Goal: Task Accomplishment & Management: Manage account settings

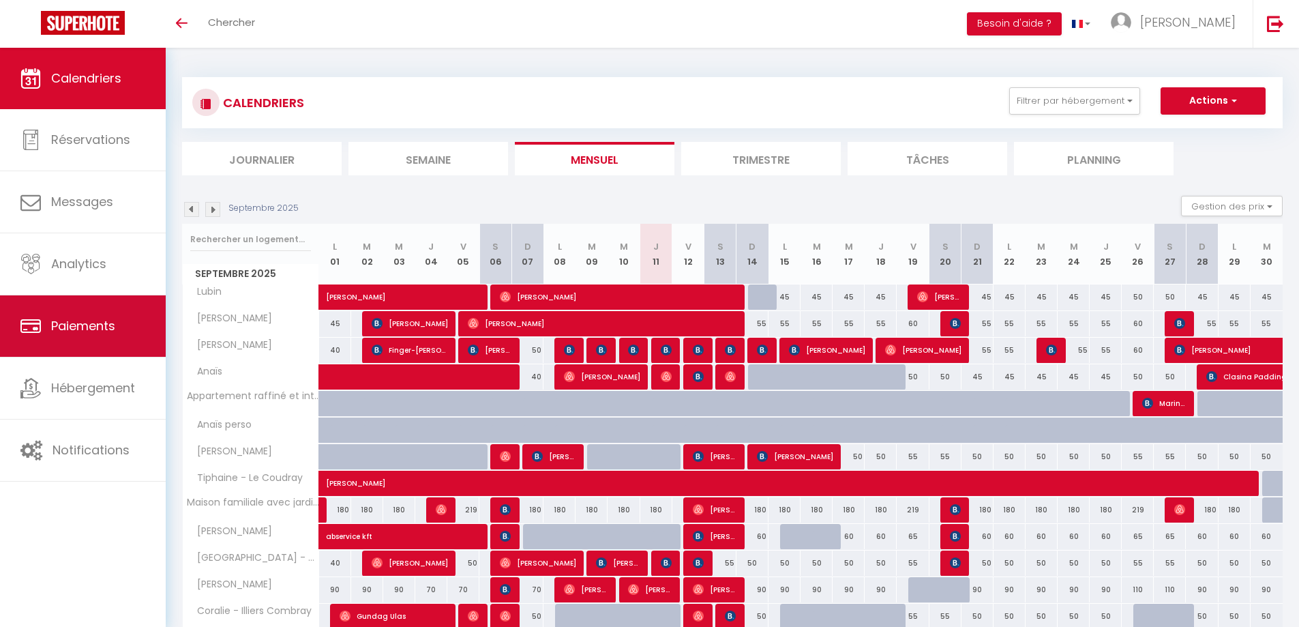
click at [97, 339] on link "Paiements" at bounding box center [83, 325] width 166 height 61
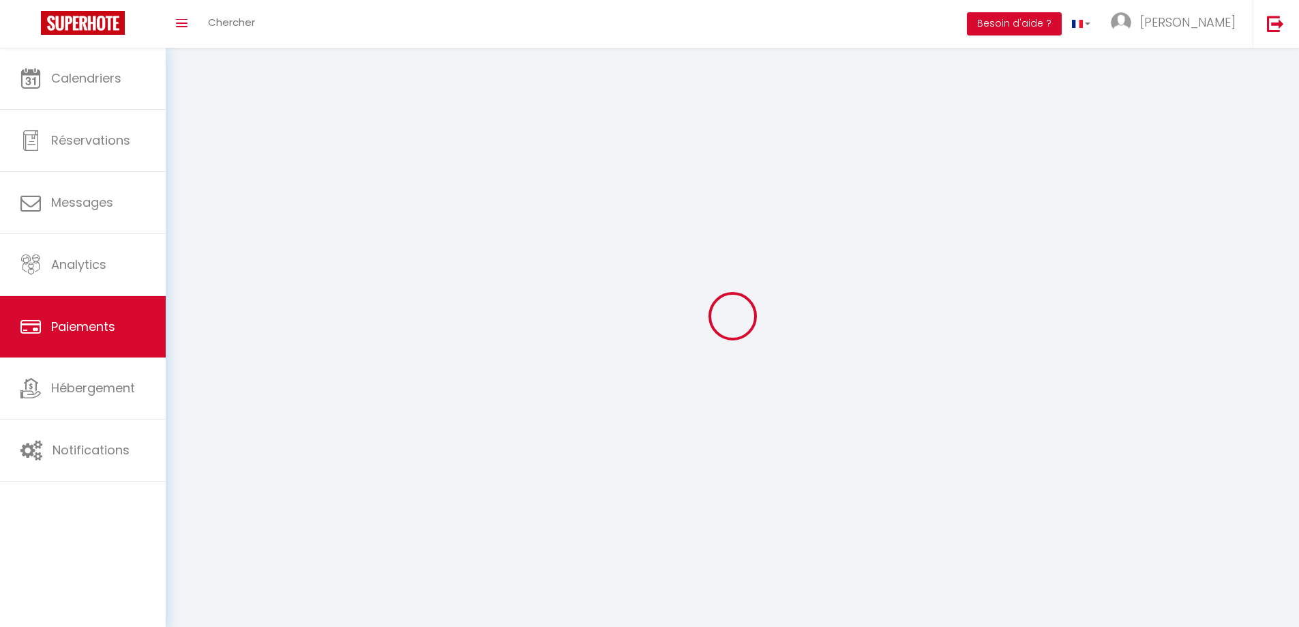
select select "2"
select select "0"
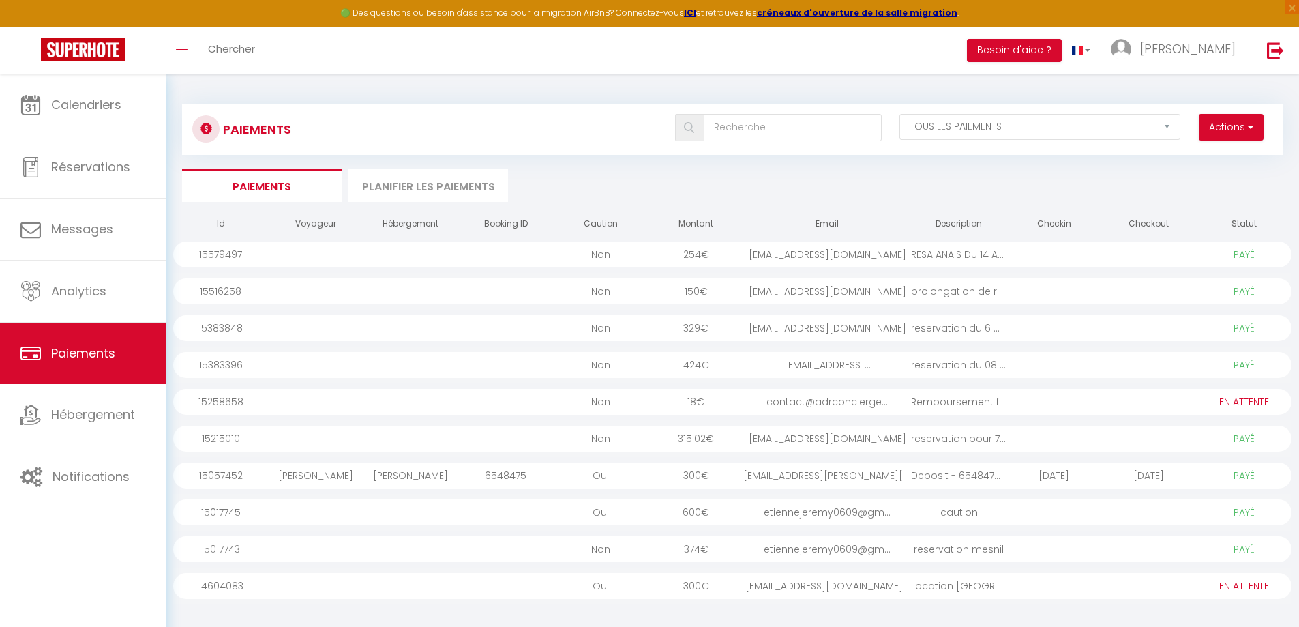
click at [836, 331] on div "rouen@acterim.eu" at bounding box center [827, 328] width 168 height 26
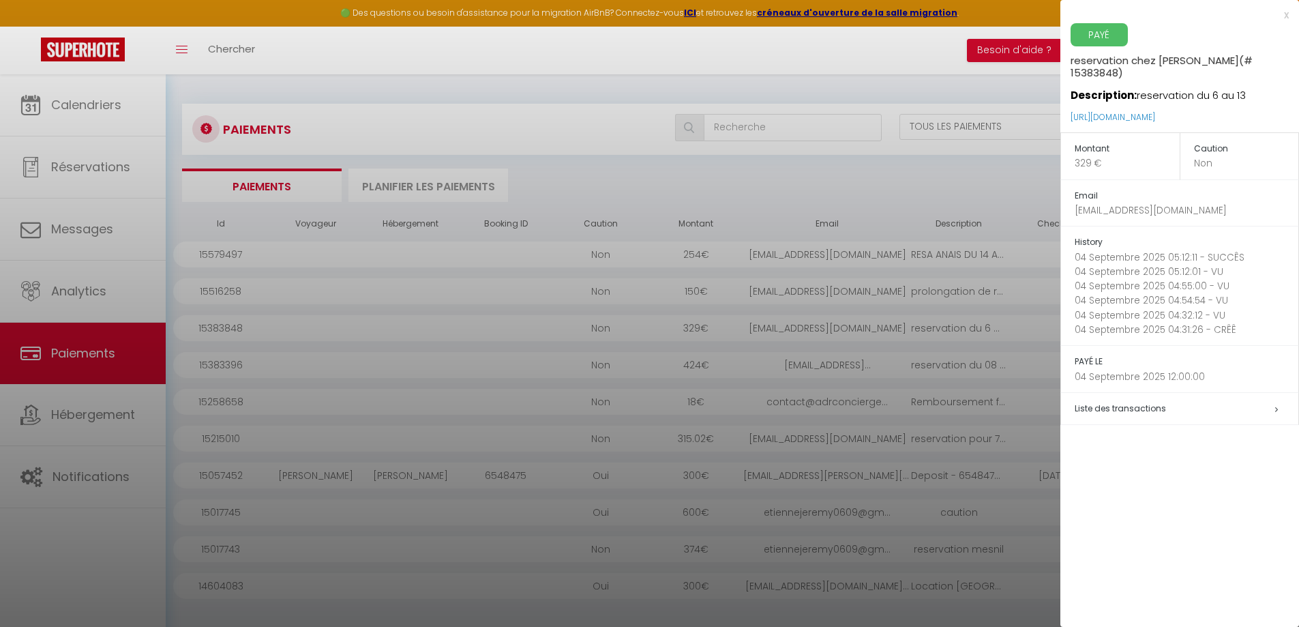
click at [815, 81] on div at bounding box center [649, 313] width 1299 height 627
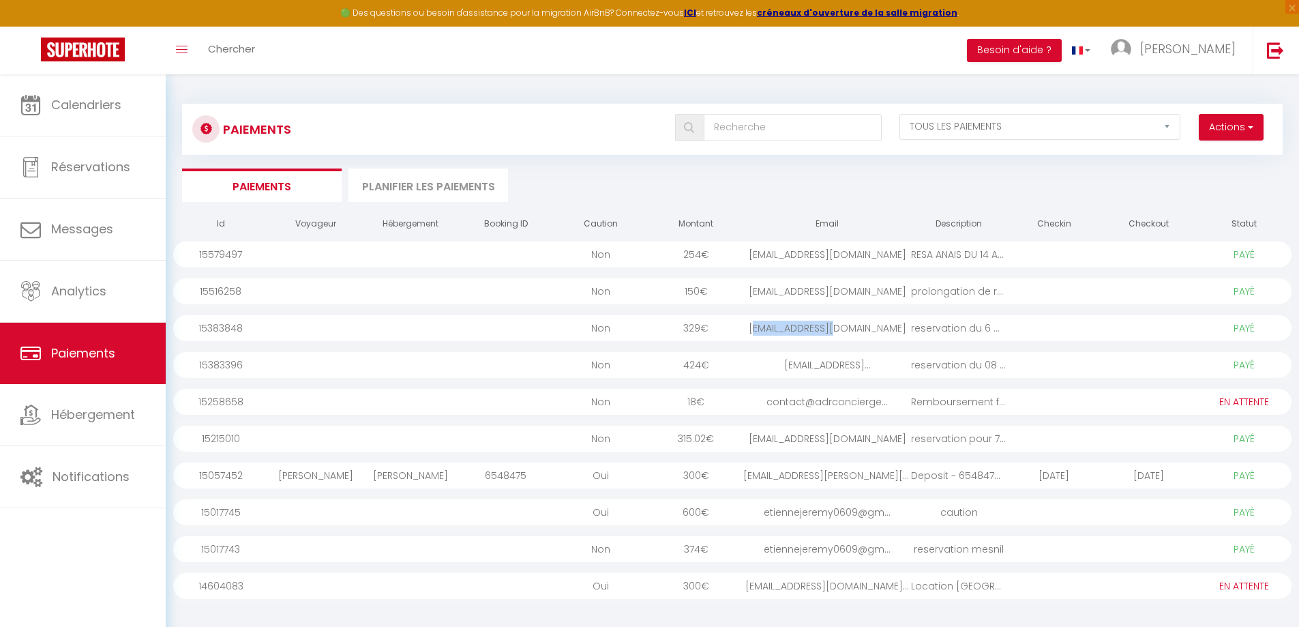
drag, startPoint x: 880, startPoint y: 329, endPoint x: 785, endPoint y: 335, distance: 94.3
click at [785, 335] on div "rouen@acterim.eu" at bounding box center [827, 328] width 168 height 26
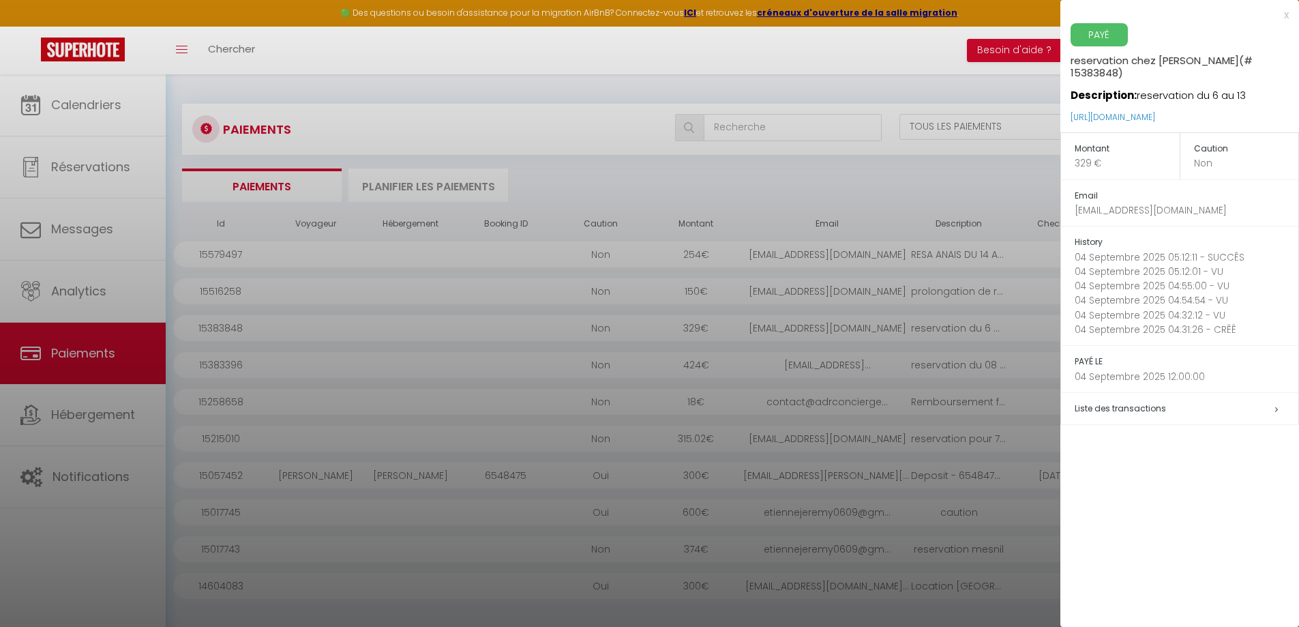
click at [770, 332] on div at bounding box center [649, 313] width 1299 height 627
click at [775, 325] on div at bounding box center [649, 313] width 1299 height 627
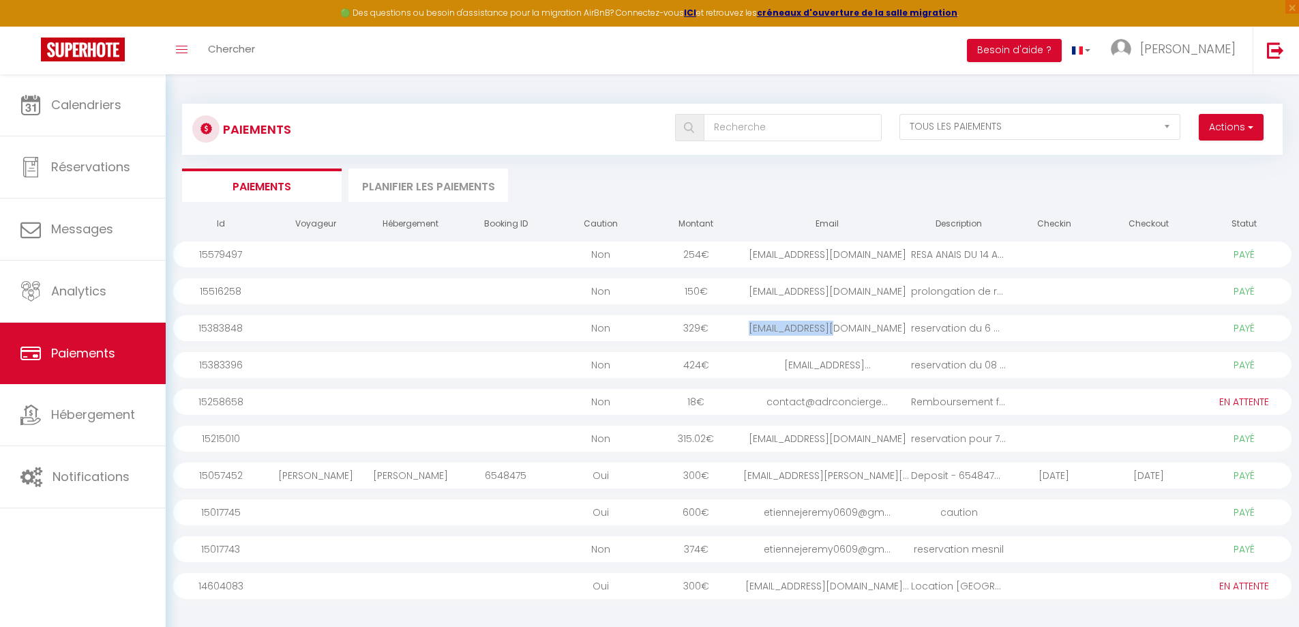
drag, startPoint x: 775, startPoint y: 325, endPoint x: 866, endPoint y: 326, distance: 91.4
click at [866, 326] on div "rouen@acterim.eu" at bounding box center [827, 328] width 168 height 26
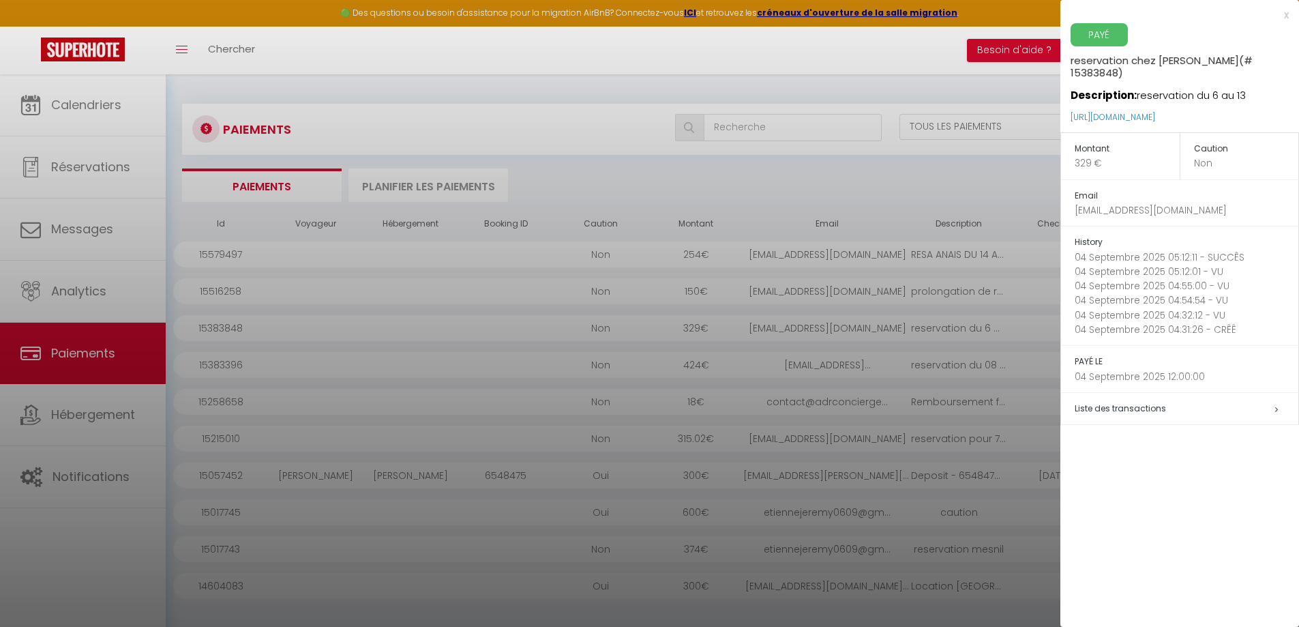
drag, startPoint x: 850, startPoint y: 327, endPoint x: 825, endPoint y: 327, distance: 24.6
click at [825, 327] on div at bounding box center [649, 313] width 1299 height 627
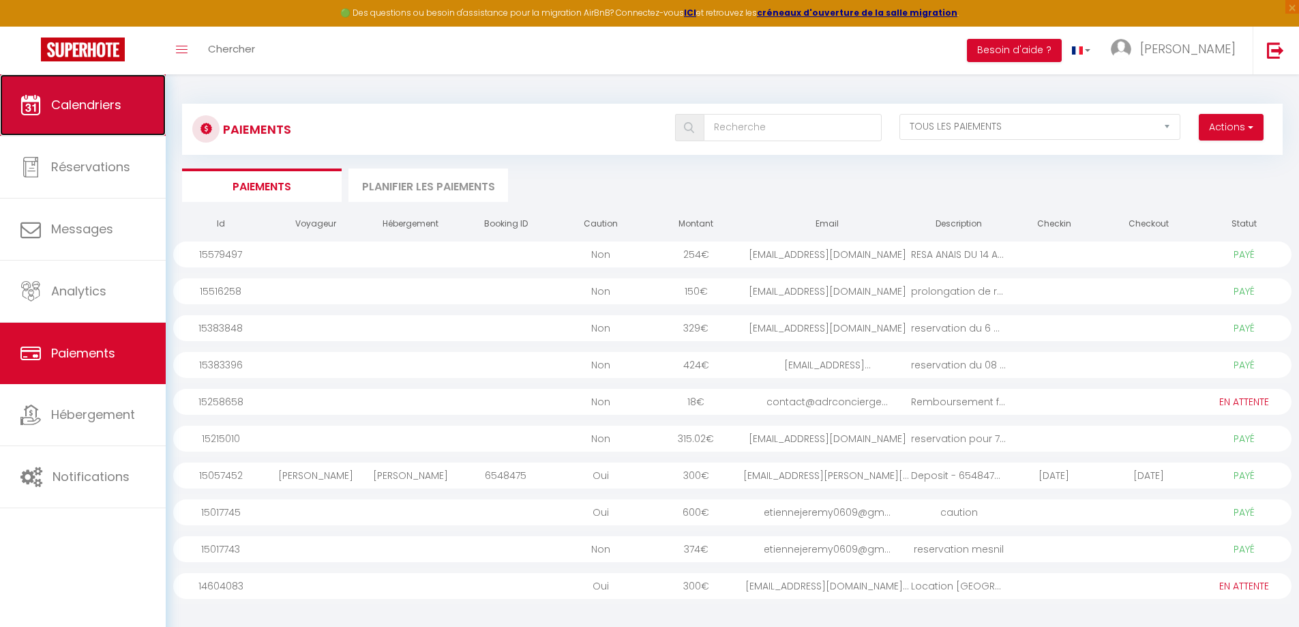
click at [117, 114] on link "Calendriers" at bounding box center [83, 104] width 166 height 61
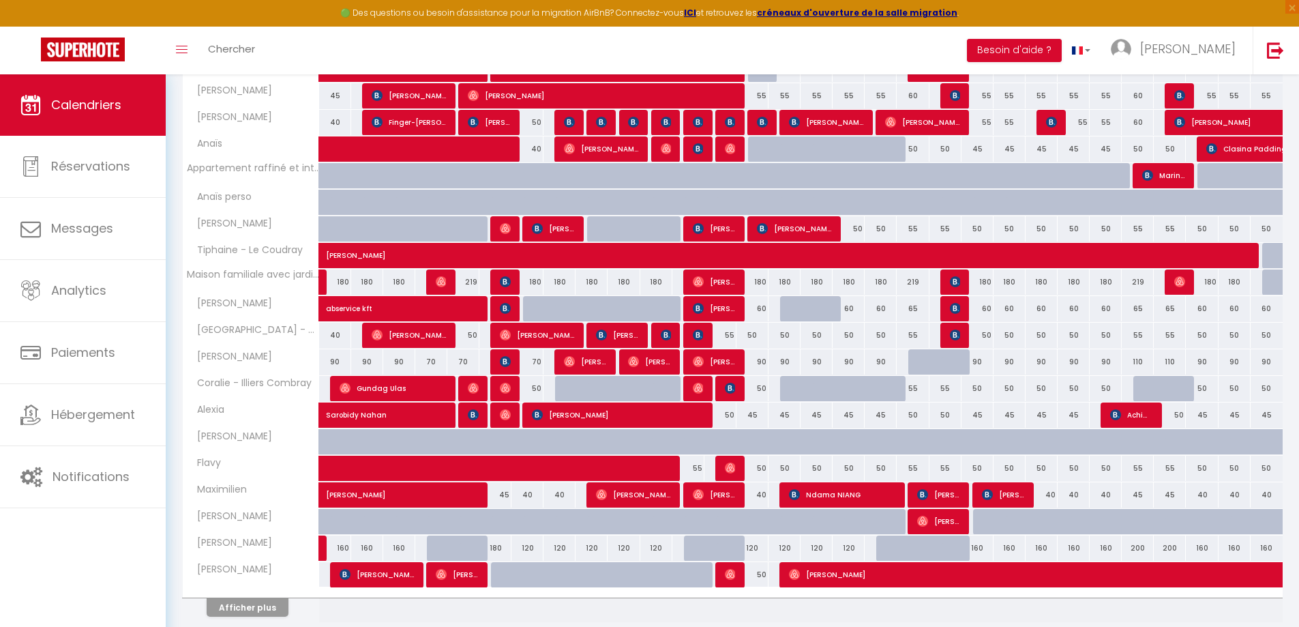
scroll to position [306, 0]
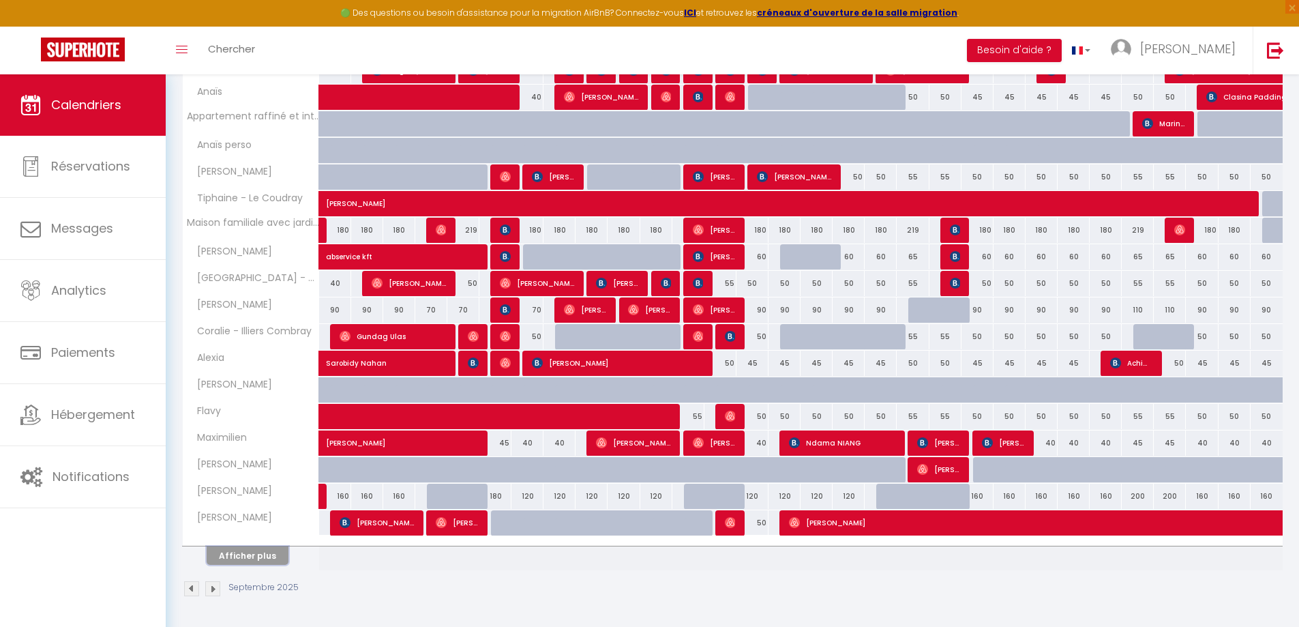
click at [262, 555] on button "Afficher plus" at bounding box center [248, 555] width 82 height 18
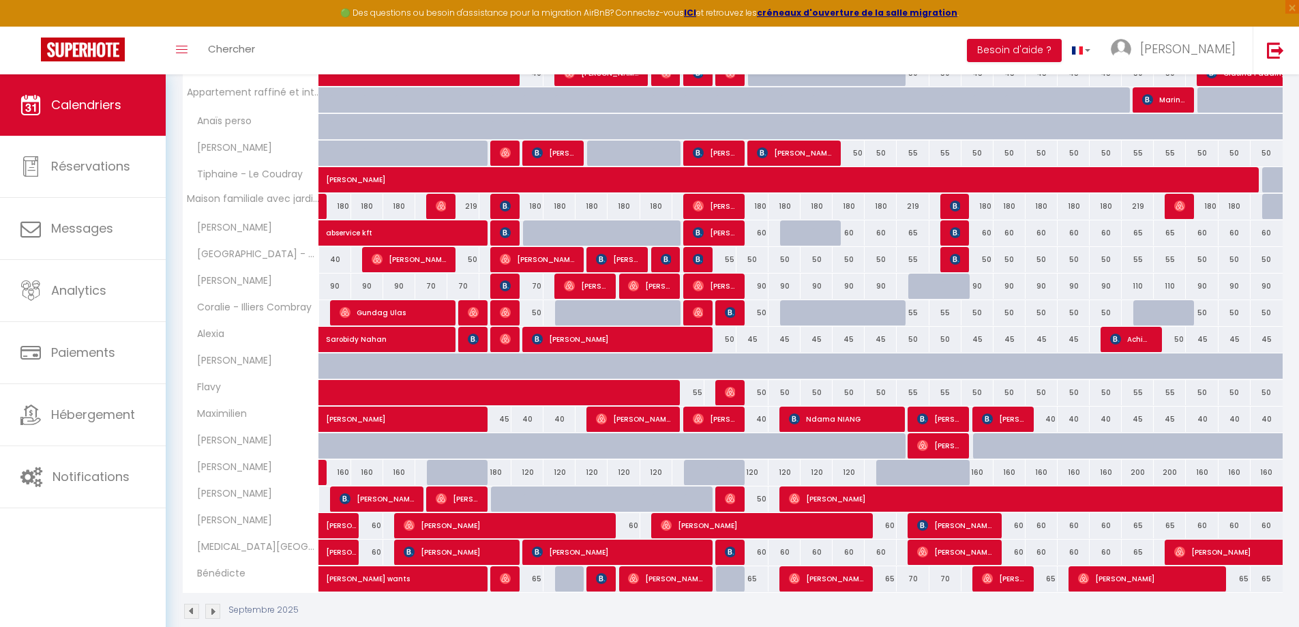
scroll to position [352, 0]
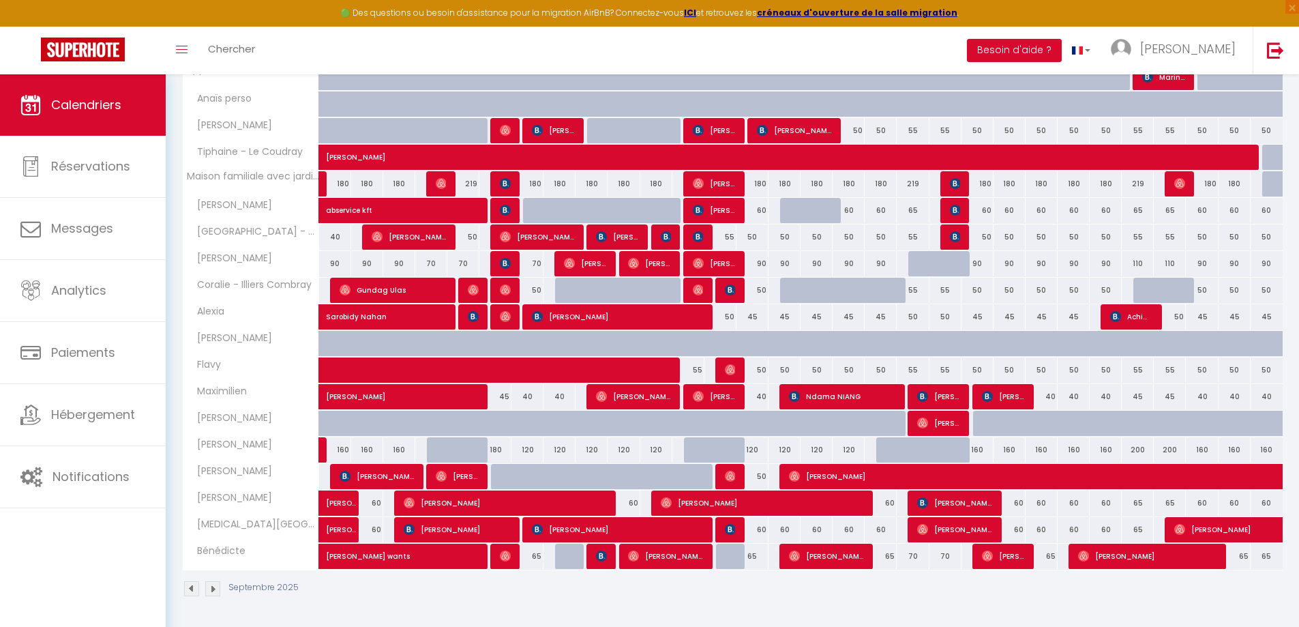
click at [210, 589] on img at bounding box center [212, 588] width 15 height 15
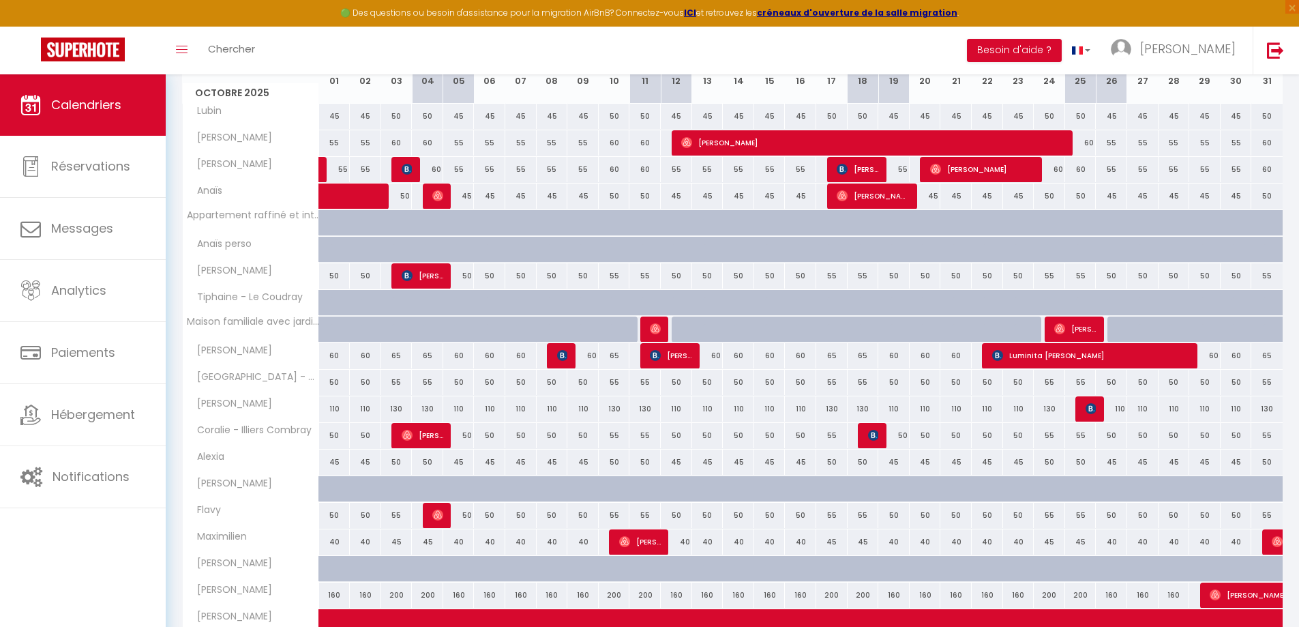
scroll to position [238, 0]
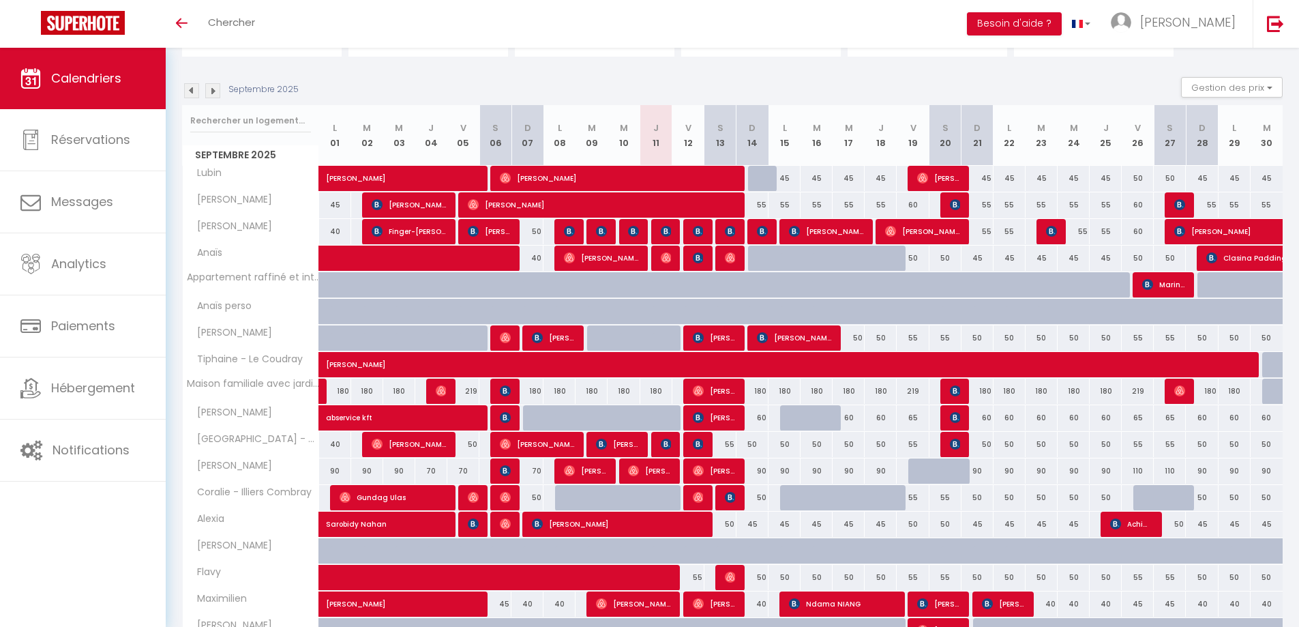
scroll to position [136, 0]
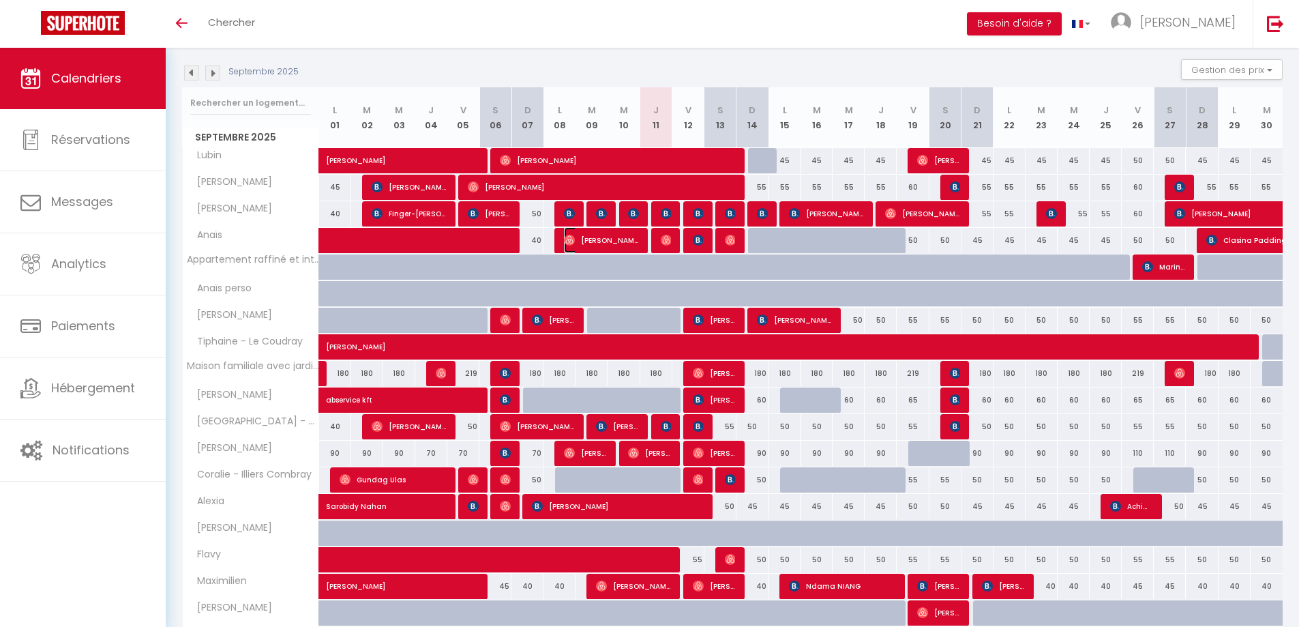
click at [625, 243] on span "[PERSON_NAME]" at bounding box center [601, 240] width 75 height 26
select select "OK"
select select "0"
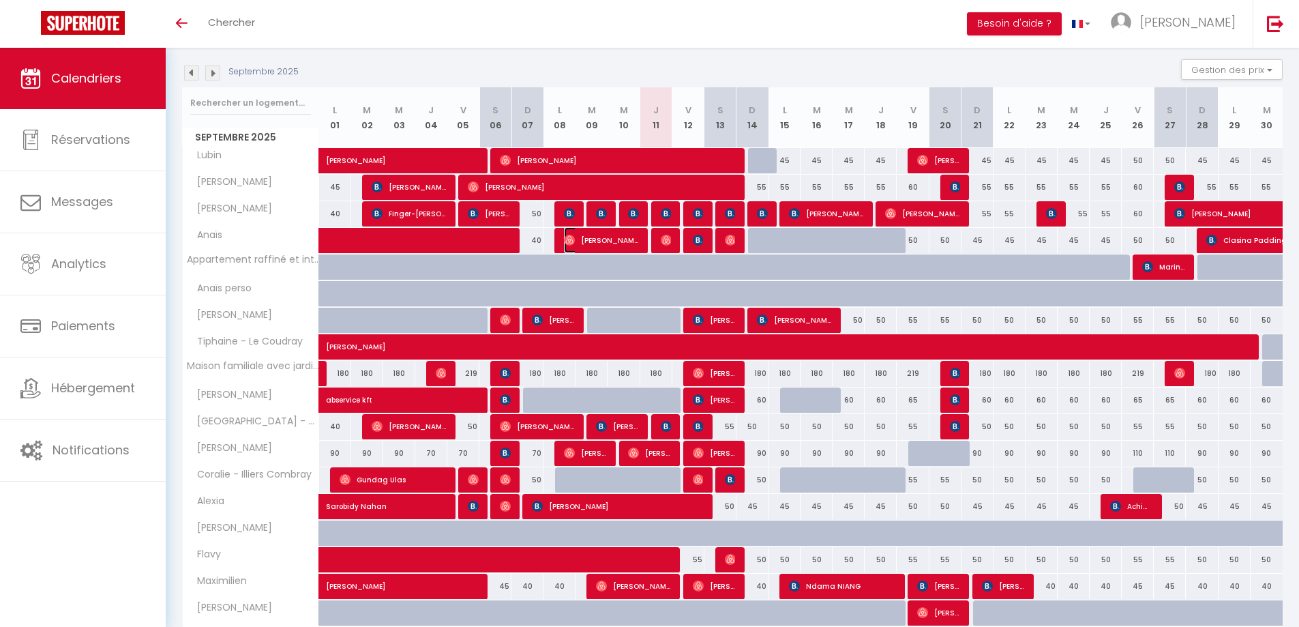
select select "1"
select select
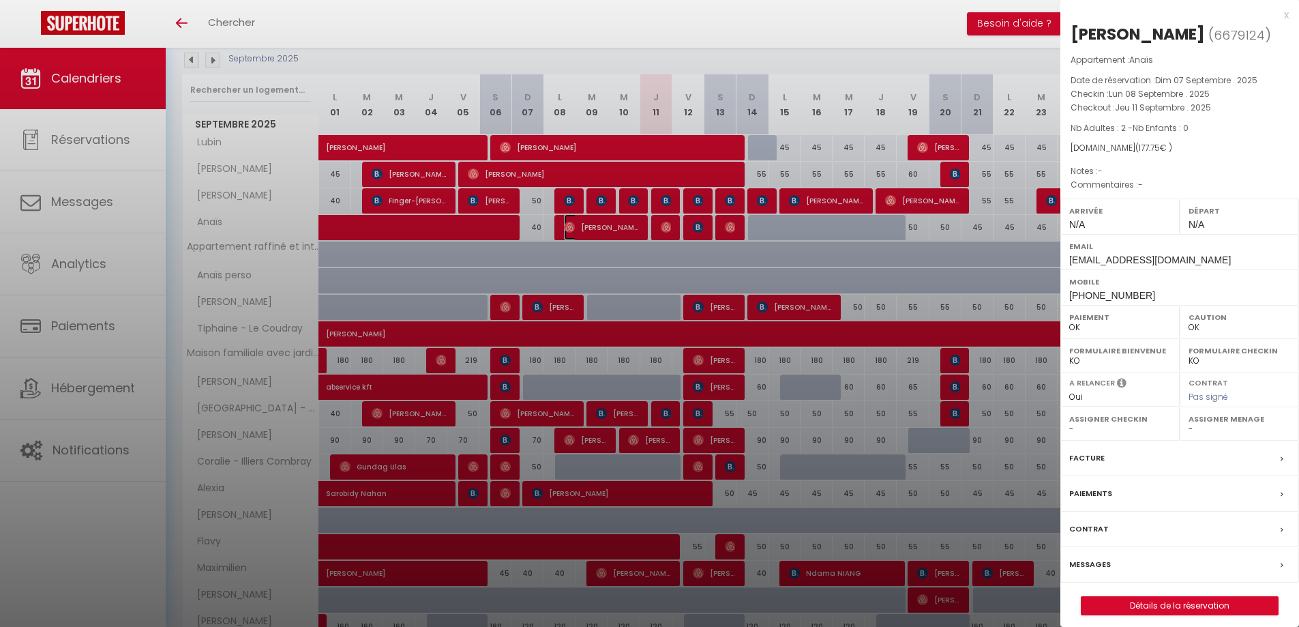
scroll to position [280, 0]
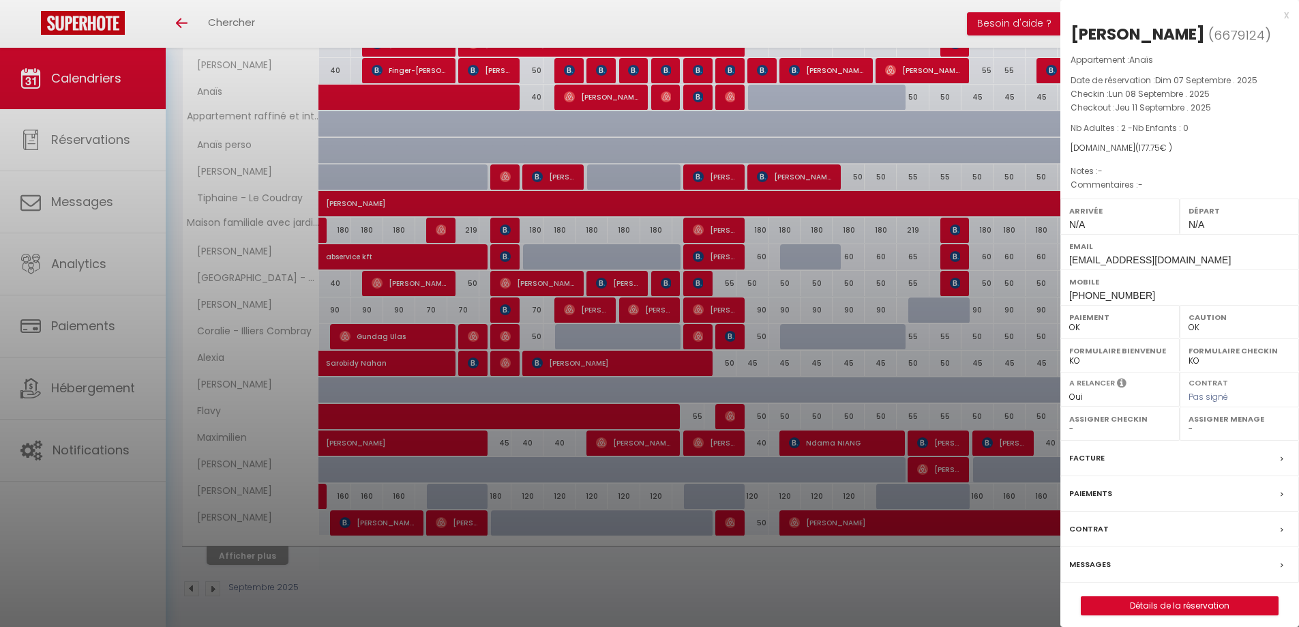
click at [1288, 18] on div "x" at bounding box center [1174, 15] width 228 height 16
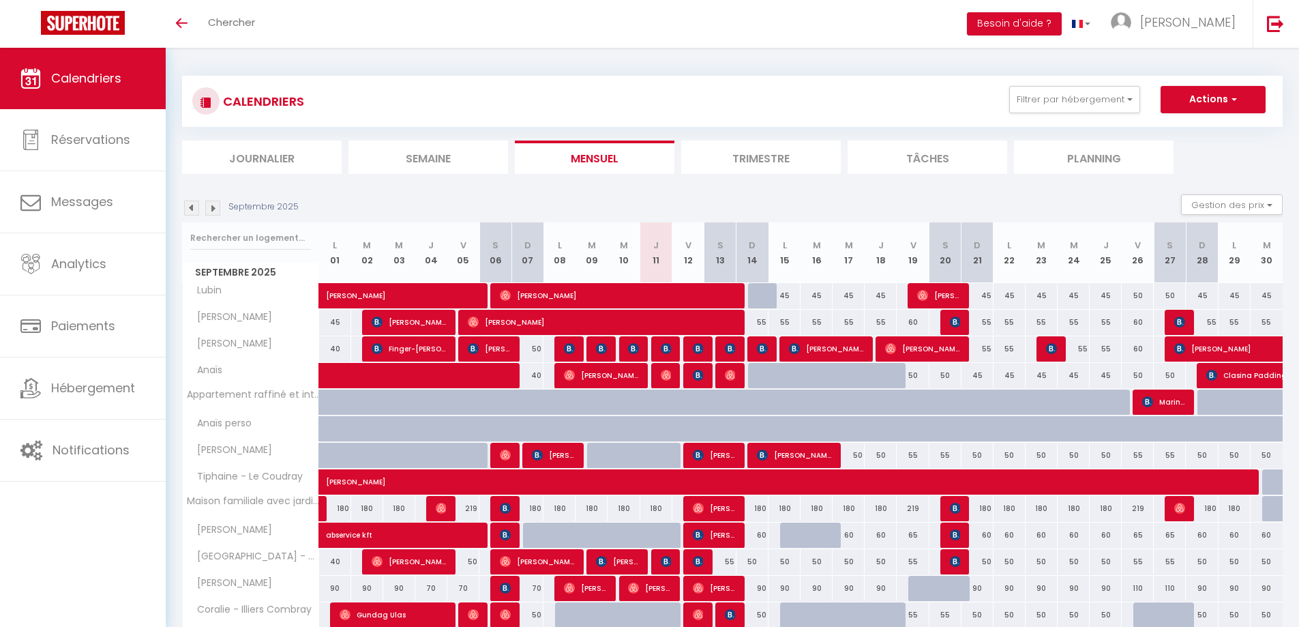
scroll to position [0, 0]
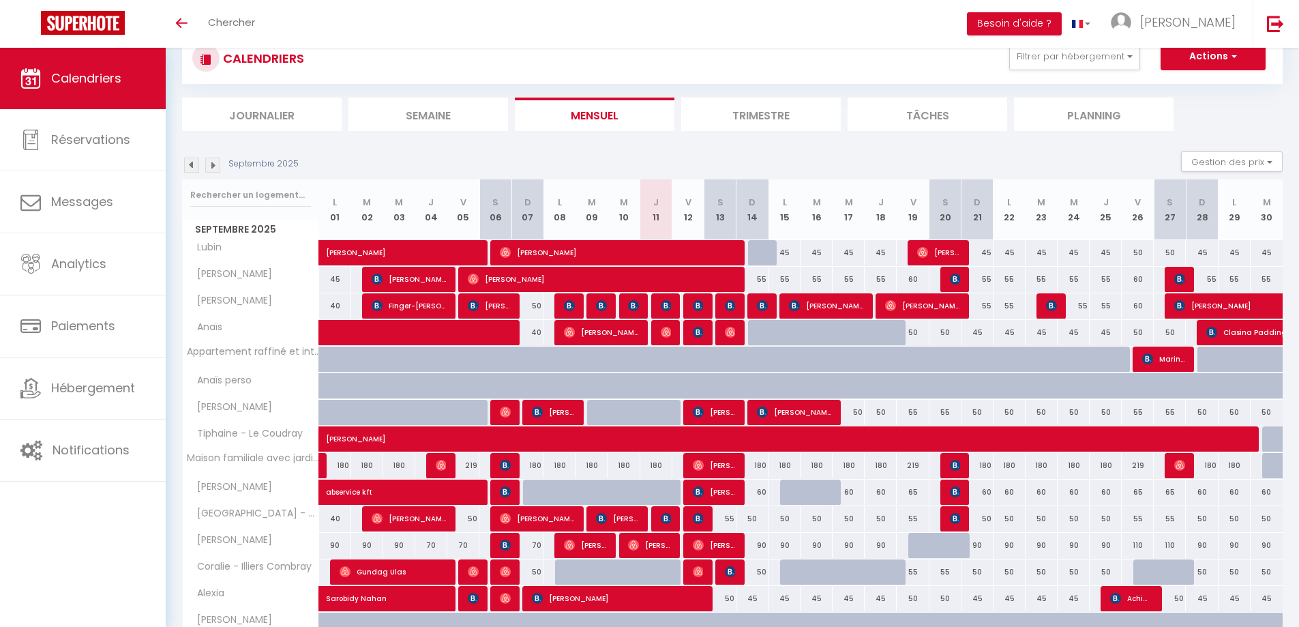
scroll to position [68, 0]
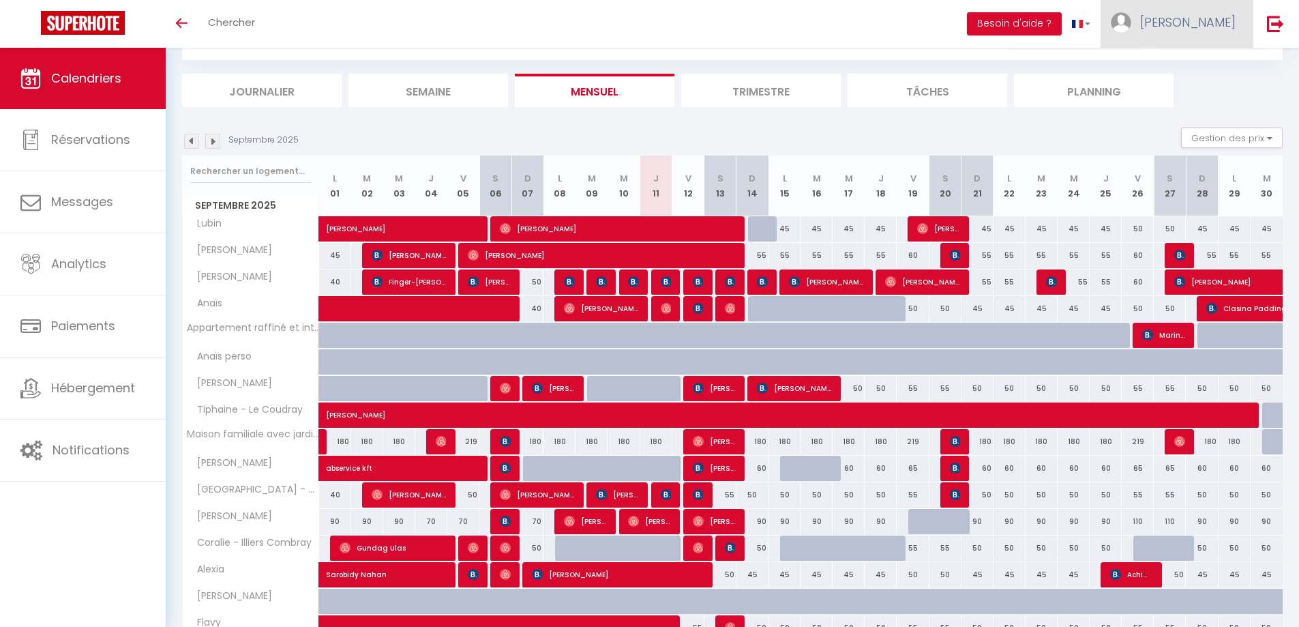
click at [1184, 23] on link "[PERSON_NAME]" at bounding box center [1176, 24] width 152 height 48
click at [1203, 65] on link "Paramètres" at bounding box center [1197, 68] width 101 height 23
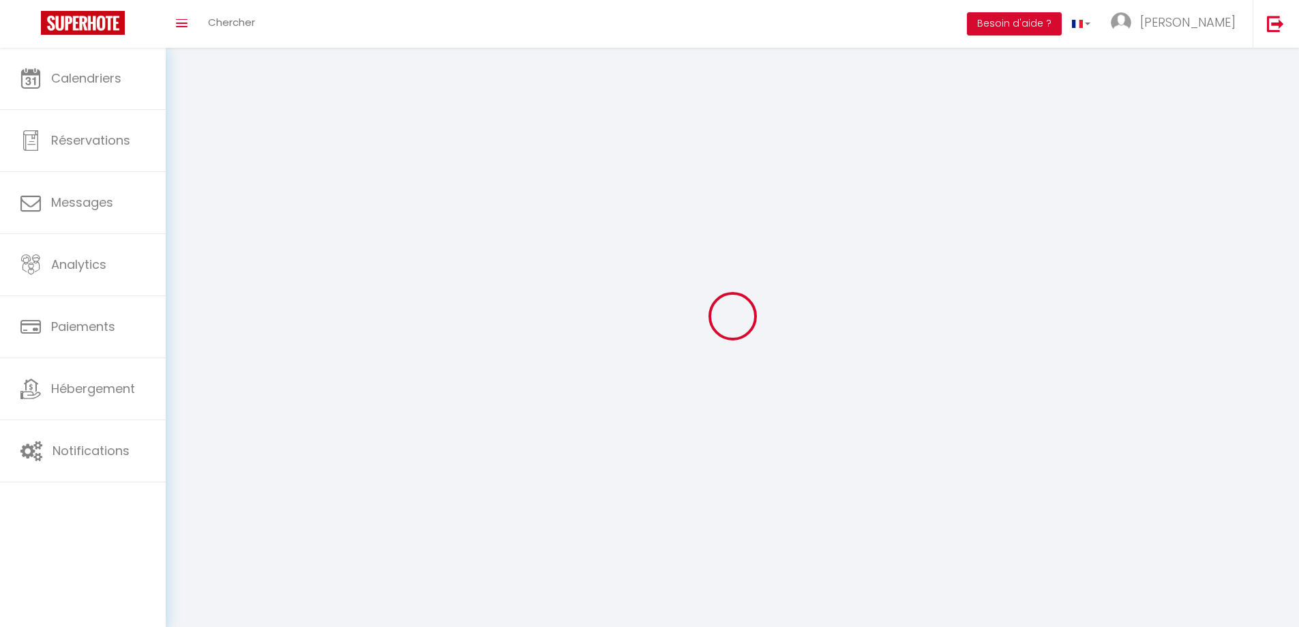
select select
type input "[PERSON_NAME]"
type input "Santerre"
type input "0601731284"
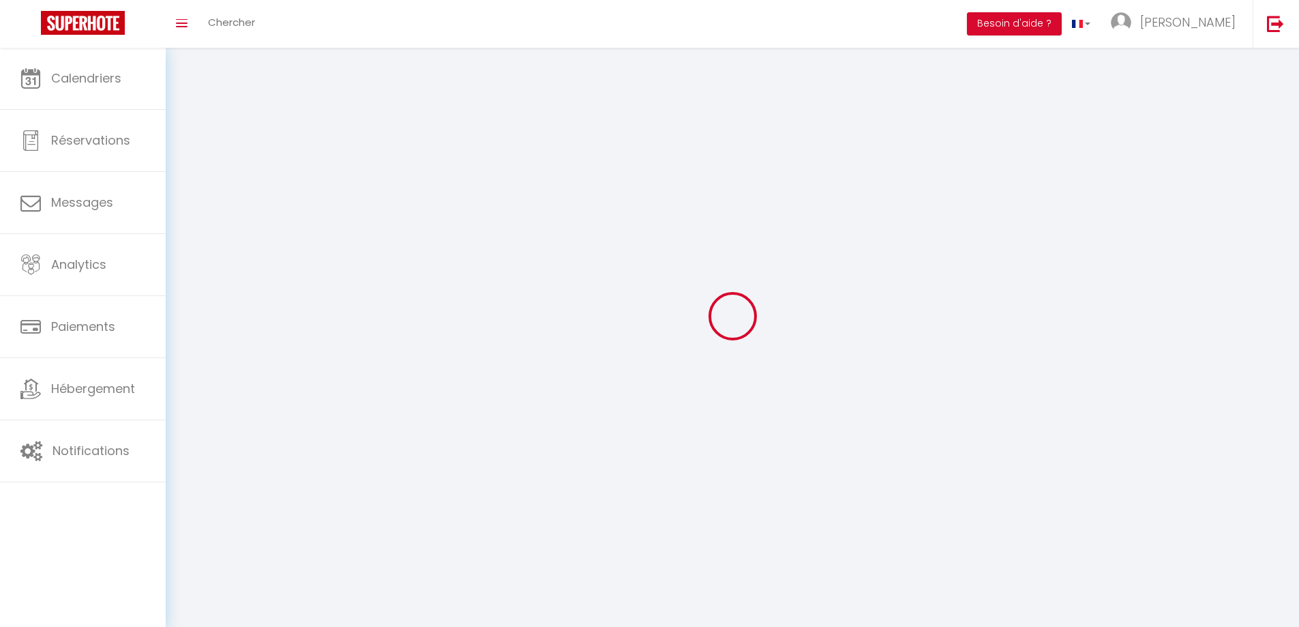
type input "[STREET_ADDRESS]"
type input "28000"
type input "[GEOGRAPHIC_DATA]"
type input "aofQTnGkqzLZAZ3dVNcNfNEFL"
type input "2bFSNBto9bnUaTvarohCE1iGC"
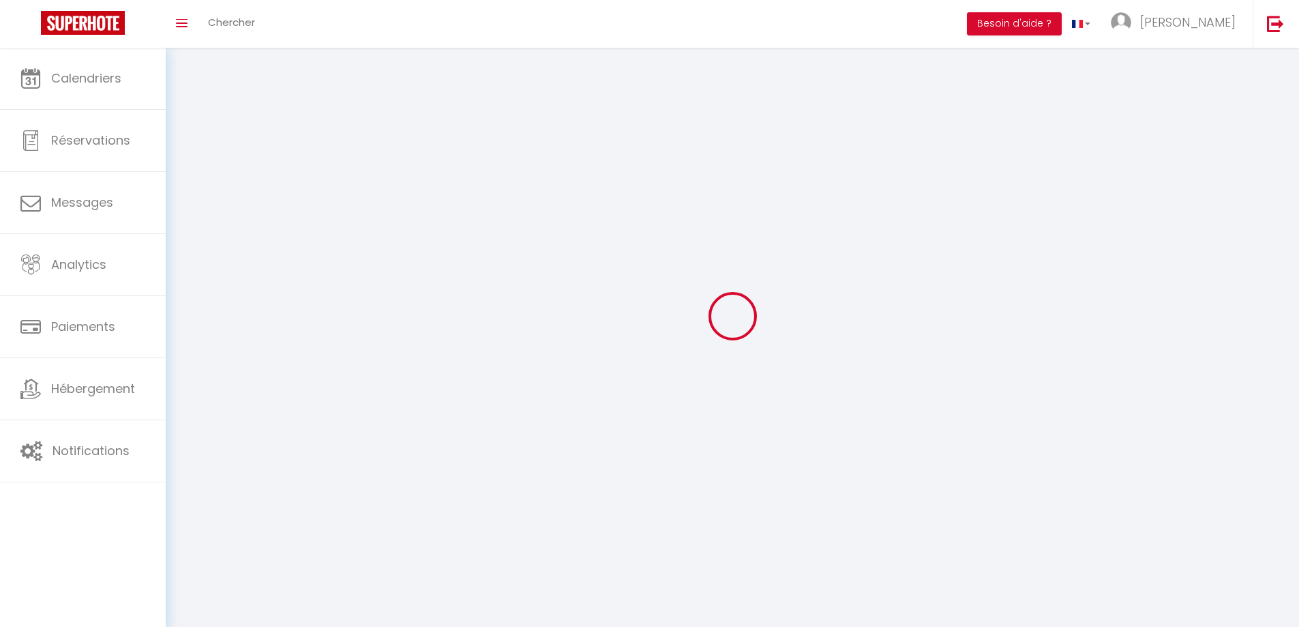
type input "[URL][DOMAIN_NAME]"
select select "28"
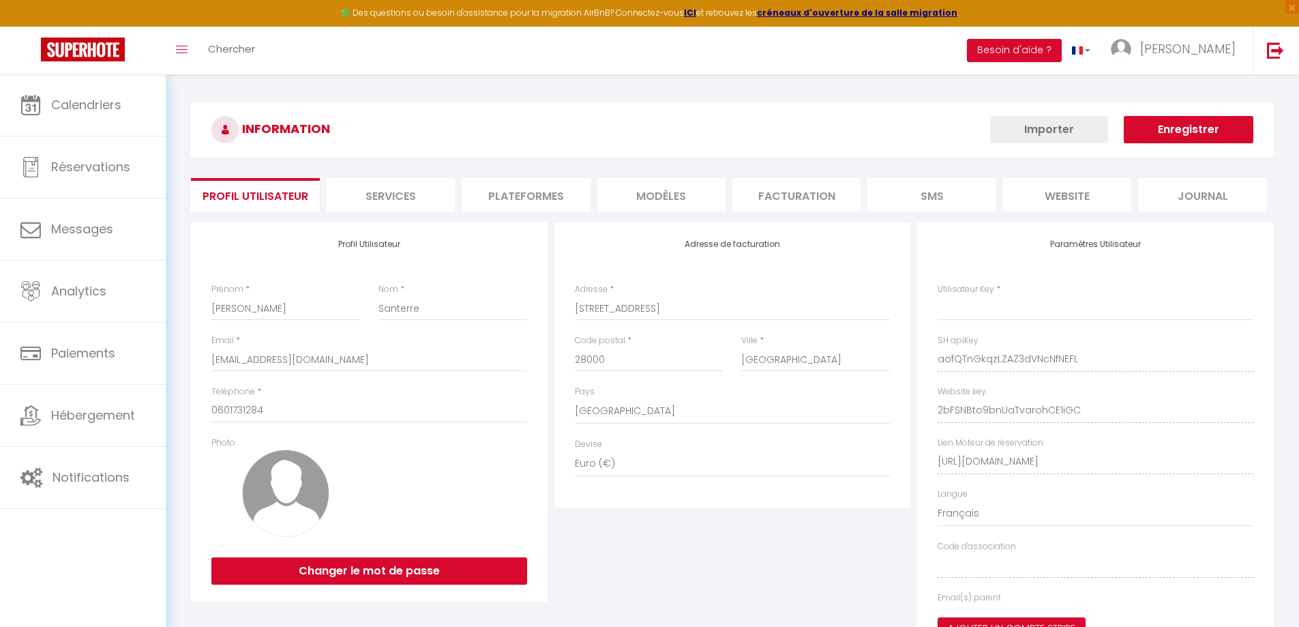
type input "aofQTnGkqzLZAZ3dVNcNfNEFL"
type input "2bFSNBto9bnUaTvarohCE1iGC"
type input "[URL][DOMAIN_NAME]"
select select "fr"
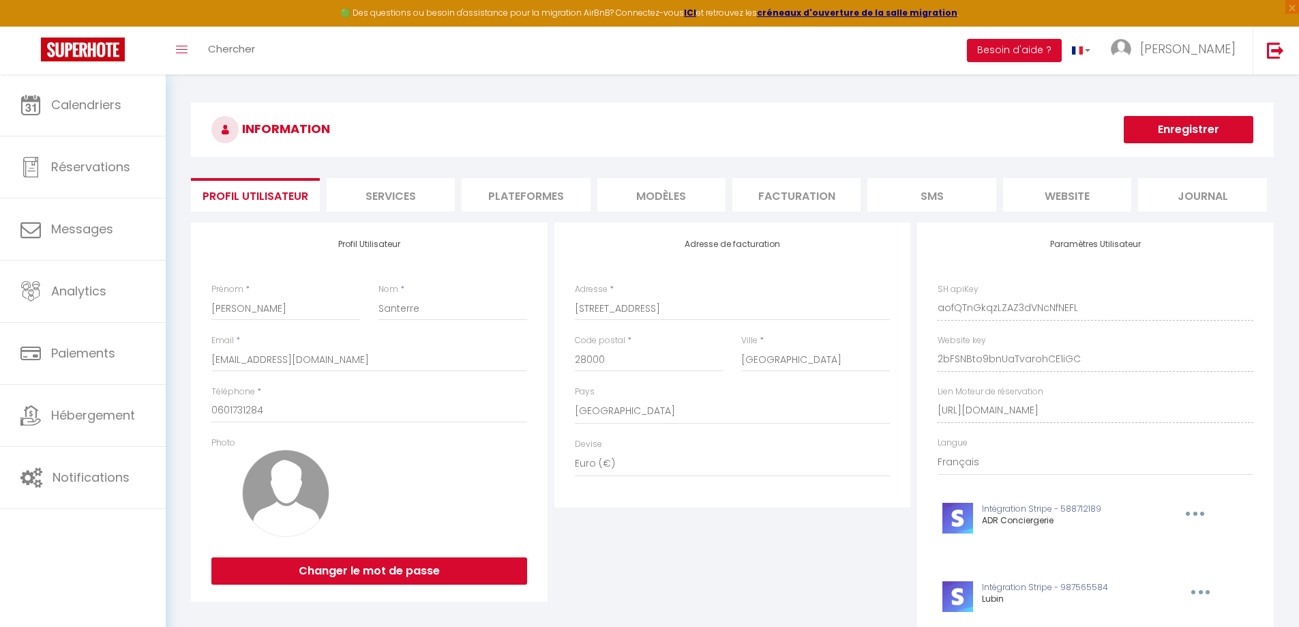
click at [509, 189] on li "Plateformes" at bounding box center [526, 194] width 128 height 33
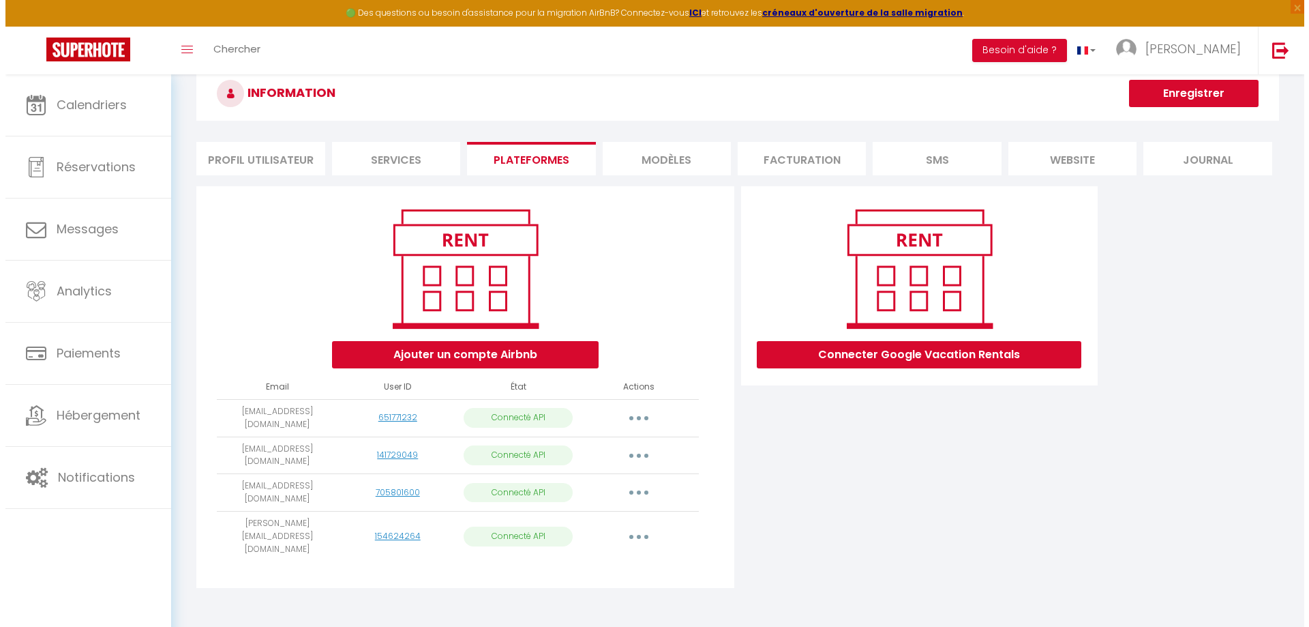
scroll to position [68, 0]
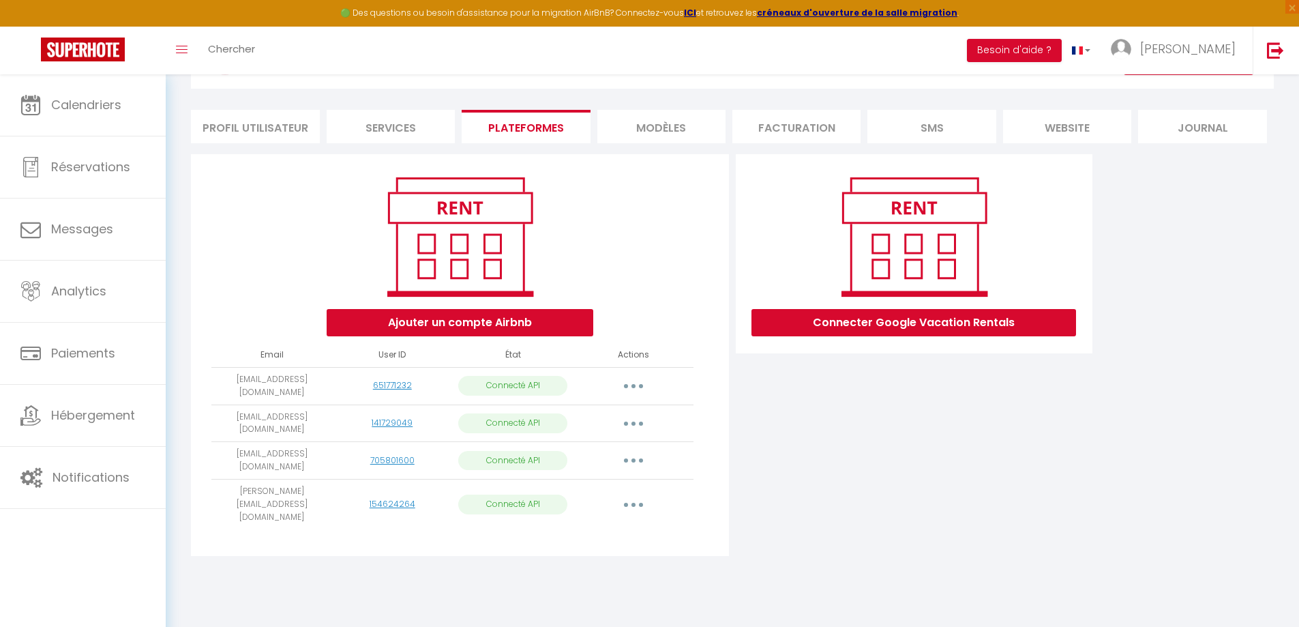
click at [635, 419] on button "button" at bounding box center [633, 423] width 38 height 22
click at [614, 453] on link "Importer les appartements" at bounding box center [573, 453] width 151 height 23
select select "71393"
select select
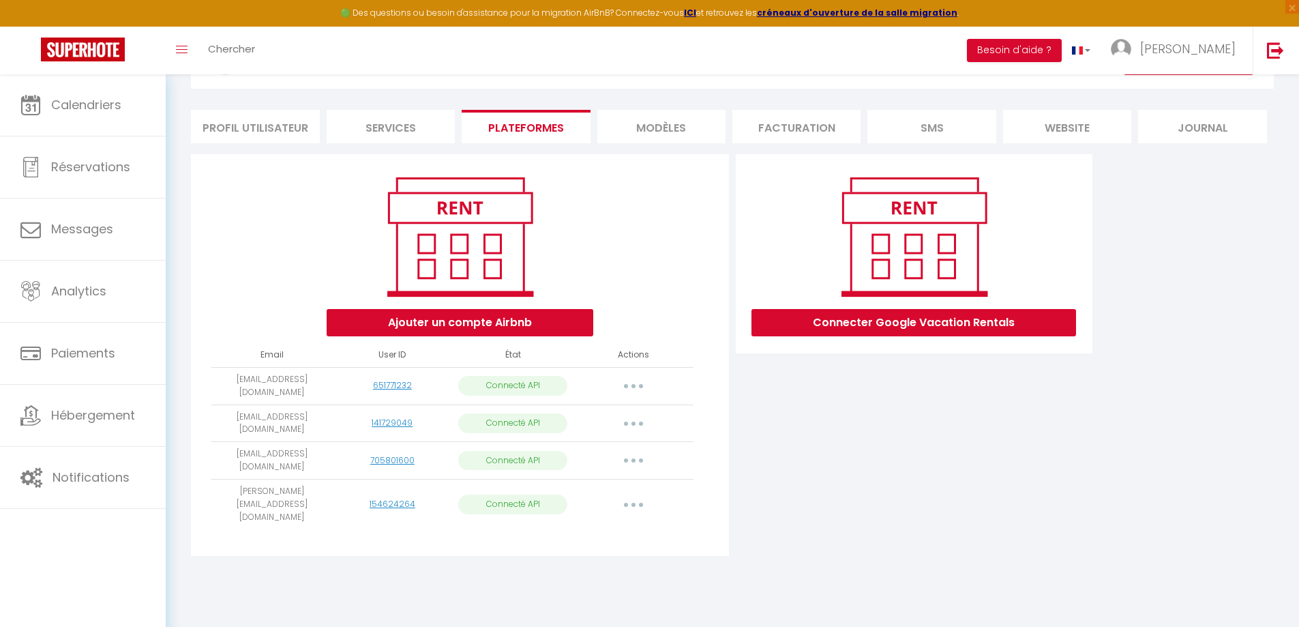
select select
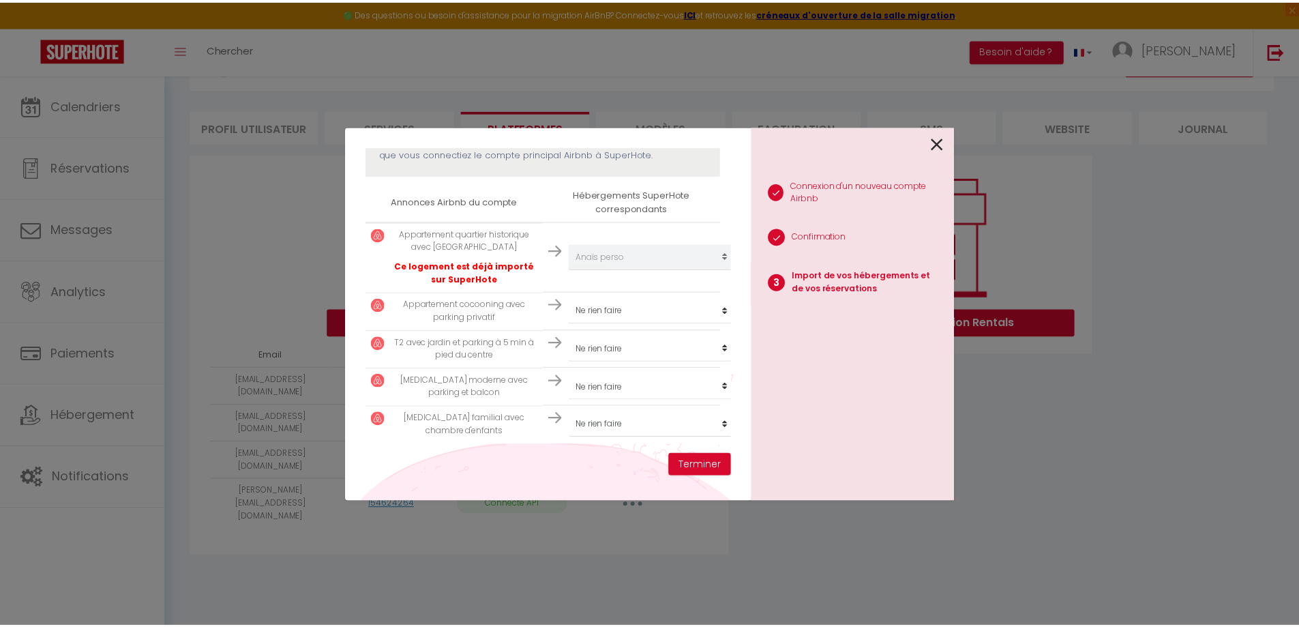
scroll to position [215, 0]
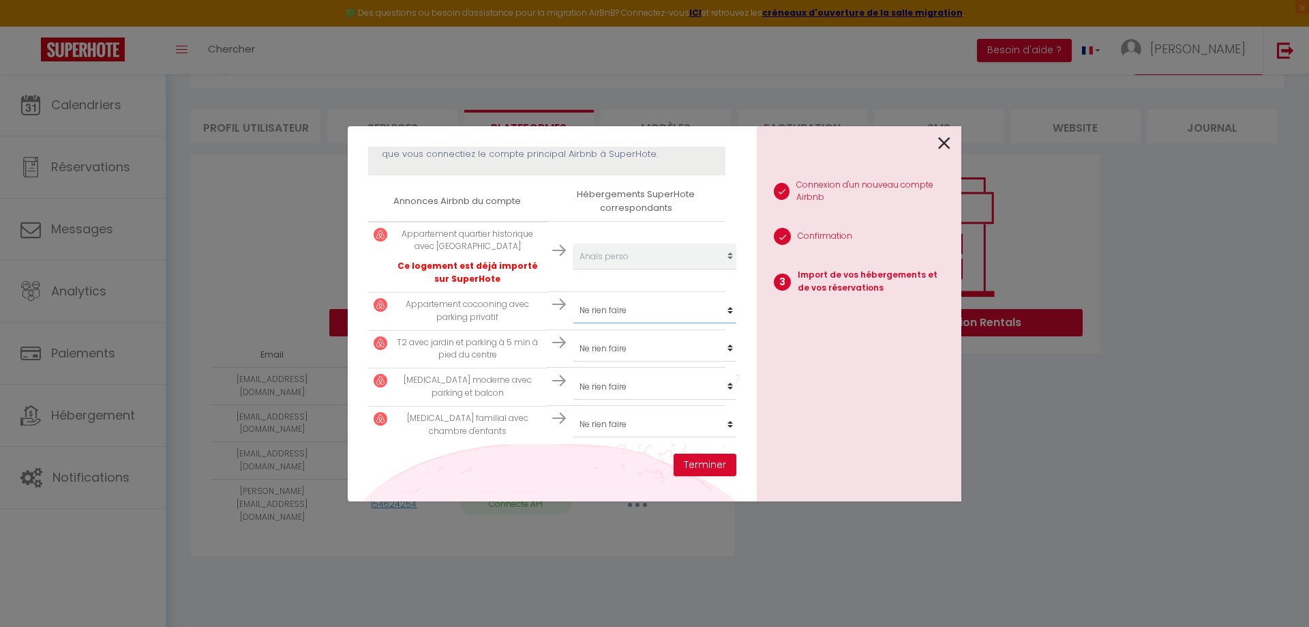
click at [595, 302] on select "Créer un nouvel hébergement Ne rien faire [GEOGRAPHIC_DATA][PERSON_NAME] [MEDIC…" at bounding box center [657, 310] width 168 height 26
click at [1057, 427] on div "Importer de vos hébergements et de vos réservations [PERSON_NAME] sélectionner …" at bounding box center [654, 313] width 1309 height 627
click at [603, 301] on select "Créer un nouvel hébergement Ne rien faire [GEOGRAPHIC_DATA][PERSON_NAME] [MEDIC…" at bounding box center [657, 310] width 168 height 26
select select "62737"
click at [573, 297] on select "Créer un nouvel hébergement Ne rien faire [GEOGRAPHIC_DATA][PERSON_NAME] [MEDIC…" at bounding box center [657, 310] width 168 height 26
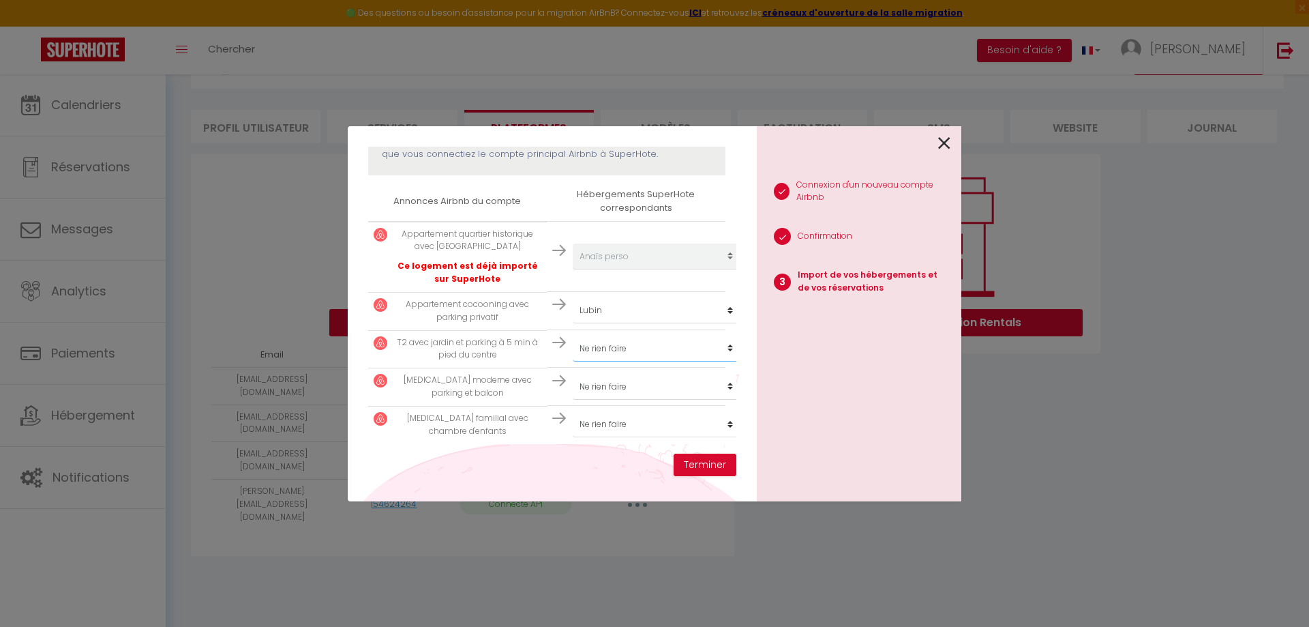
click at [654, 340] on select "Créer un nouvel hébergement Ne rien faire [GEOGRAPHIC_DATA][PERSON_NAME] [MEDIC…" at bounding box center [657, 348] width 168 height 26
select select "62738"
click at [573, 335] on select "Créer un nouvel hébergement Ne rien faire [GEOGRAPHIC_DATA][PERSON_NAME] [MEDIC…" at bounding box center [657, 348] width 168 height 26
click at [631, 376] on select "Créer un nouvel hébergement Ne rien faire [GEOGRAPHIC_DATA][PERSON_NAME] [MEDIC…" at bounding box center [657, 387] width 168 height 26
select select "62739"
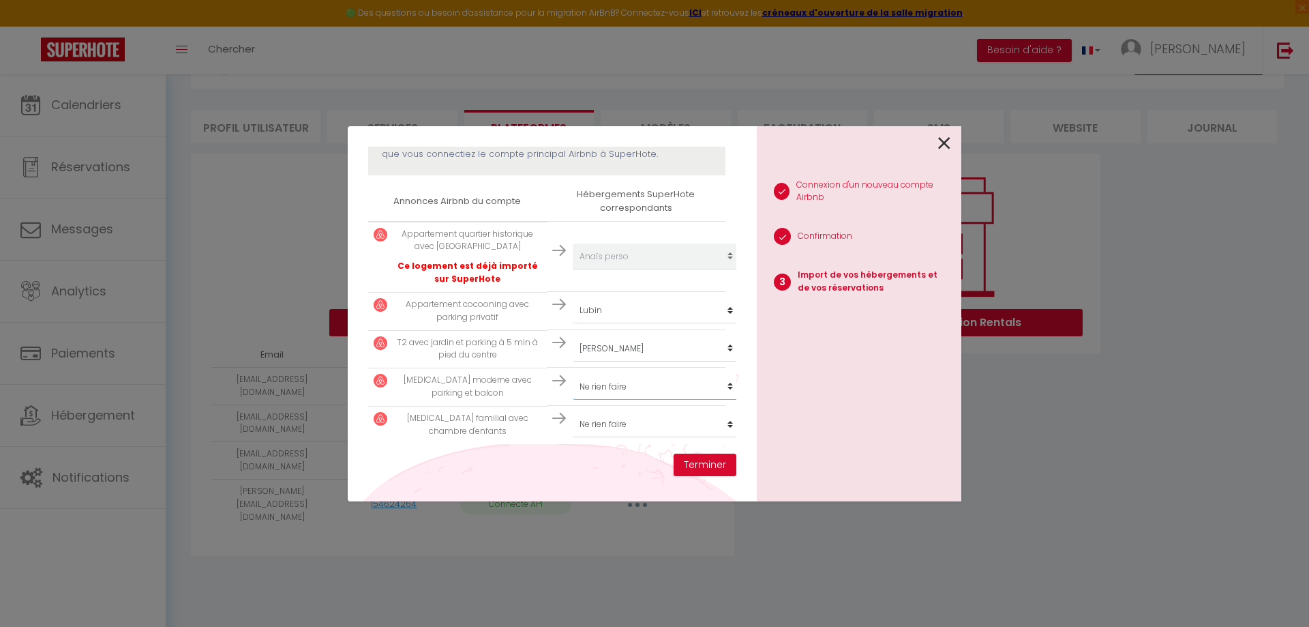
click at [573, 374] on select "Créer un nouvel hébergement Ne rien faire [GEOGRAPHIC_DATA][PERSON_NAME] [MEDIC…" at bounding box center [657, 387] width 168 height 26
click at [637, 418] on select "Créer un nouvel hébergement Ne rien faire [GEOGRAPHIC_DATA][PERSON_NAME] [MEDIC…" at bounding box center [657, 424] width 168 height 26
select select "72839"
click at [573, 411] on select "Créer un nouvel hébergement Ne rien faire [GEOGRAPHIC_DATA][PERSON_NAME] [MEDIC…" at bounding box center [657, 424] width 168 height 26
click at [700, 466] on button "Terminer" at bounding box center [705, 464] width 63 height 23
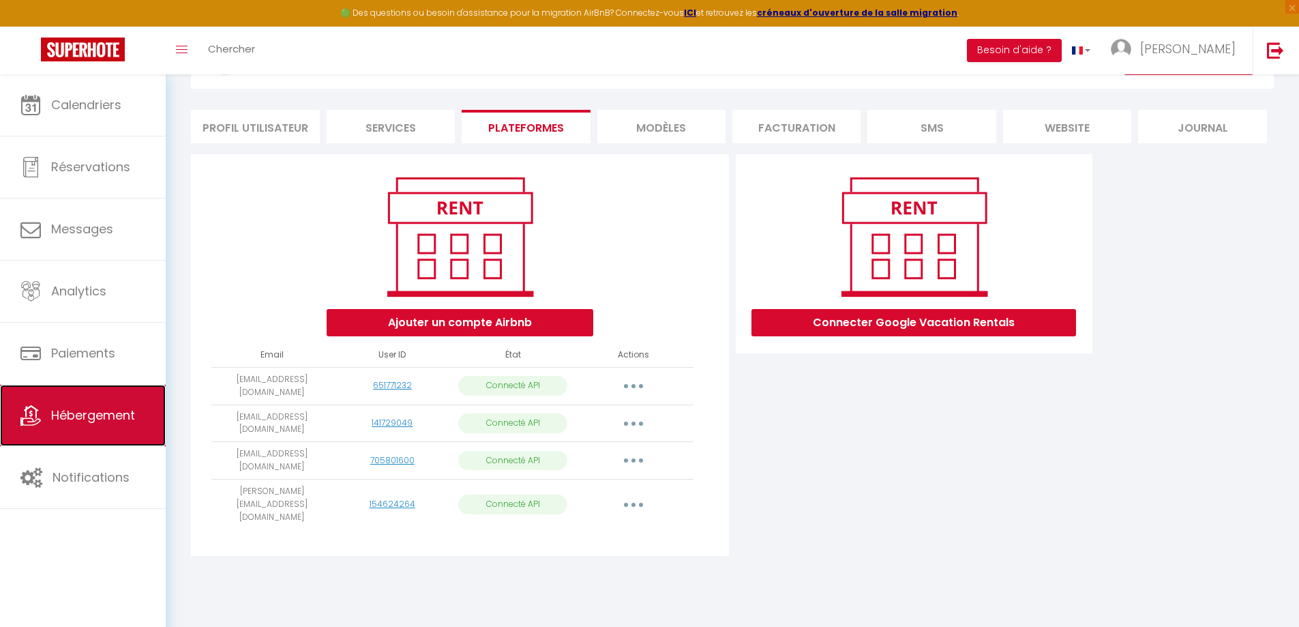
click at [110, 407] on span "Hébergement" at bounding box center [93, 414] width 84 height 17
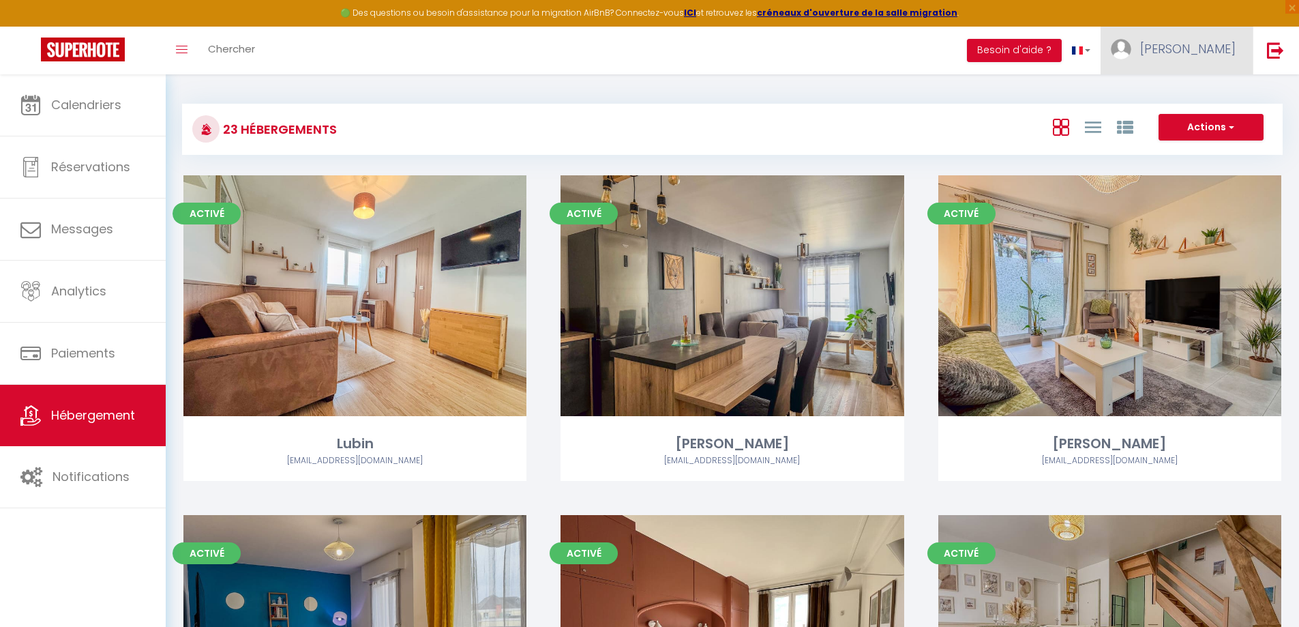
click at [1189, 48] on link "[PERSON_NAME]" at bounding box center [1176, 51] width 152 height 48
click at [1190, 92] on link "Paramètres" at bounding box center [1197, 94] width 101 height 23
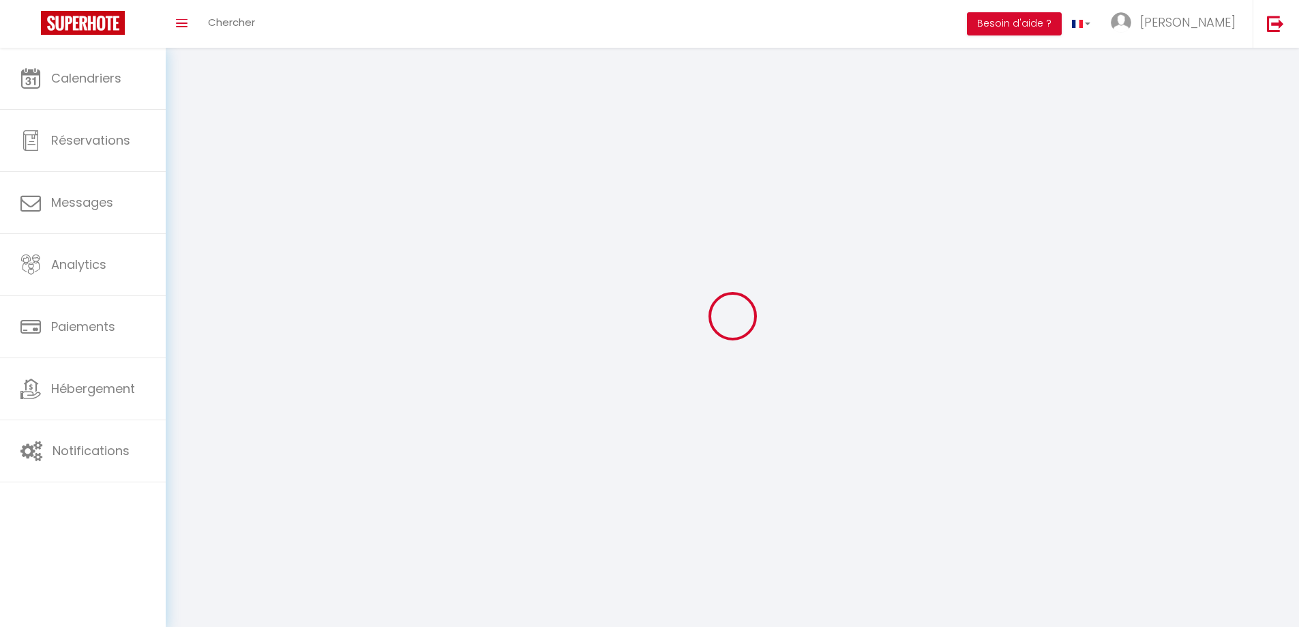
select select
type input "[PERSON_NAME]"
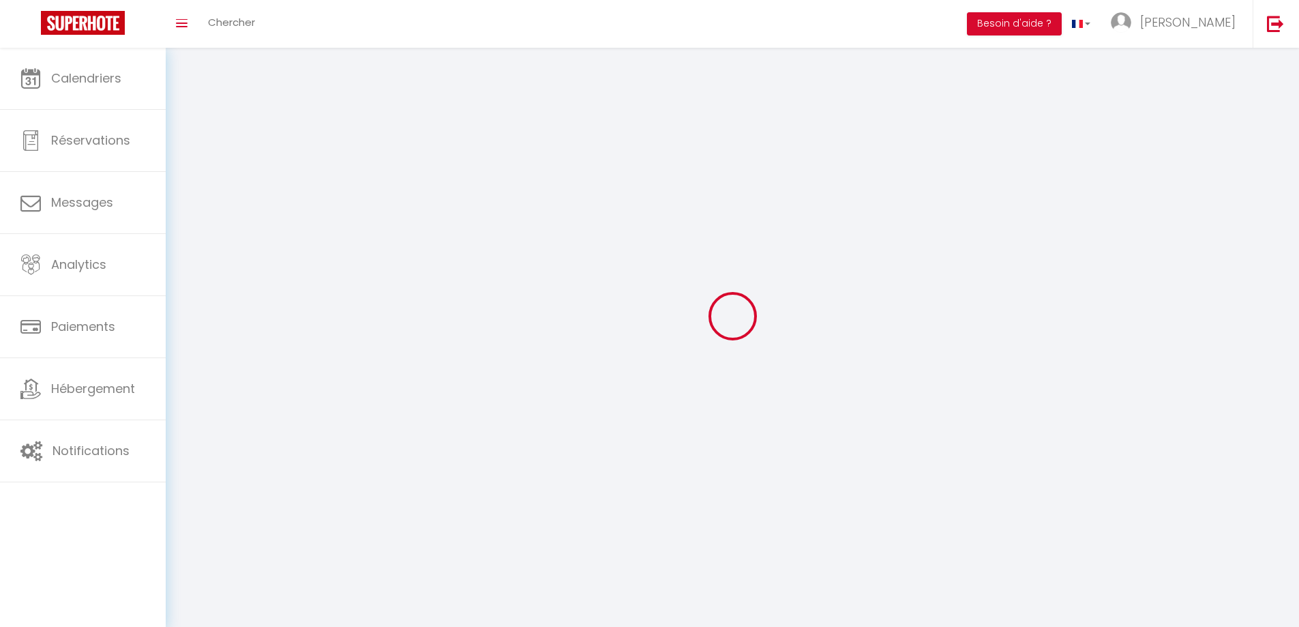
type input "Santerre"
type input "0601731284"
type input "[STREET_ADDRESS]"
type input "28000"
type input "[GEOGRAPHIC_DATA]"
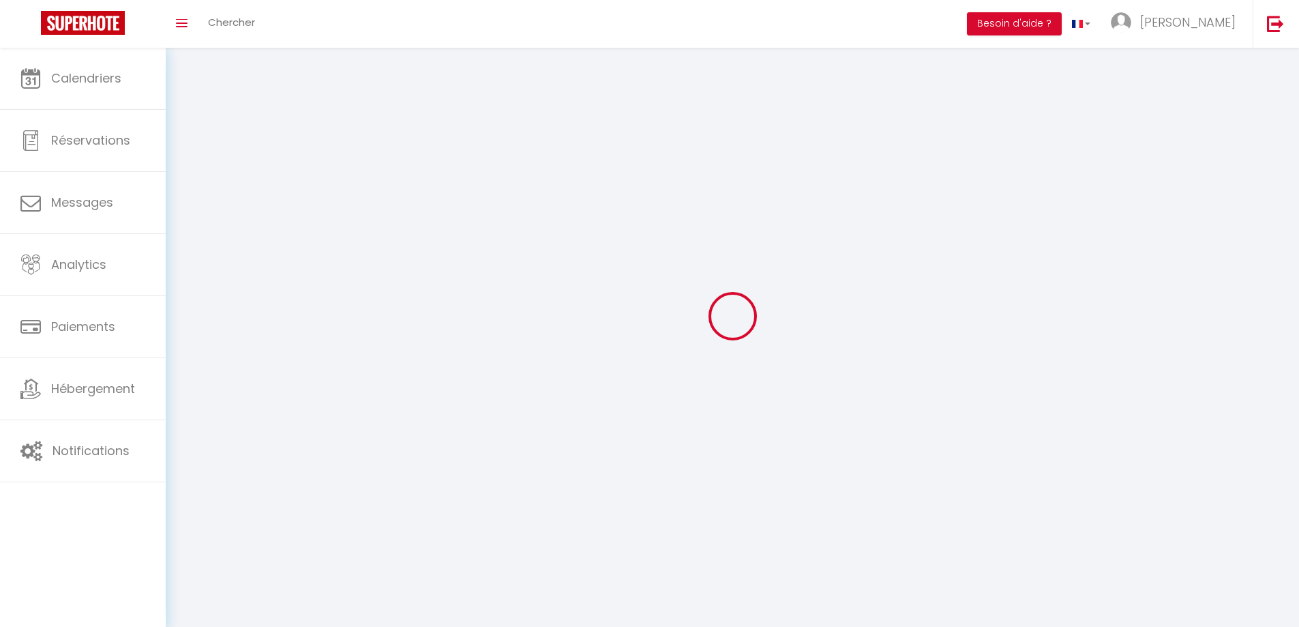
type input "aofQTnGkqzLZAZ3dVNcNfNEFL"
type input "2bFSNBto9bnUaTvarohCE1iGC"
type input "[URL][DOMAIN_NAME]"
select select "28"
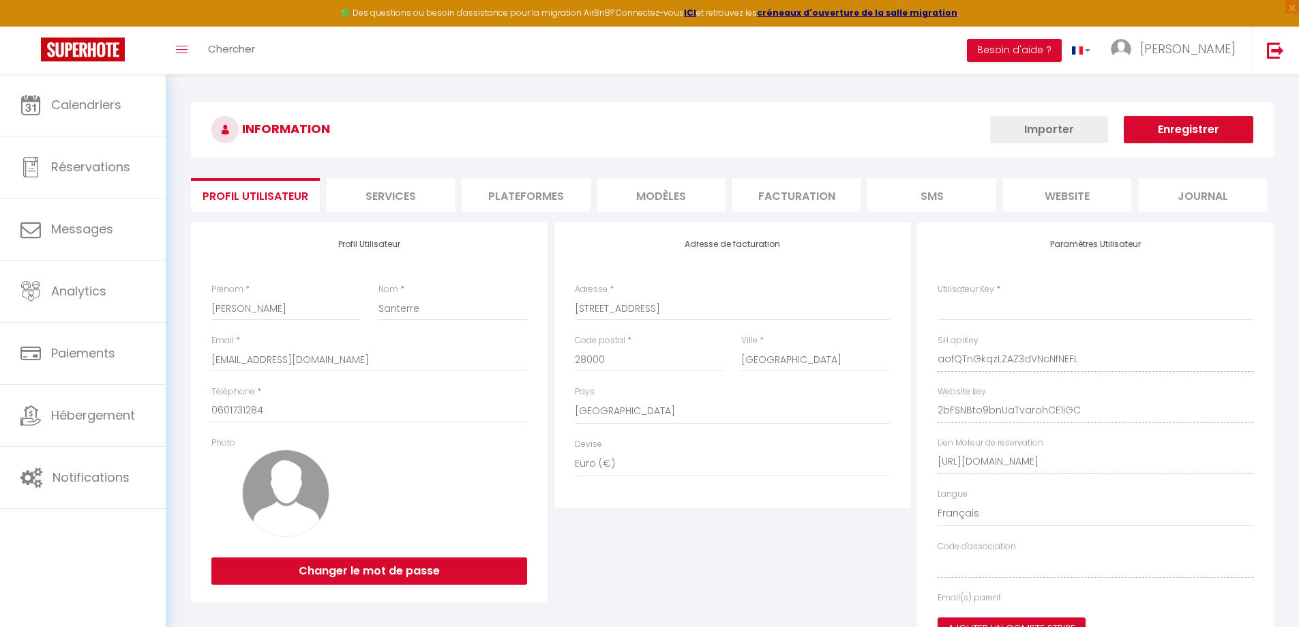
type input "aofQTnGkqzLZAZ3dVNcNfNEFL"
type input "2bFSNBto9bnUaTvarohCE1iGC"
type input "[URL][DOMAIN_NAME]"
select select "fr"
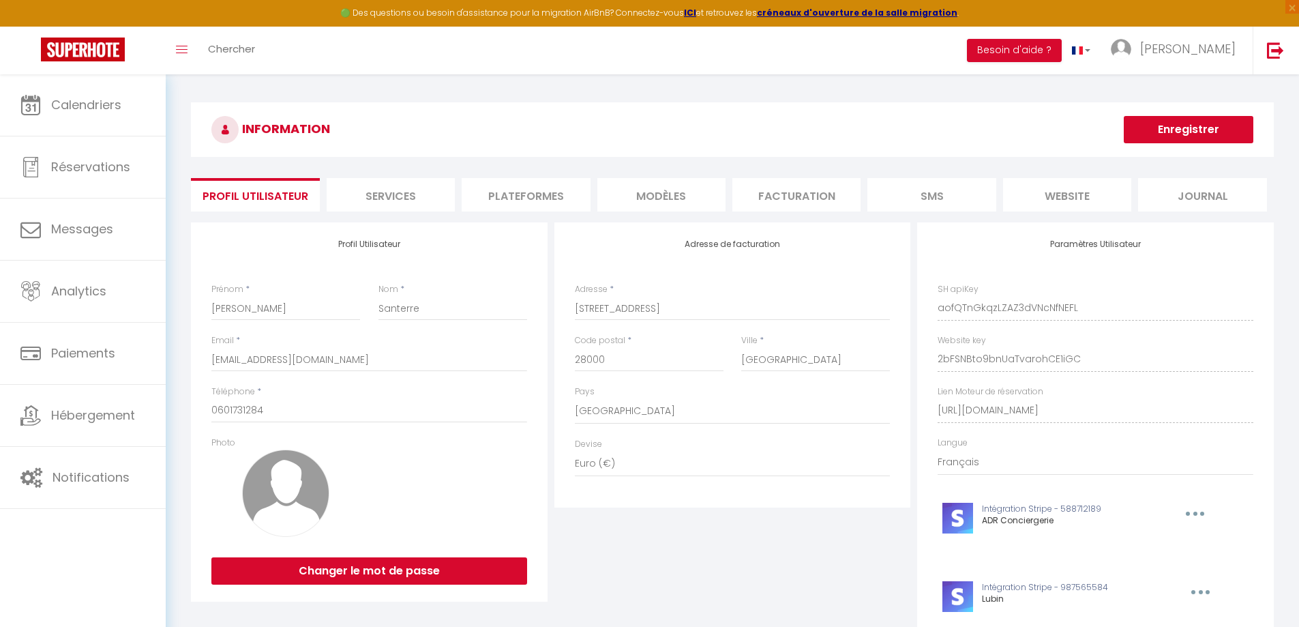
click at [546, 196] on li "Plateformes" at bounding box center [526, 194] width 128 height 33
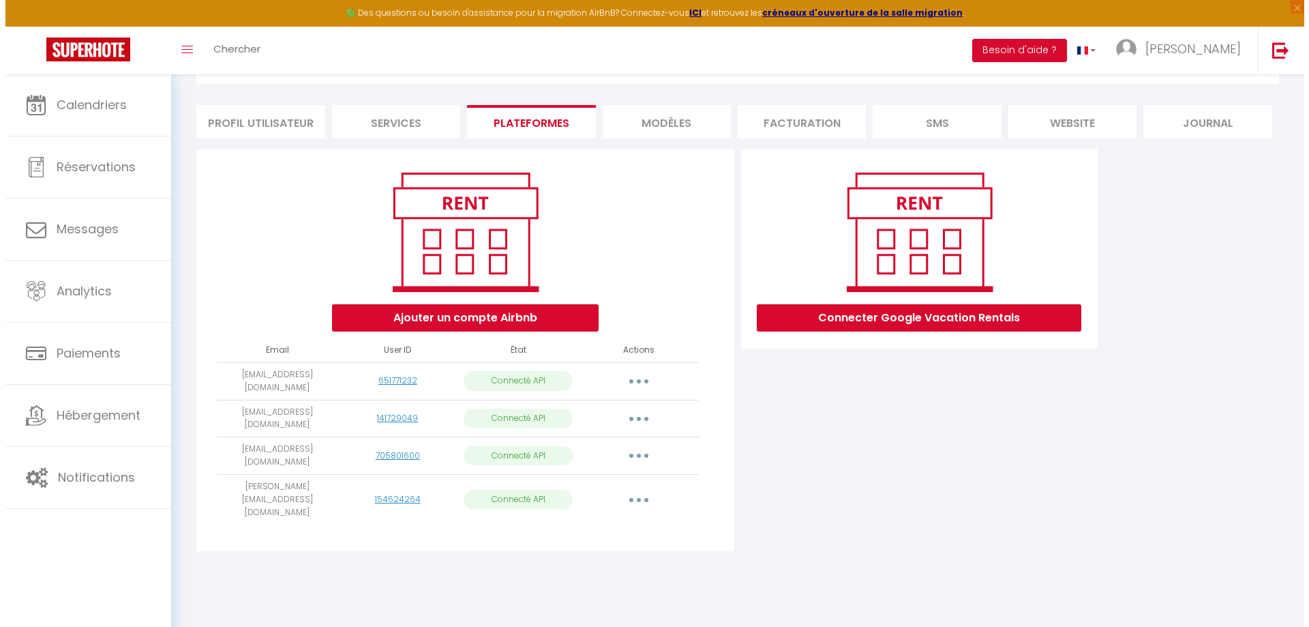
scroll to position [74, 0]
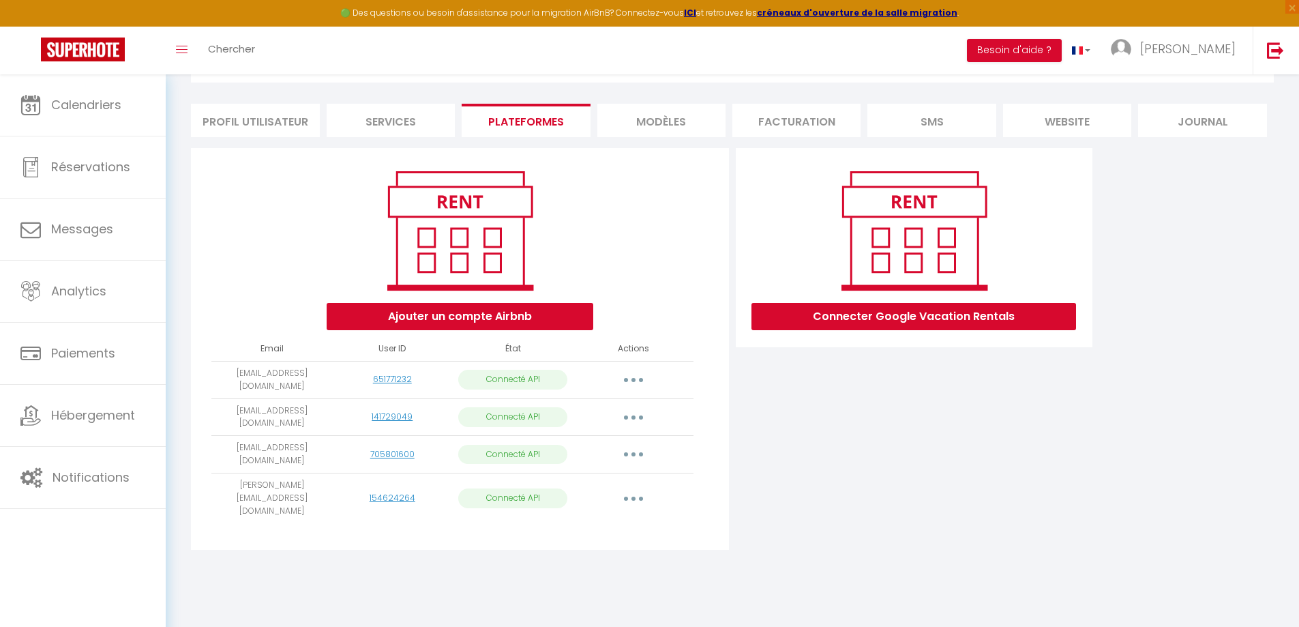
click at [637, 376] on button "button" at bounding box center [633, 380] width 38 height 22
click at [602, 416] on link "Importer les appartements" at bounding box center [573, 410] width 151 height 23
select select "62723"
select select "64260"
select select "65248"
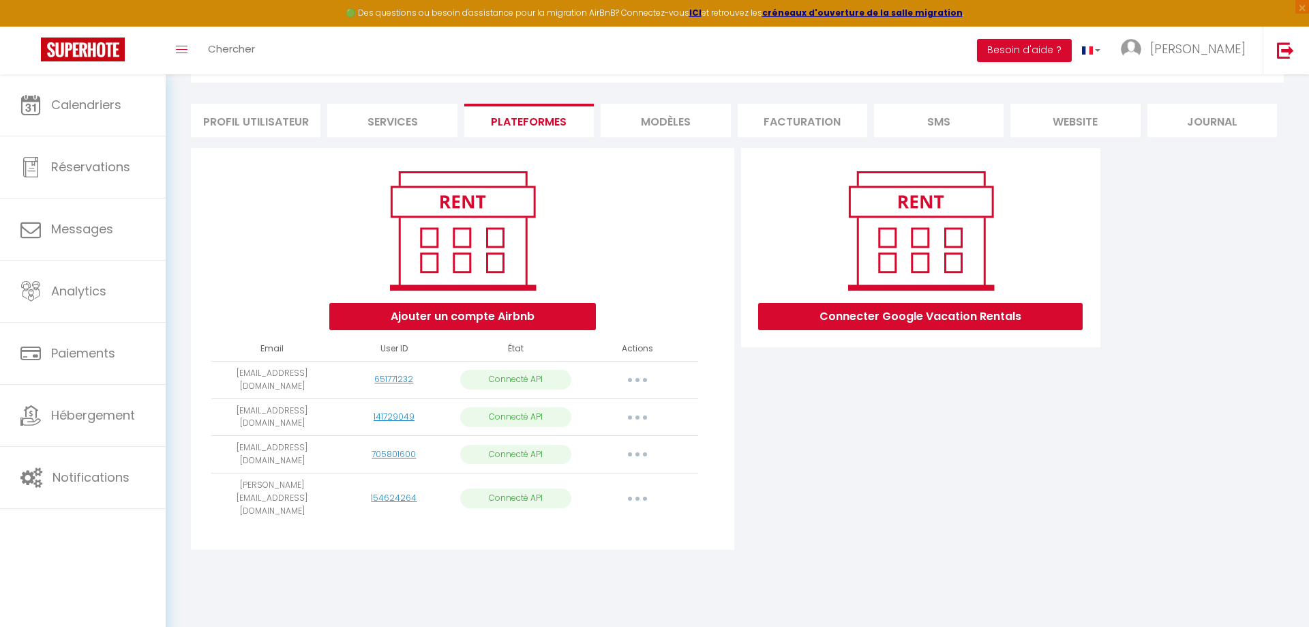
select select "67775"
select select "71653"
select select "71441"
select select "72348"
select select "72873"
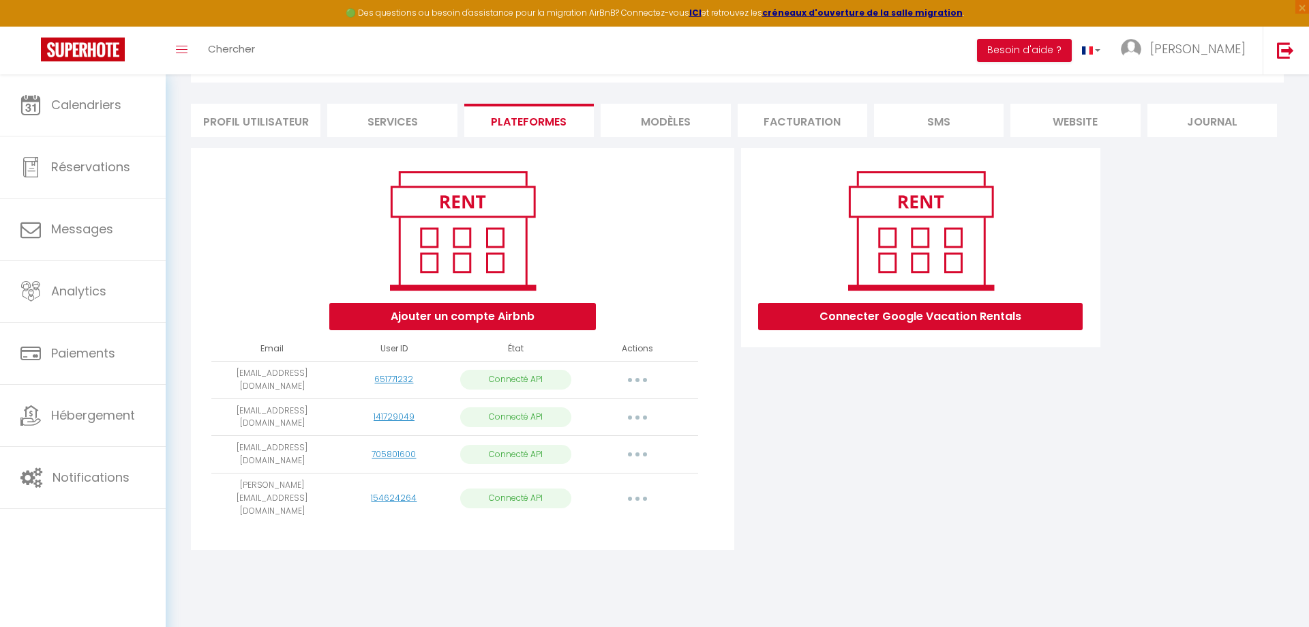
select select "73196"
select select "73924"
select select "74494"
select select "75227"
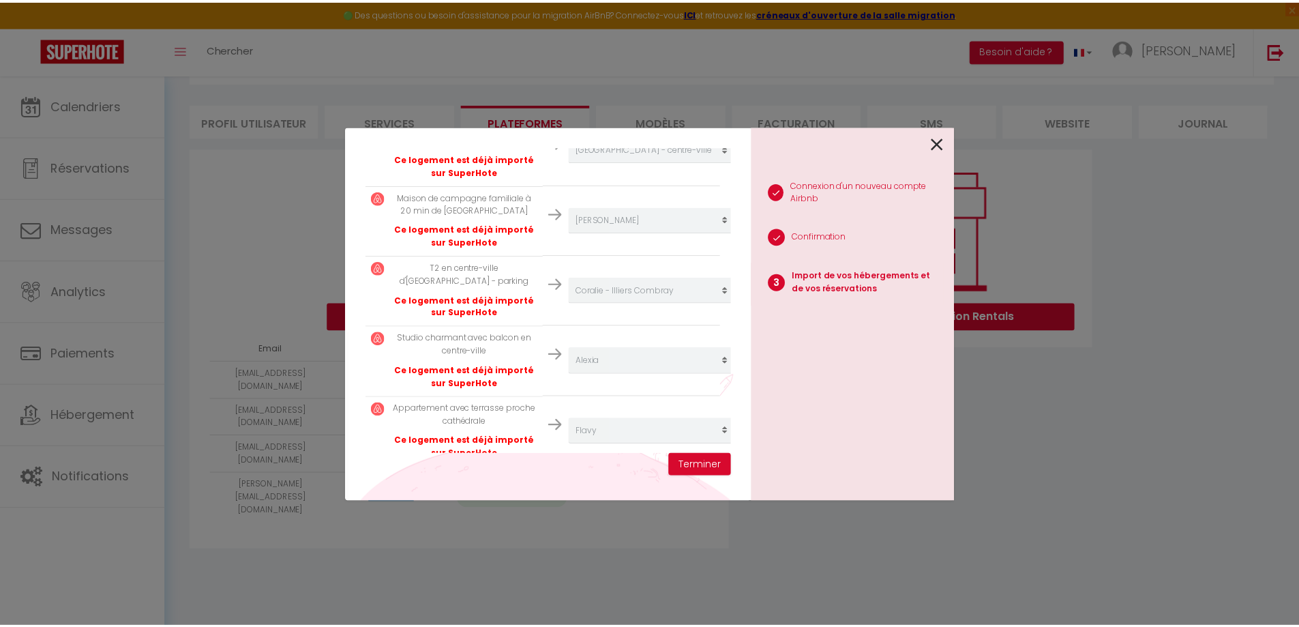
scroll to position [839, 0]
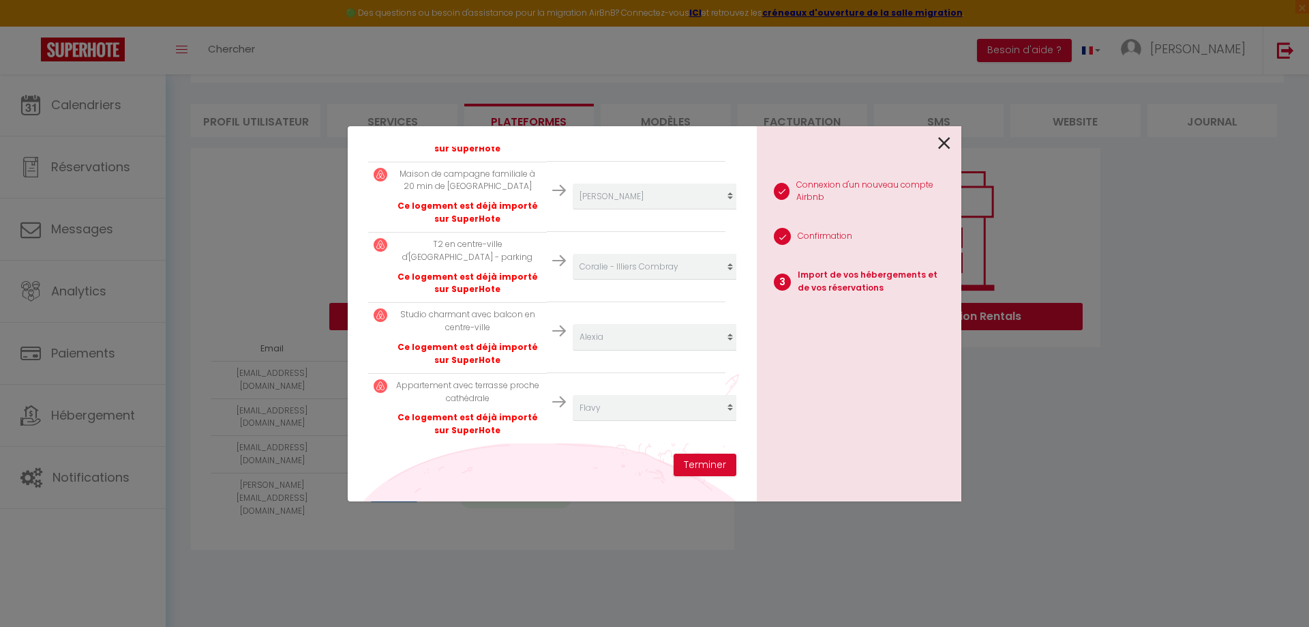
click at [942, 145] on icon at bounding box center [944, 143] width 12 height 20
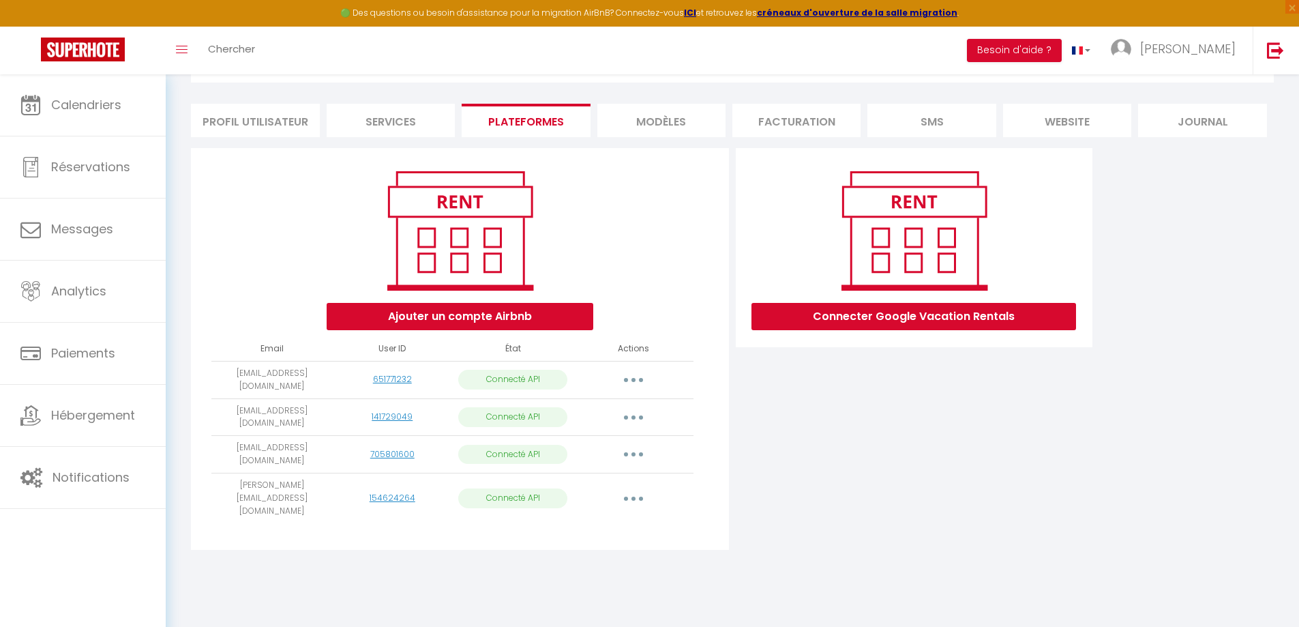
click at [640, 450] on button "button" at bounding box center [633, 454] width 38 height 22
click at [605, 486] on link "Importer les appartements" at bounding box center [573, 485] width 151 height 23
select select "75336"
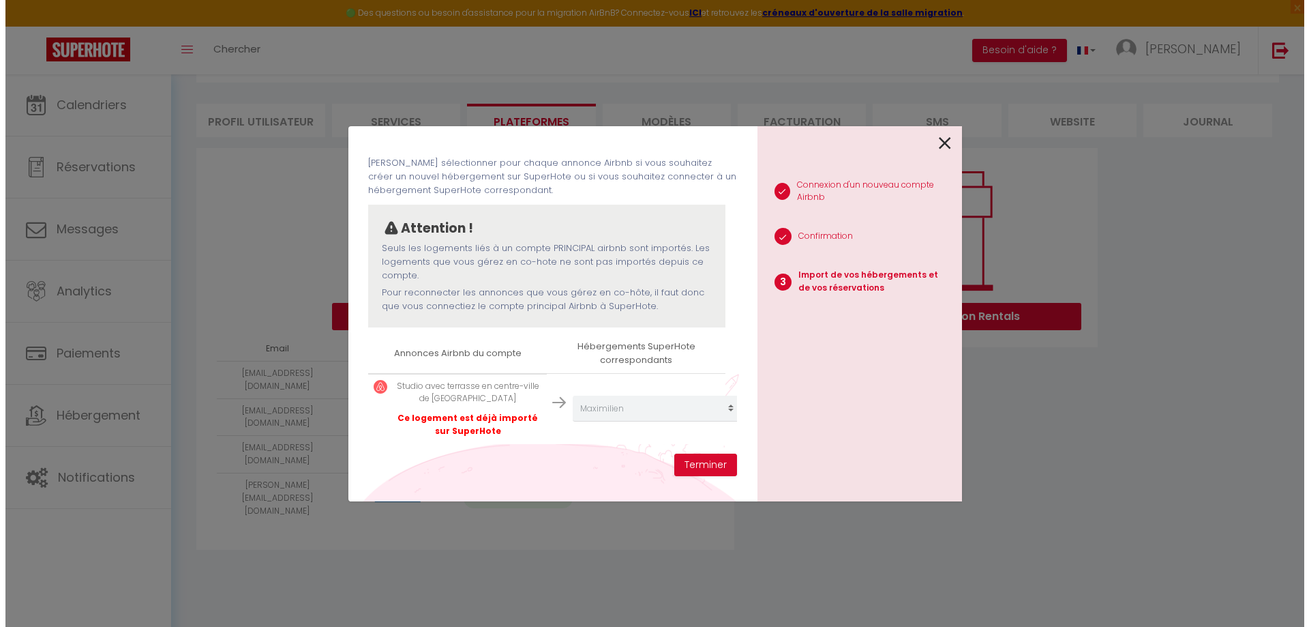
scroll to position [63, 0]
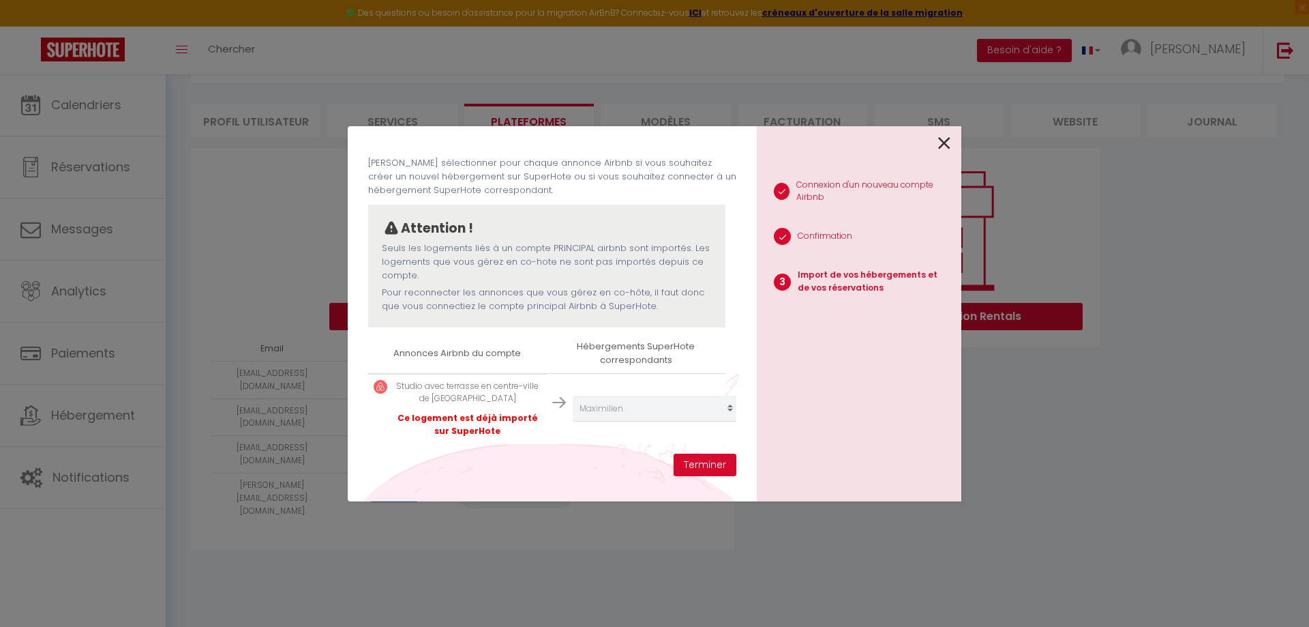
click at [948, 146] on icon at bounding box center [944, 143] width 12 height 20
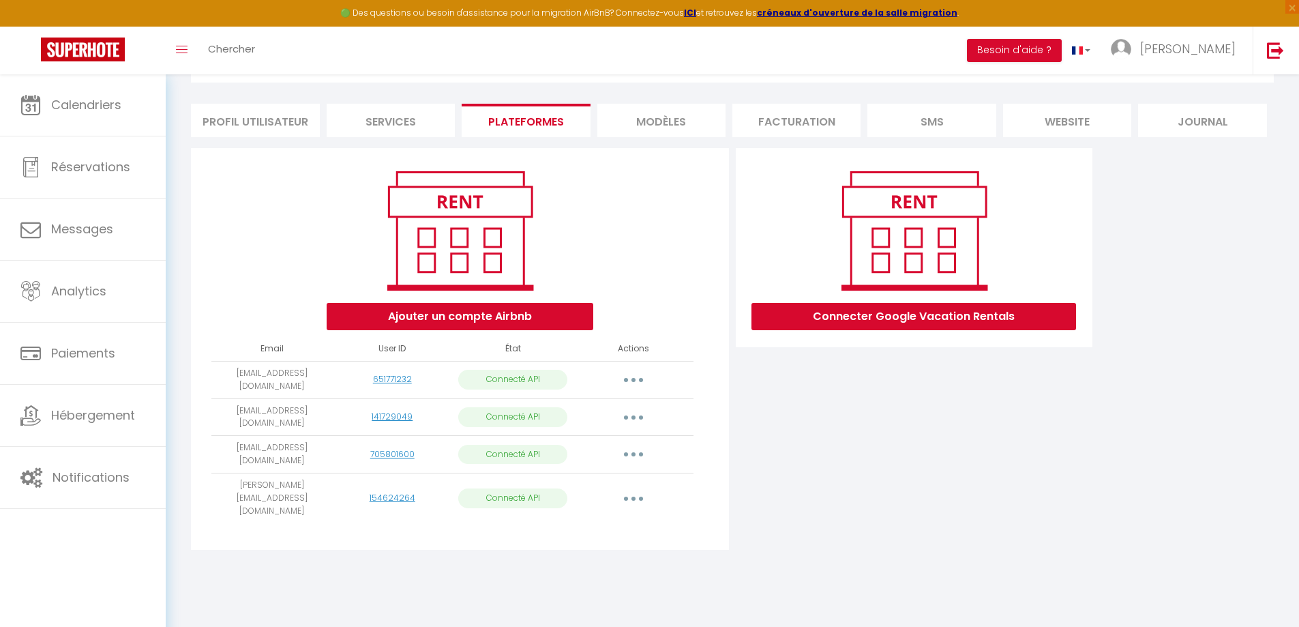
click at [640, 490] on button "button" at bounding box center [633, 498] width 38 height 22
click at [605, 519] on link "Importer les appartements" at bounding box center [573, 528] width 151 height 23
select select "75964"
select select "75965"
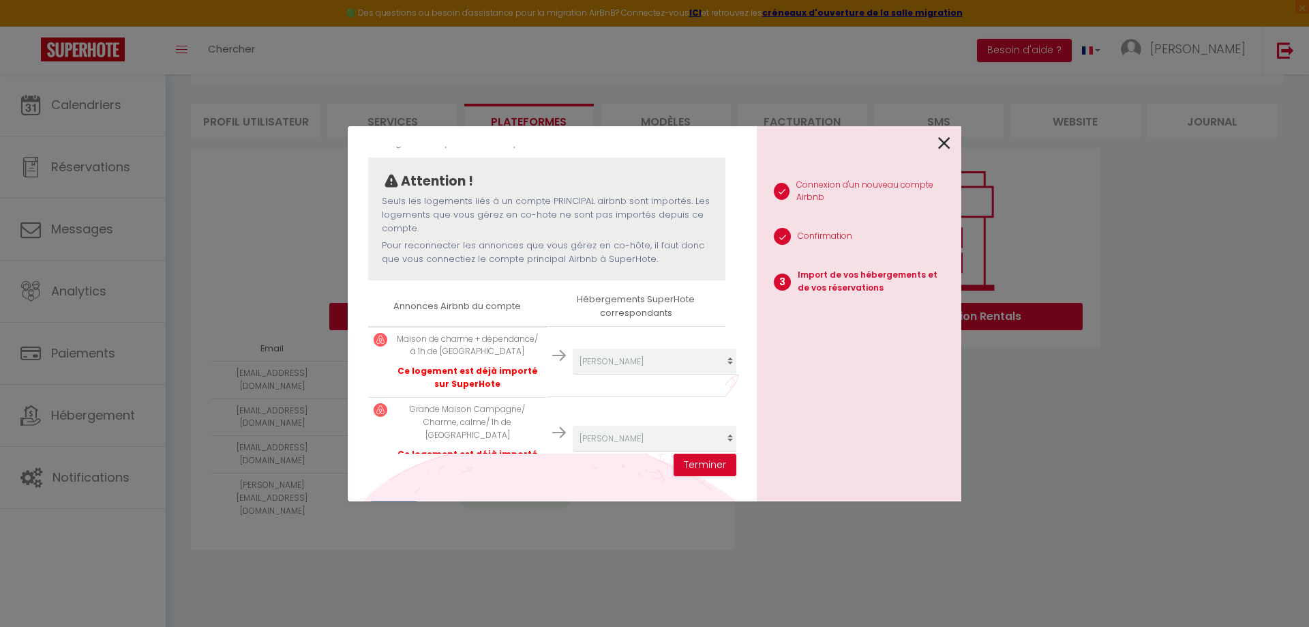
scroll to position [134, 0]
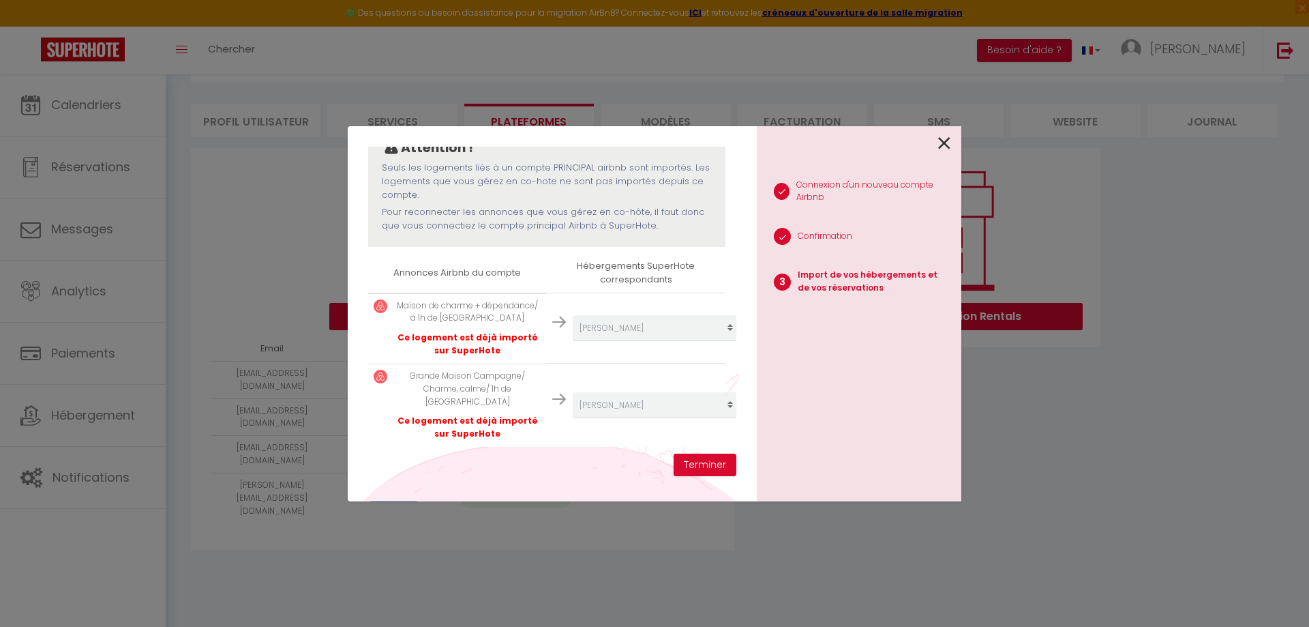
click at [943, 138] on icon at bounding box center [944, 143] width 12 height 20
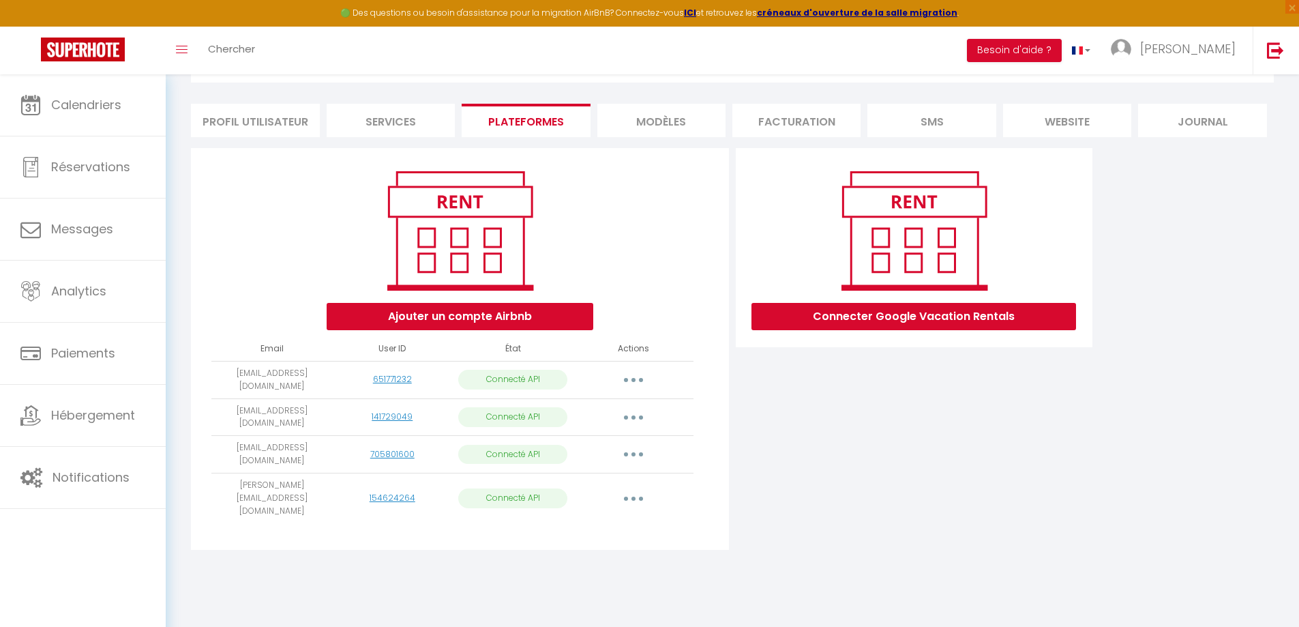
click at [637, 412] on button "button" at bounding box center [633, 417] width 38 height 22
click at [634, 380] on icon "button" at bounding box center [633, 380] width 4 height 4
click at [848, 449] on div "Connecter Google Vacation Rentals" at bounding box center [913, 353] width 363 height 410
click at [637, 380] on button "button" at bounding box center [633, 380] width 38 height 22
click at [605, 408] on link "Importer les appartements" at bounding box center [573, 410] width 151 height 23
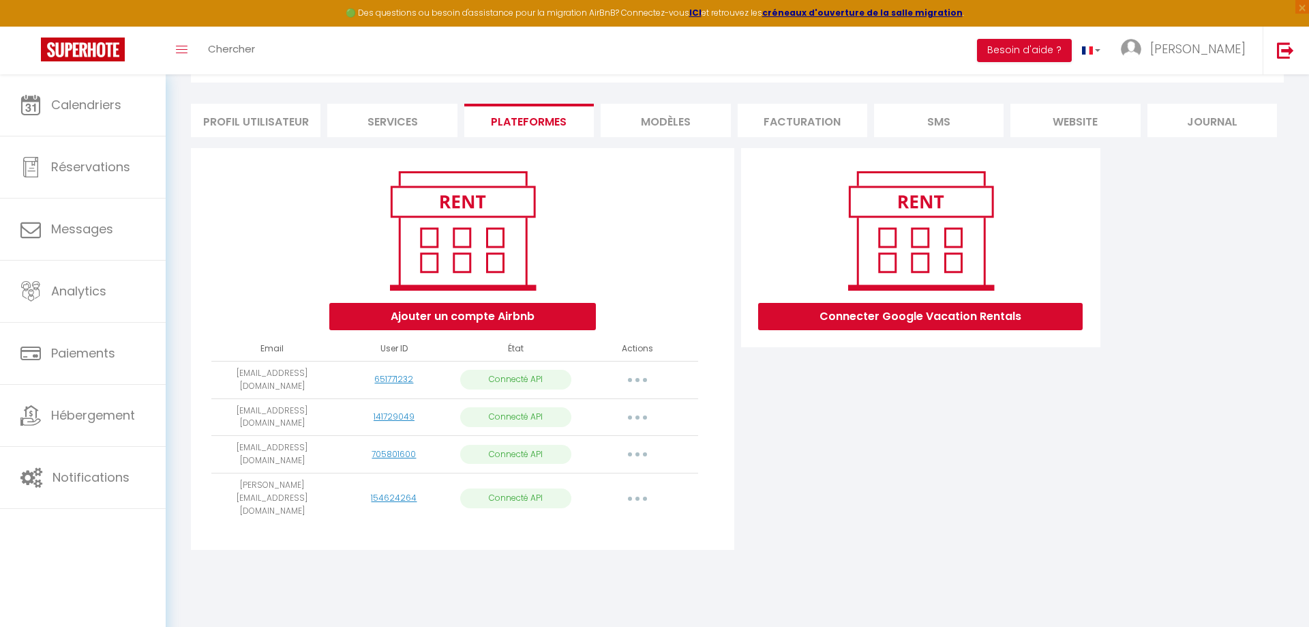
select select "62723"
select select "64260"
select select "65248"
select select "67775"
select select "71653"
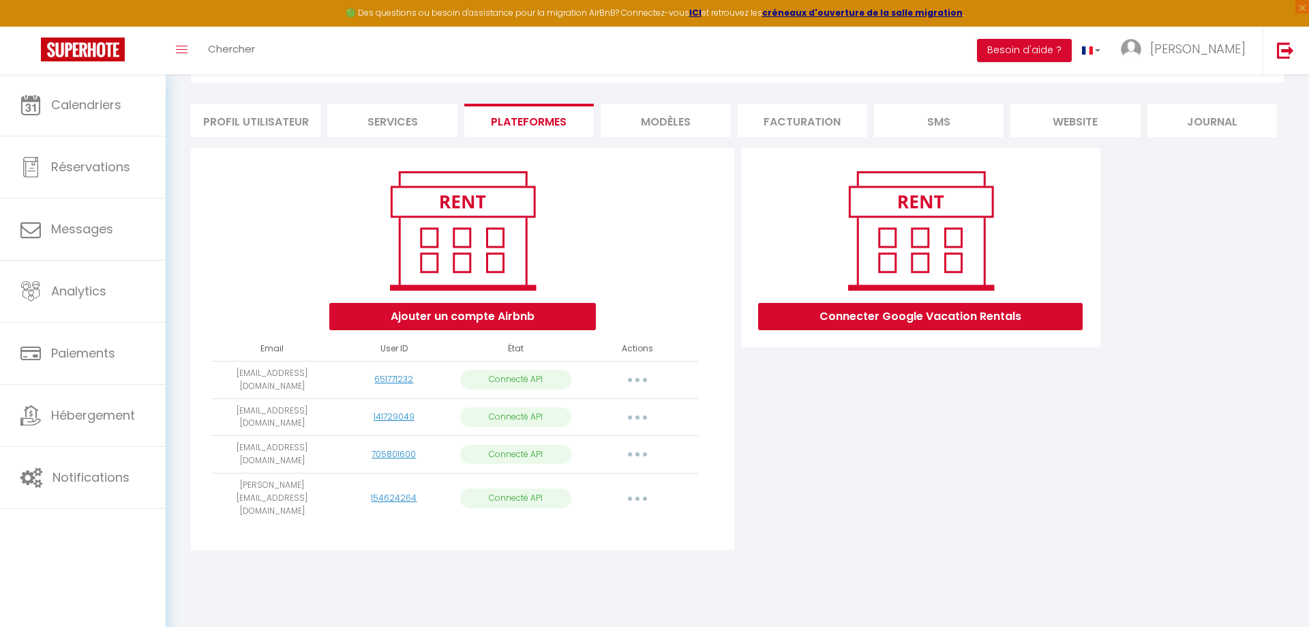
select select "71441"
select select "72348"
select select "72873"
select select "73196"
select select "73924"
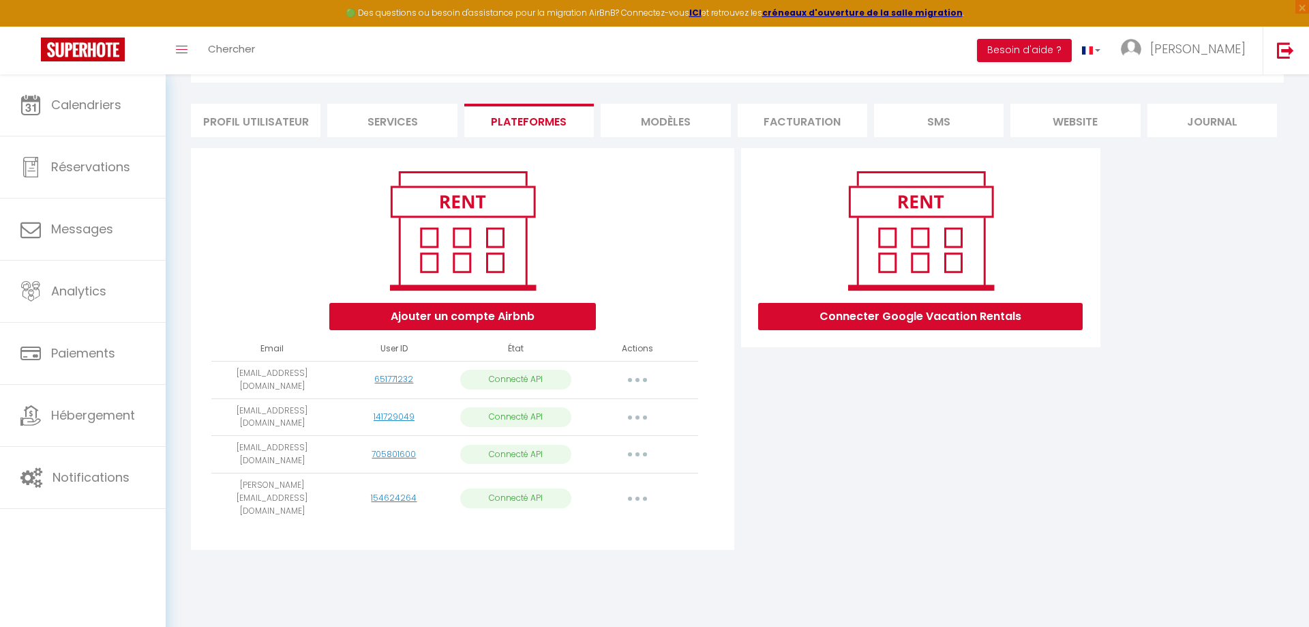
select select "74494"
select select "75227"
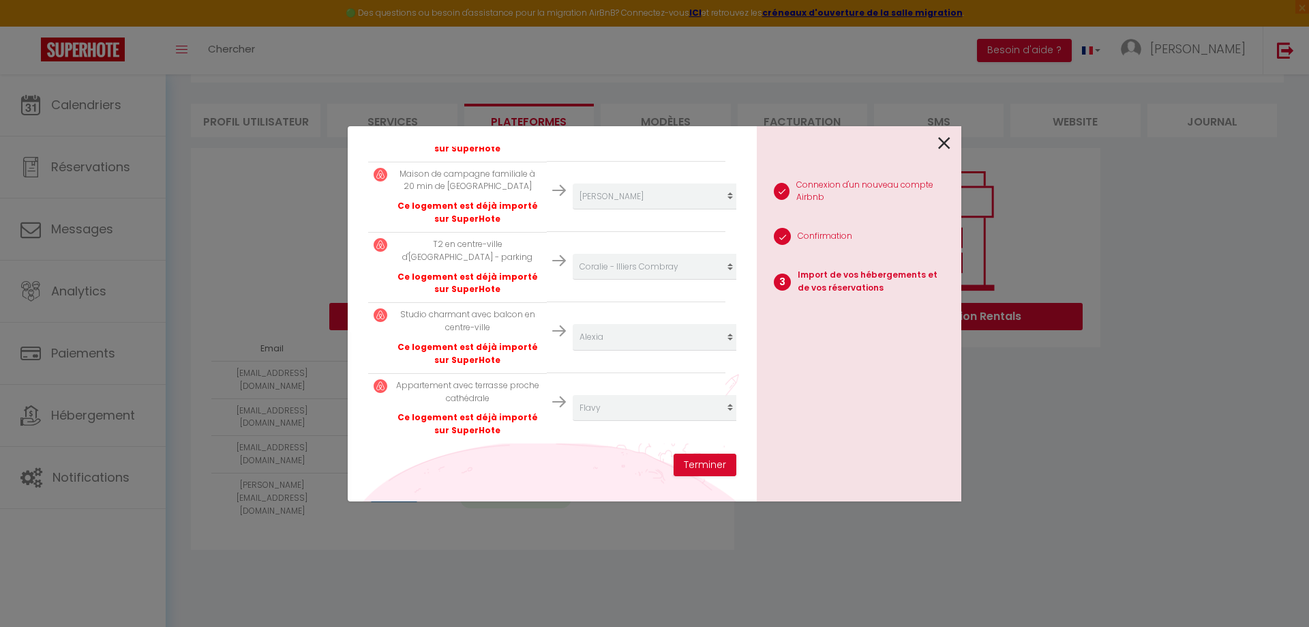
scroll to position [839, 0]
click at [1083, 539] on div "Importer de vos hébergements et de vos réservations [PERSON_NAME] sélectionner …" at bounding box center [654, 313] width 1309 height 627
click at [700, 467] on button "Terminer" at bounding box center [705, 464] width 63 height 23
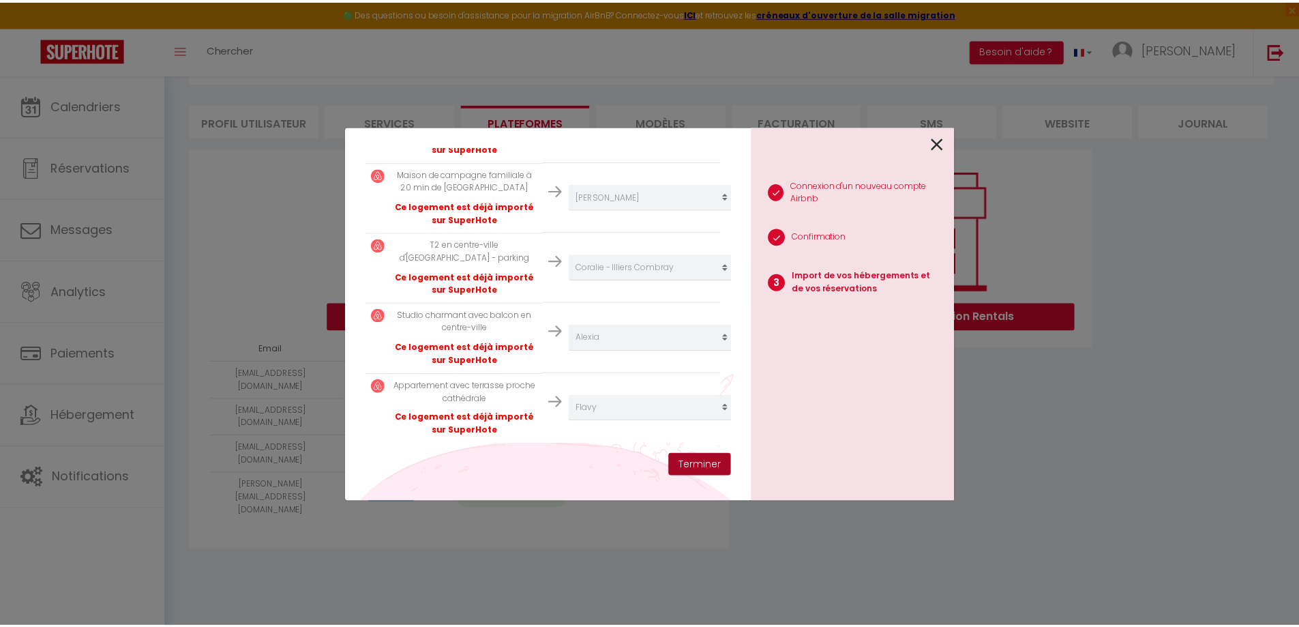
scroll to position [873, 0]
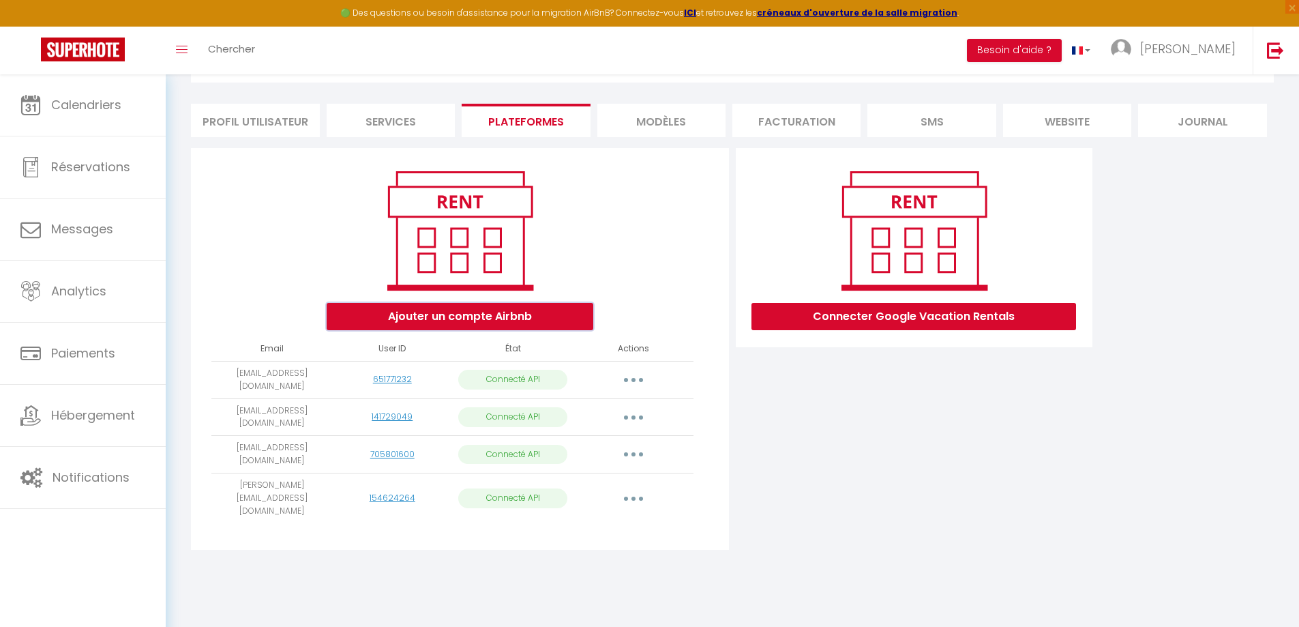
click at [474, 321] on button "Ajouter un compte Airbnb" at bounding box center [460, 316] width 267 height 27
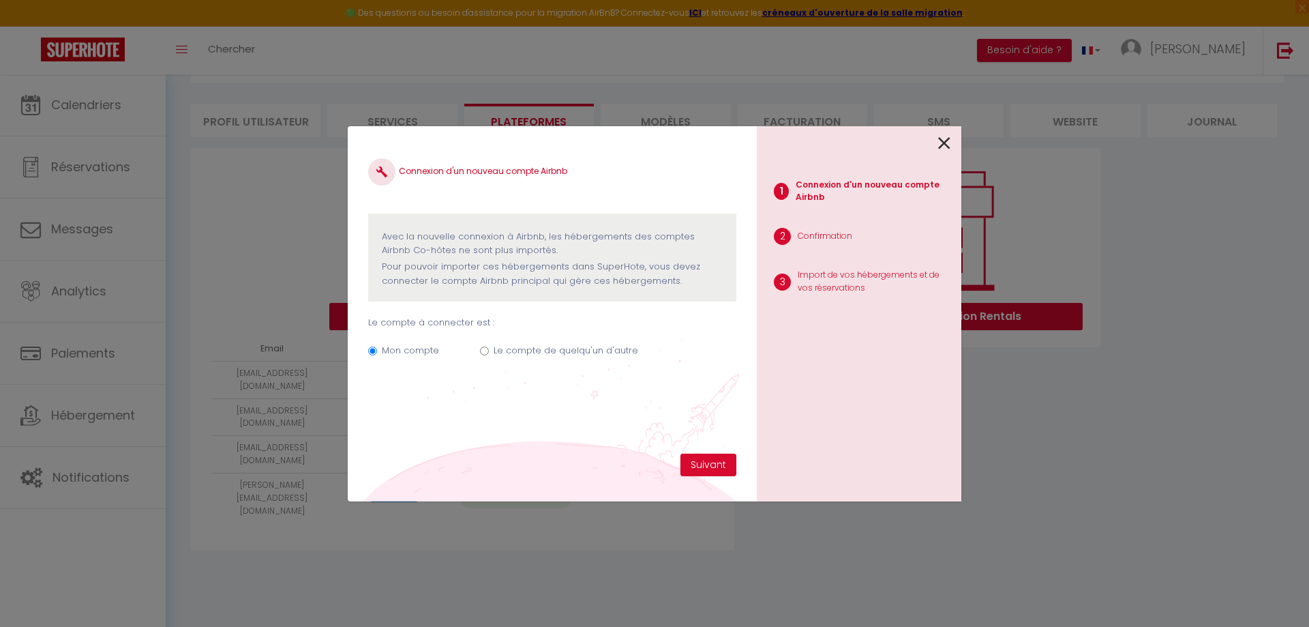
click at [483, 353] on input "Le compte de quelqu'un d'autre" at bounding box center [484, 350] width 9 height 9
radio input "true"
radio input "false"
click at [706, 457] on button "Suivant" at bounding box center [708, 464] width 56 height 23
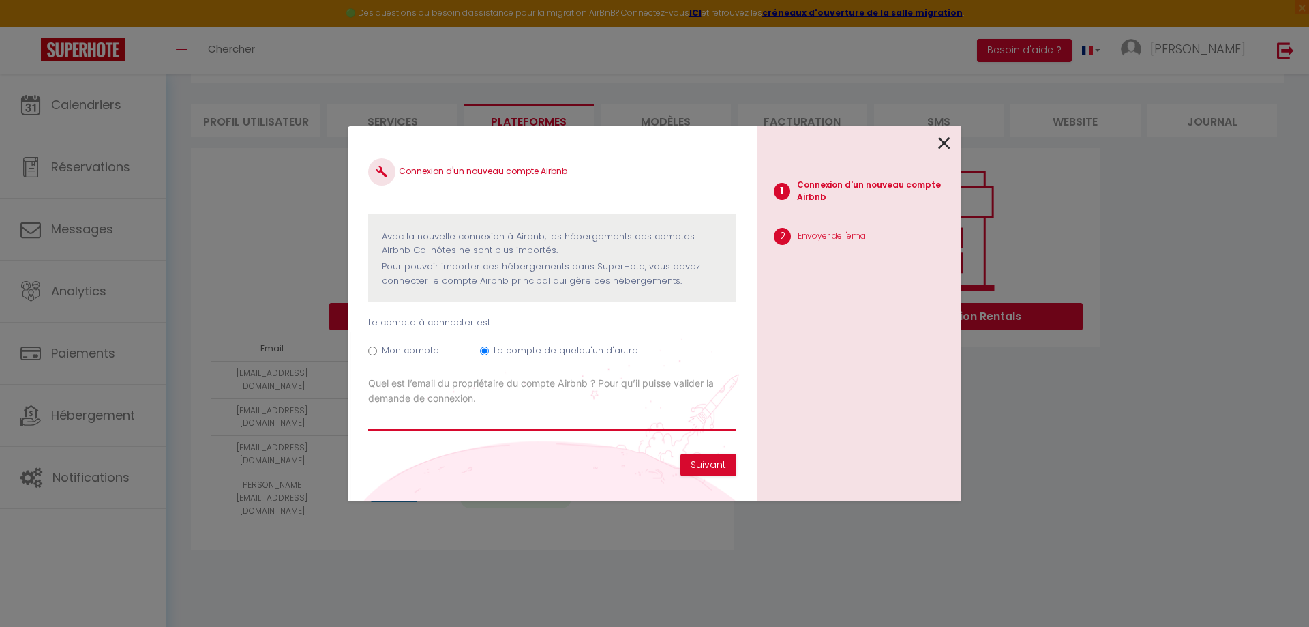
click at [412, 421] on input "Email connexion Airbnb" at bounding box center [552, 418] width 368 height 25
type input "[EMAIL_ADDRESS][DOMAIN_NAME]"
click at [719, 467] on button "Suivant" at bounding box center [708, 464] width 56 height 23
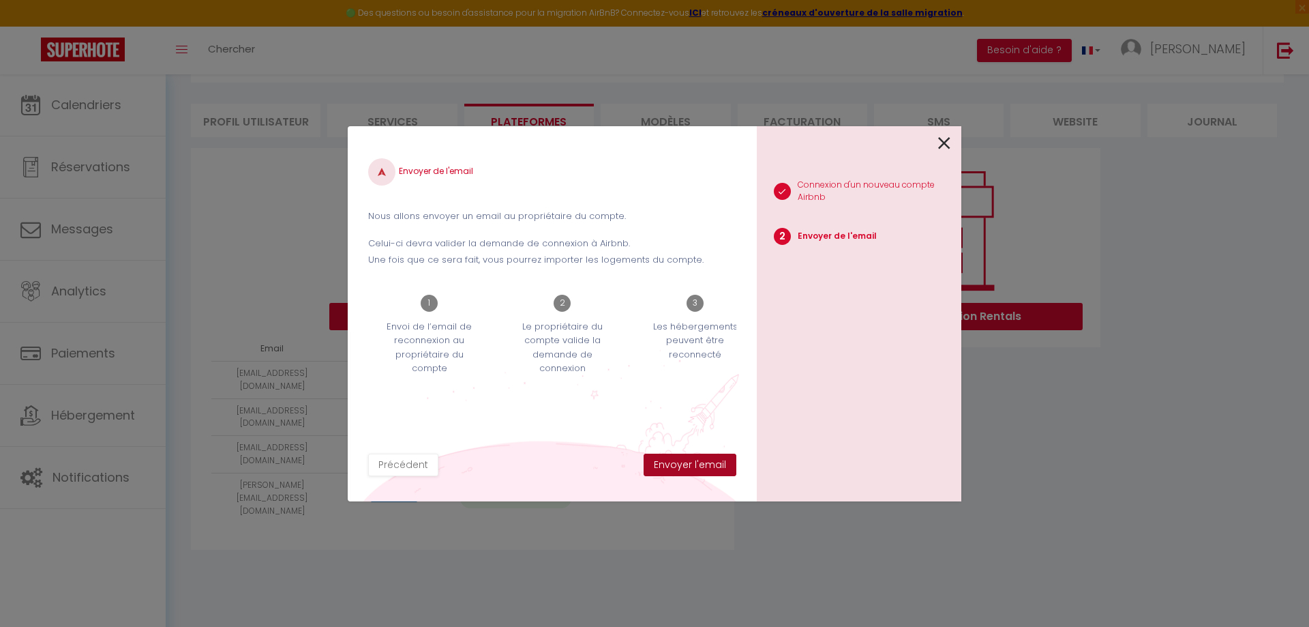
click at [697, 469] on button "Envoyer l'email" at bounding box center [690, 464] width 93 height 23
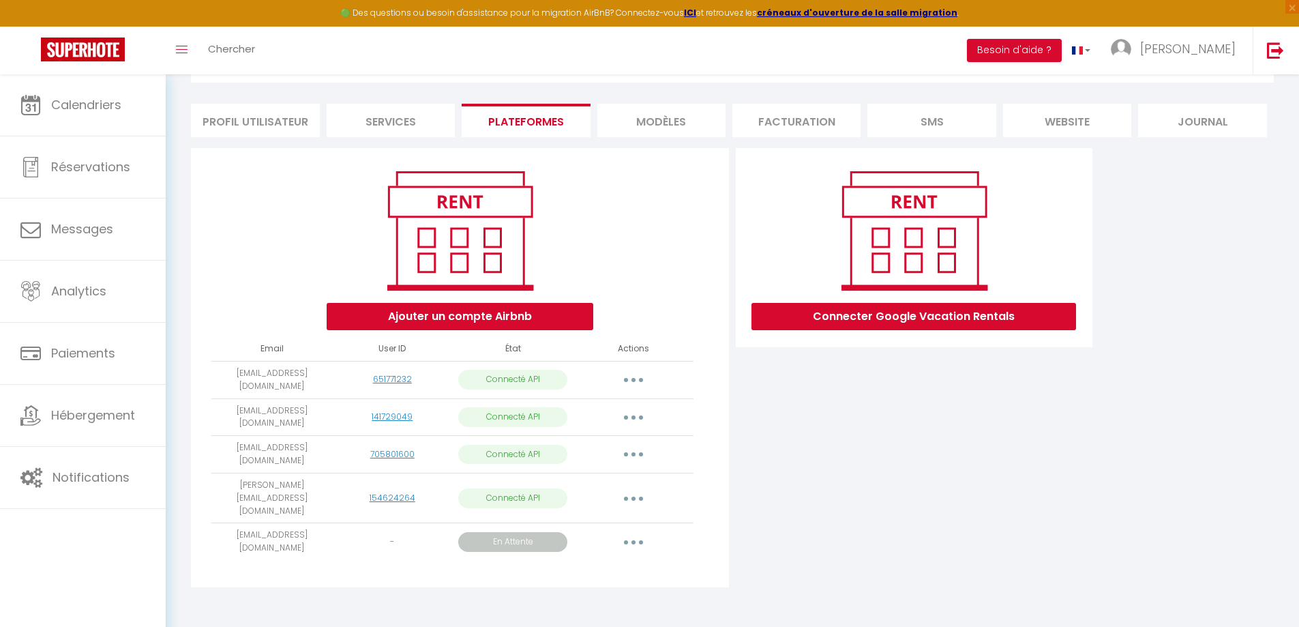
click at [640, 531] on button "button" at bounding box center [633, 542] width 38 height 22
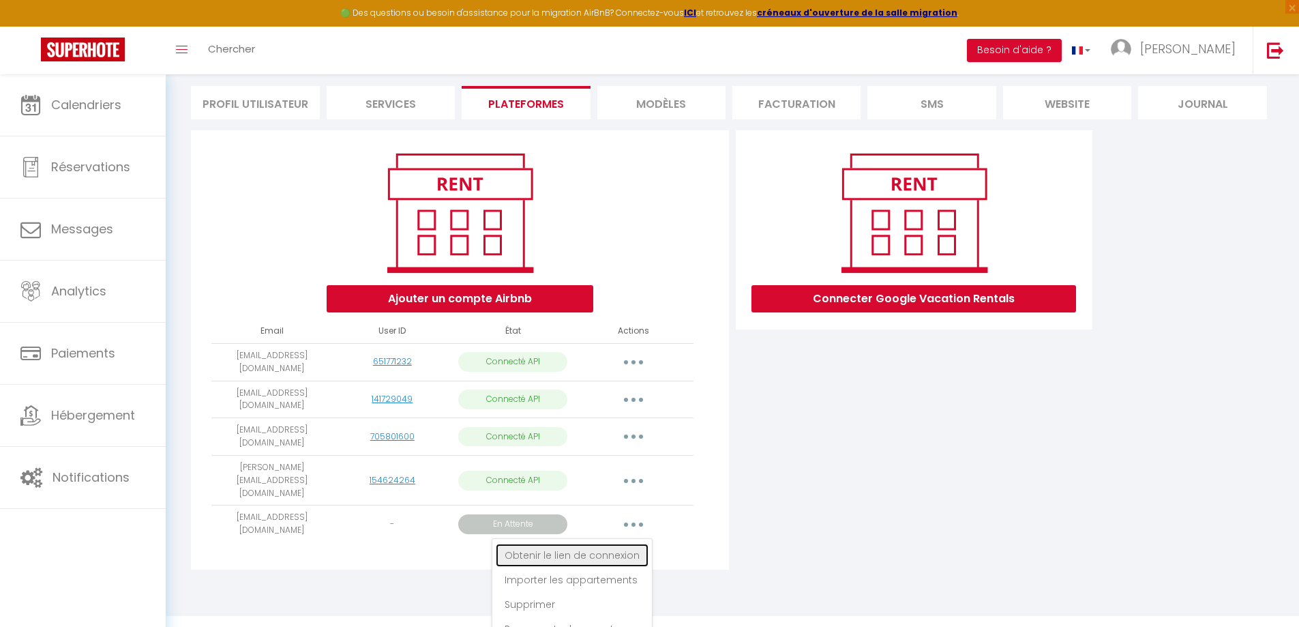
click at [610, 543] on link "Obtenir le lien de connexion" at bounding box center [572, 554] width 153 height 23
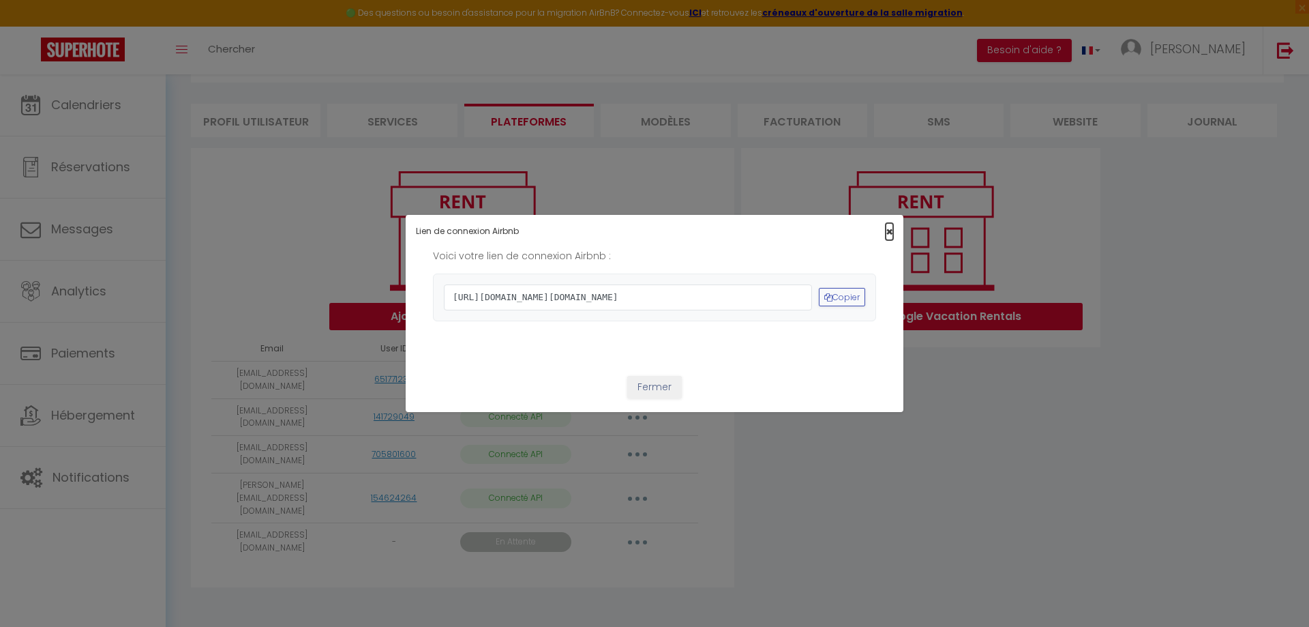
click at [886, 223] on span "×" at bounding box center [889, 231] width 7 height 17
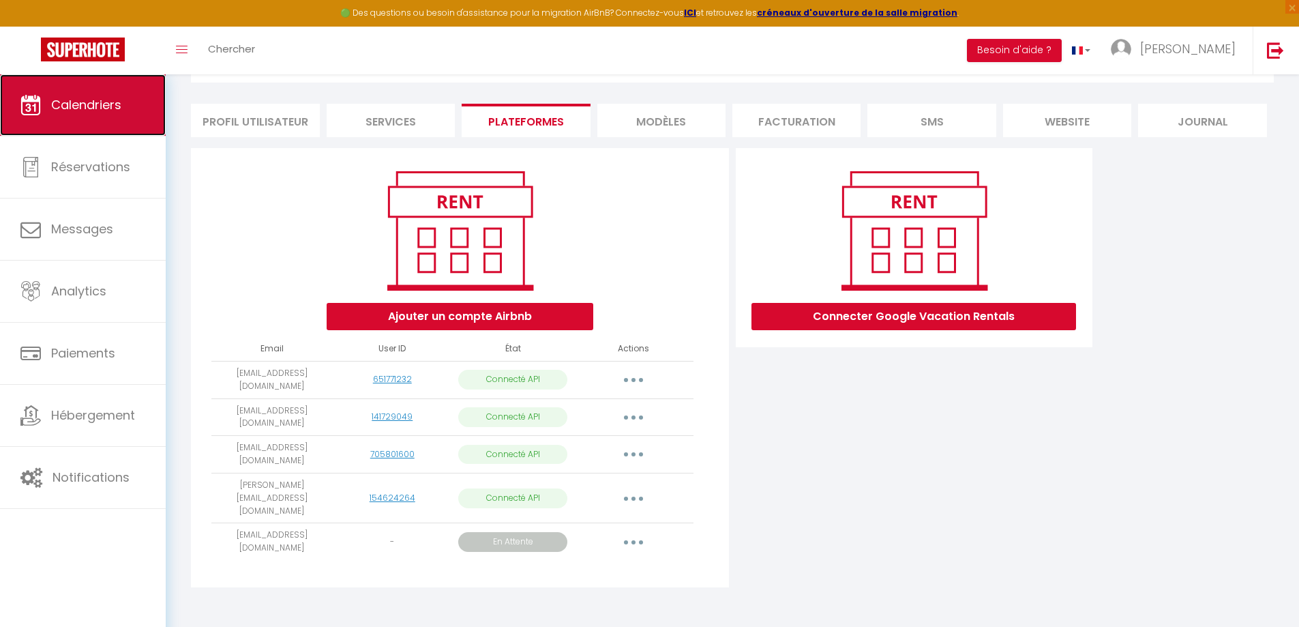
click at [87, 108] on span "Calendriers" at bounding box center [86, 104] width 70 height 17
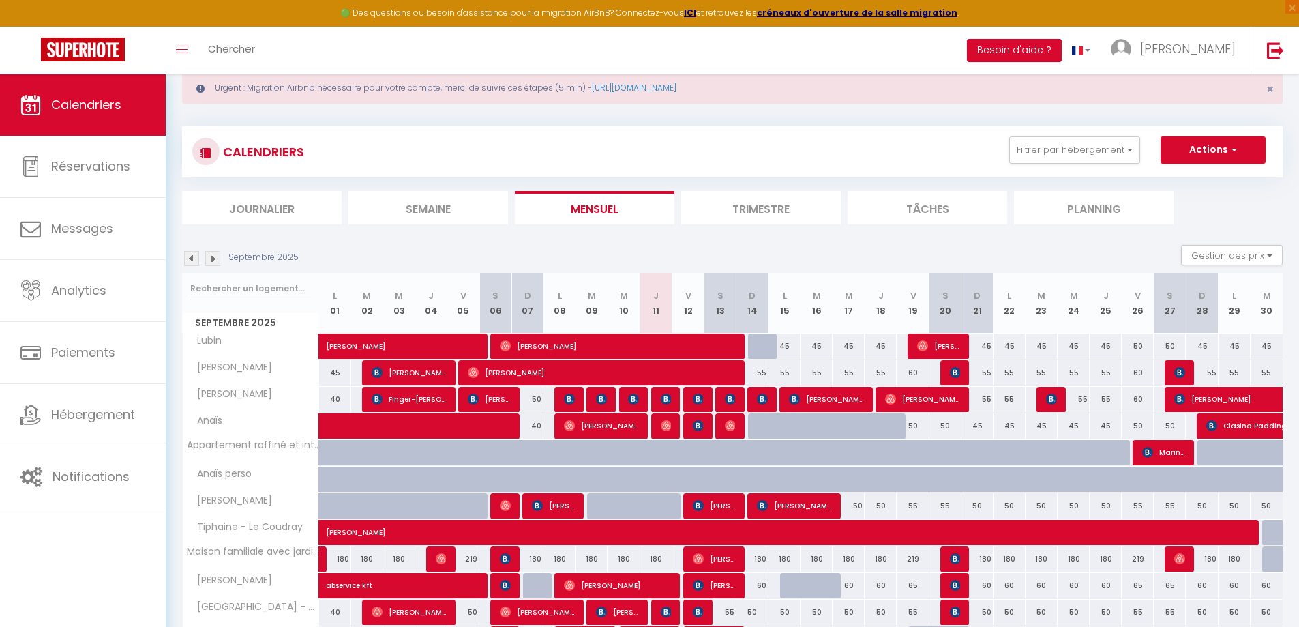
scroll to position [68, 0]
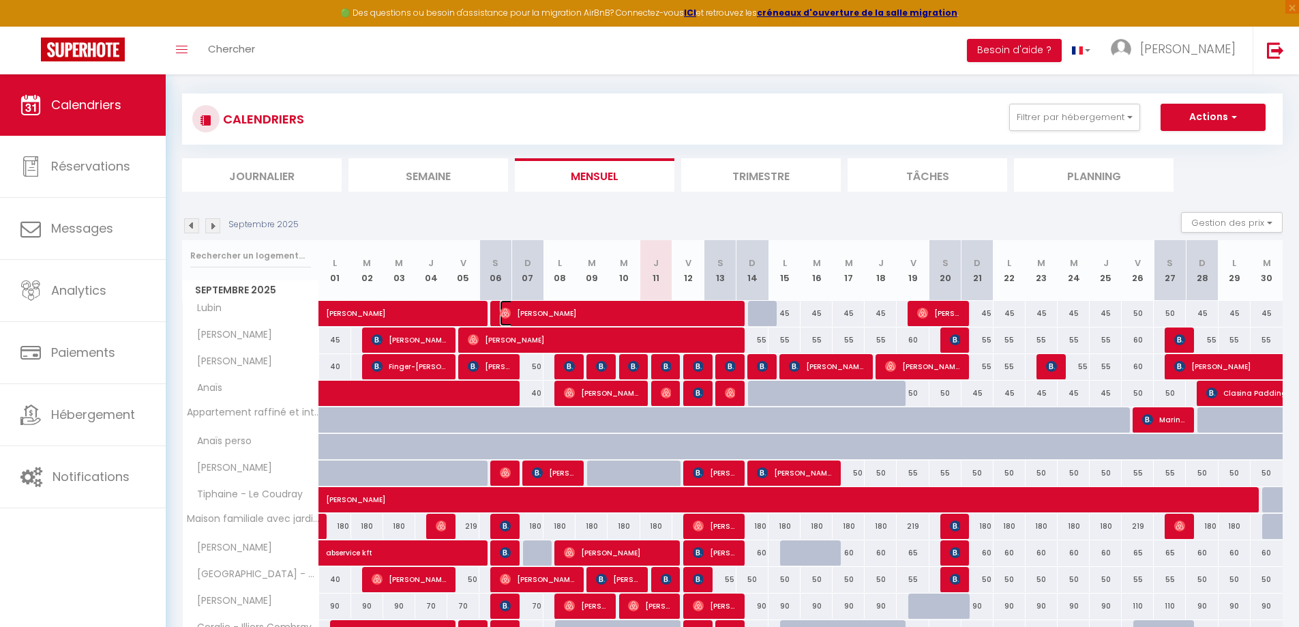
click at [515, 312] on span "[PERSON_NAME]" at bounding box center [617, 313] width 235 height 26
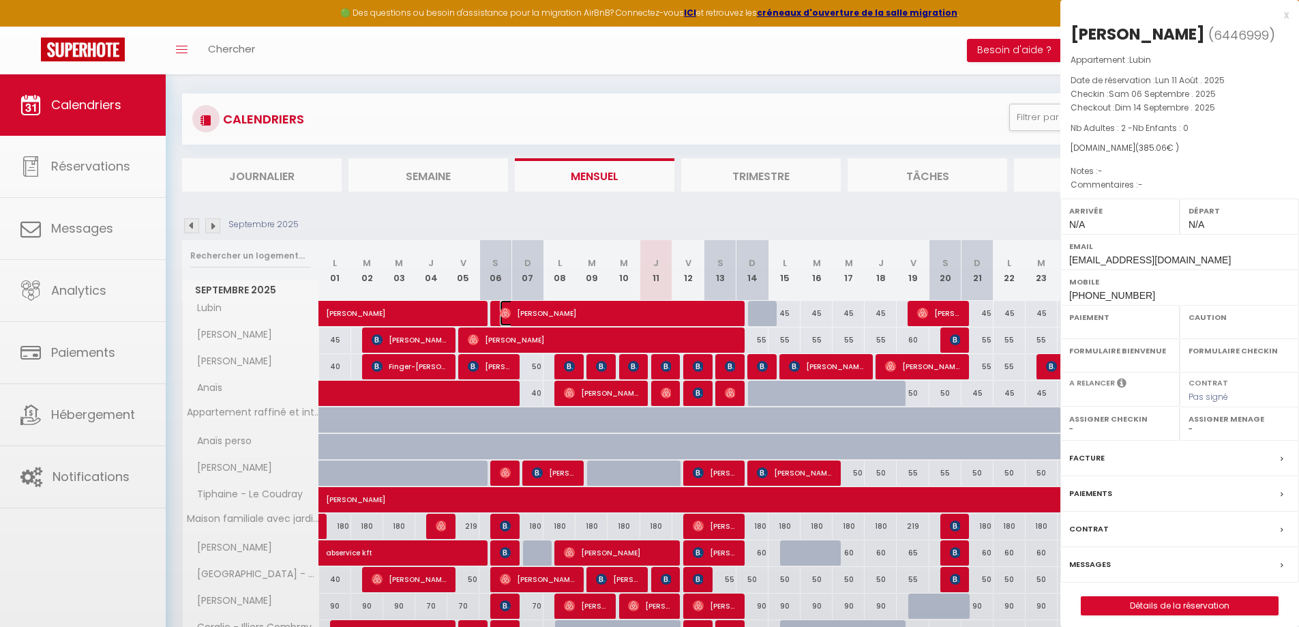
select select "OK"
select select "0"
select select "1"
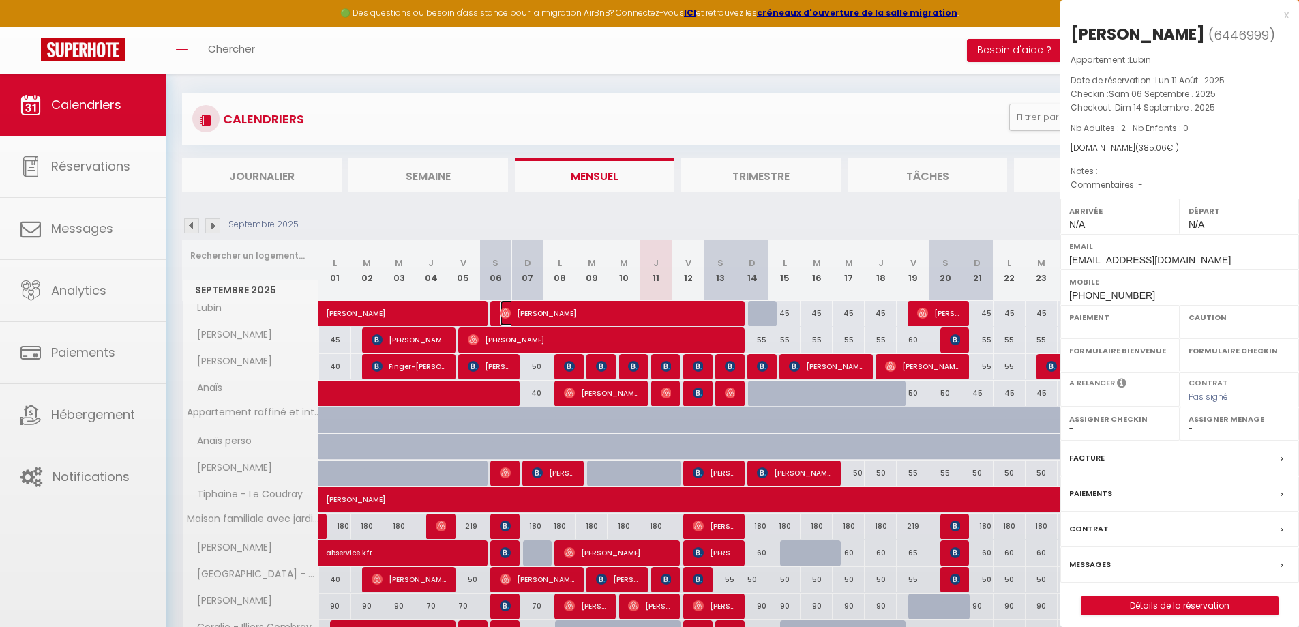
select select
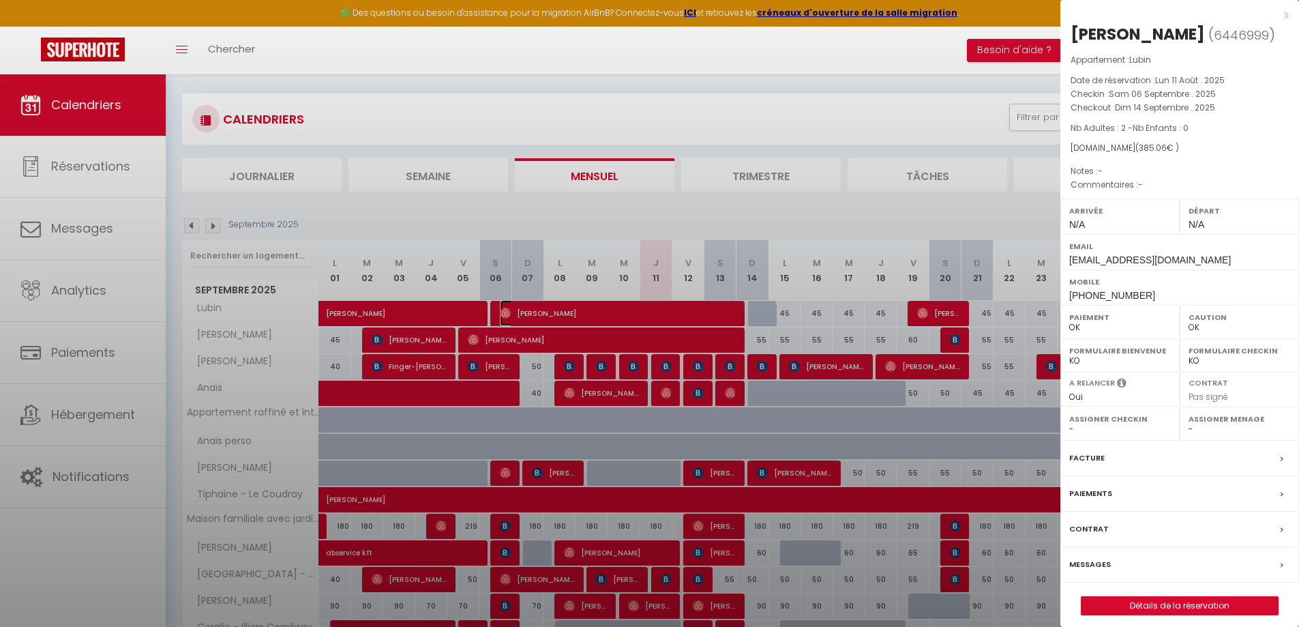
select select "42526"
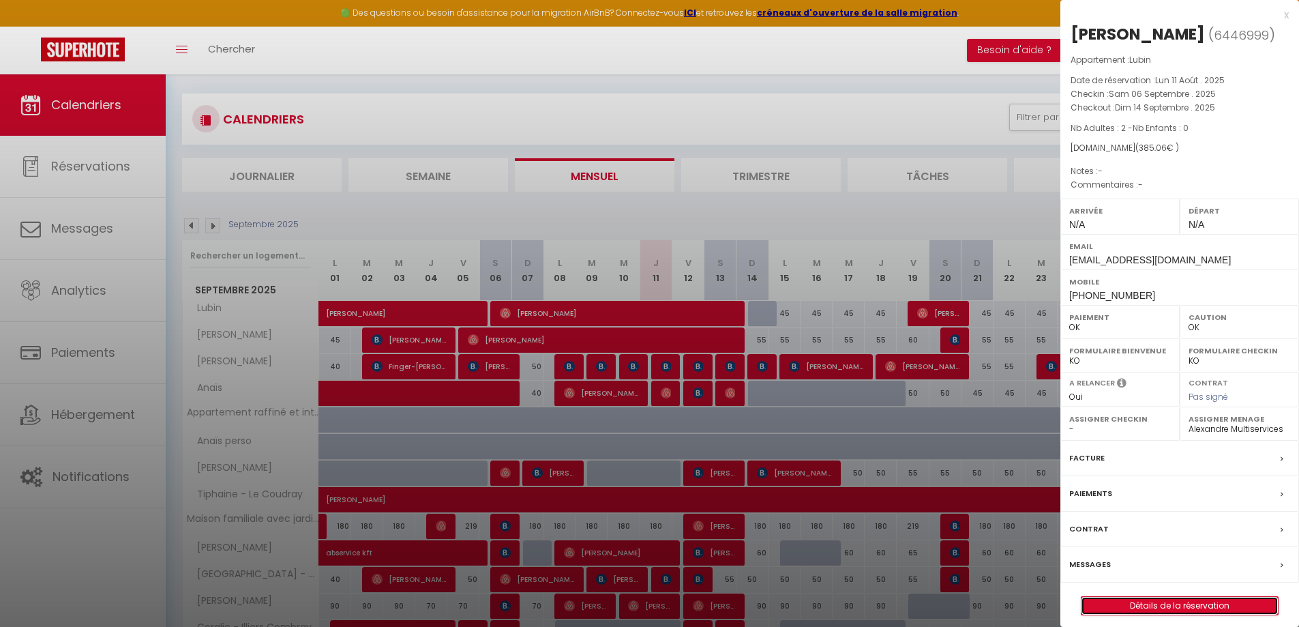
click at [1195, 609] on link "Détails de la réservation" at bounding box center [1179, 606] width 196 height 18
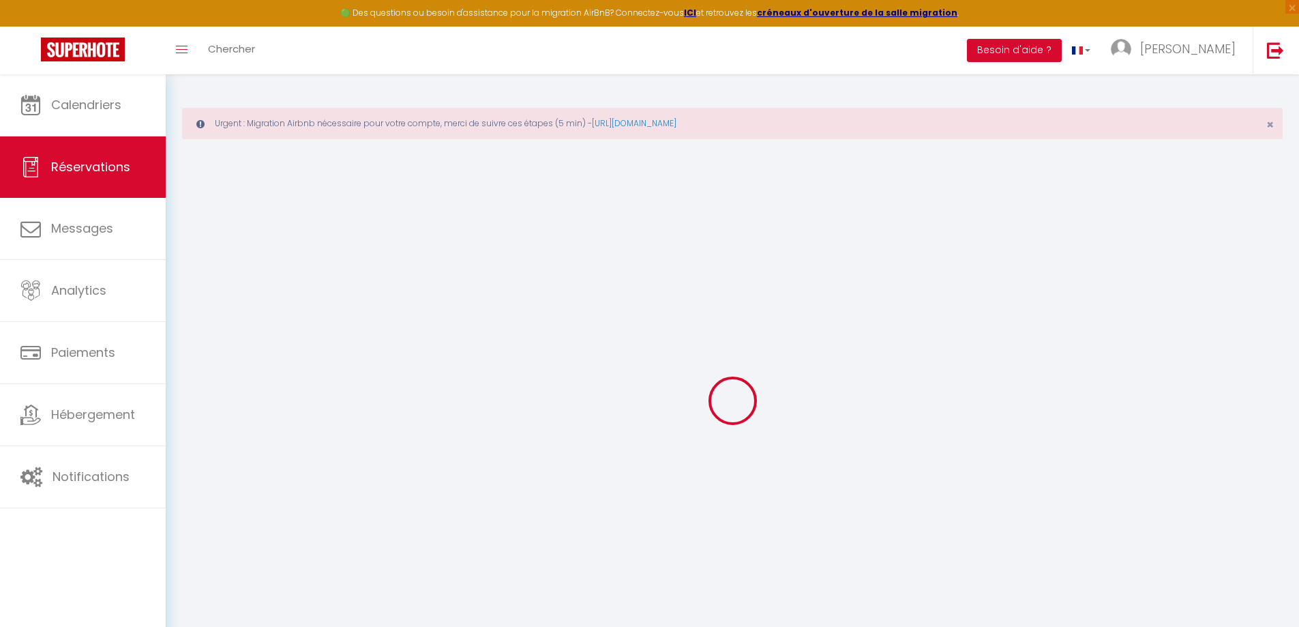
select select
checkbox input "false"
select select
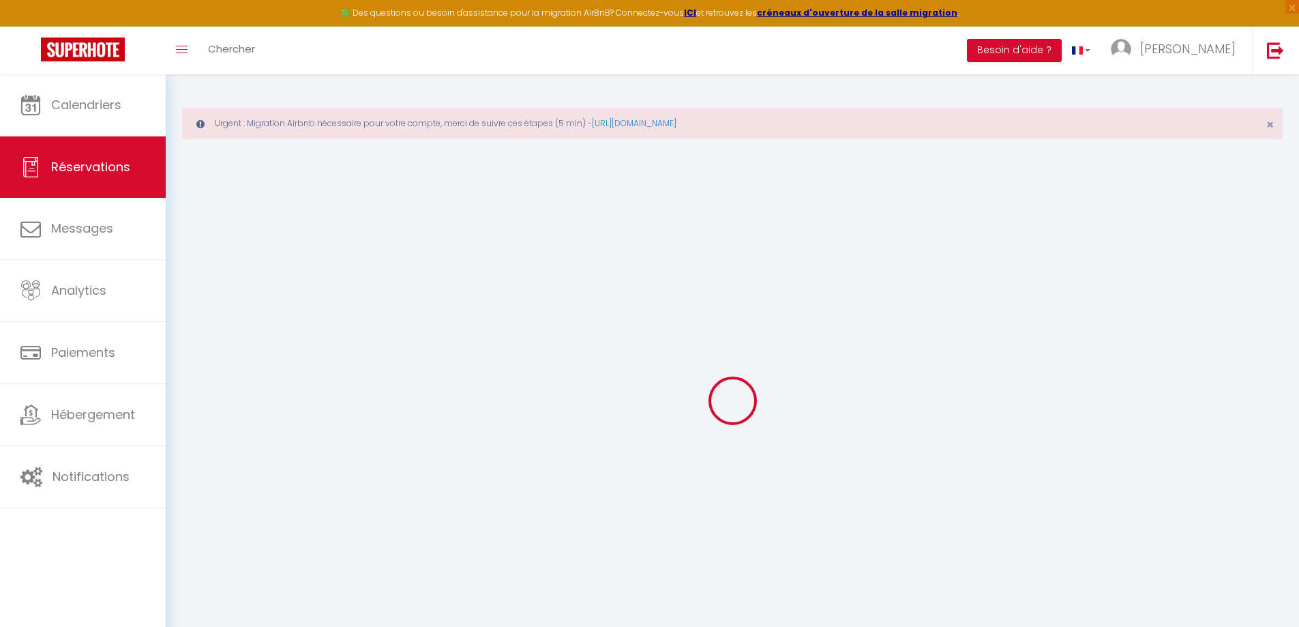
select select
checkbox input "false"
select select
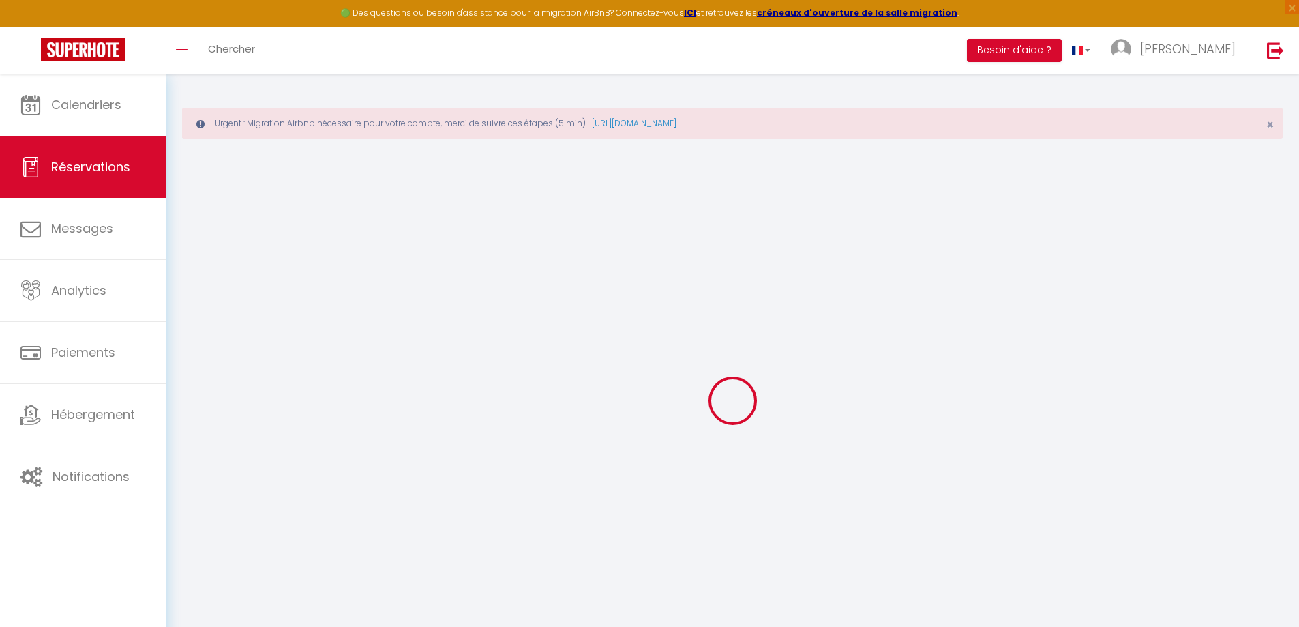
select select
checkbox input "false"
select select
type input "29"
type input "18.56"
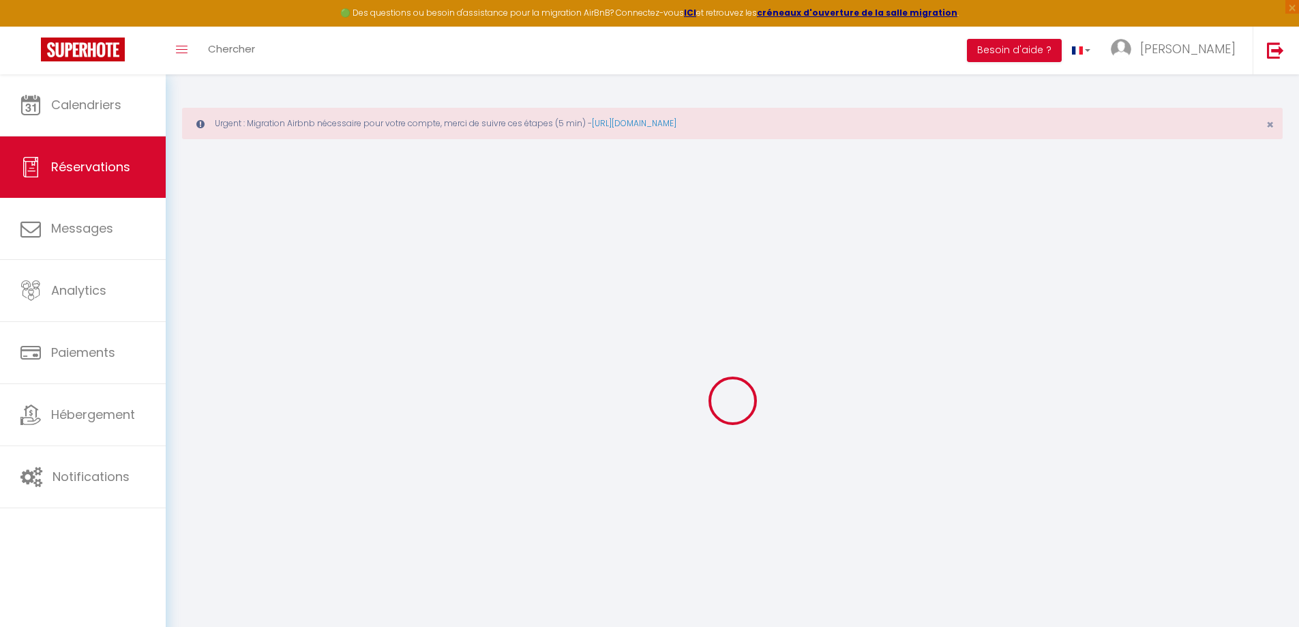
select select
checkbox input "false"
select select
checkbox input "false"
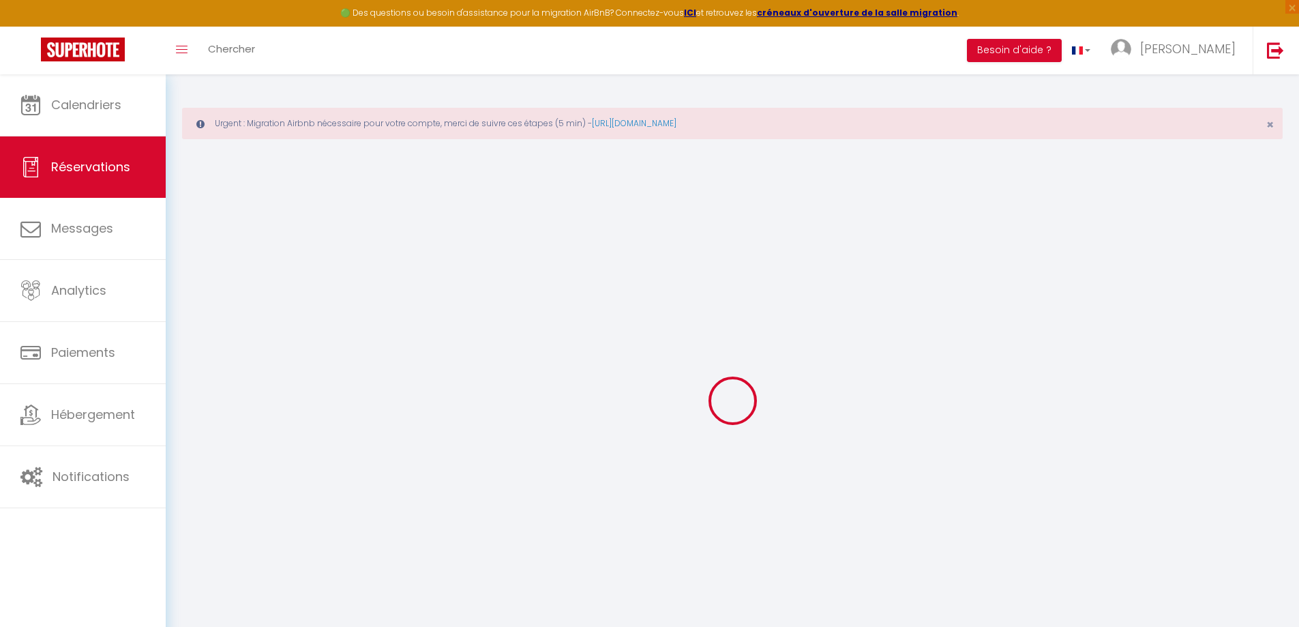
select select
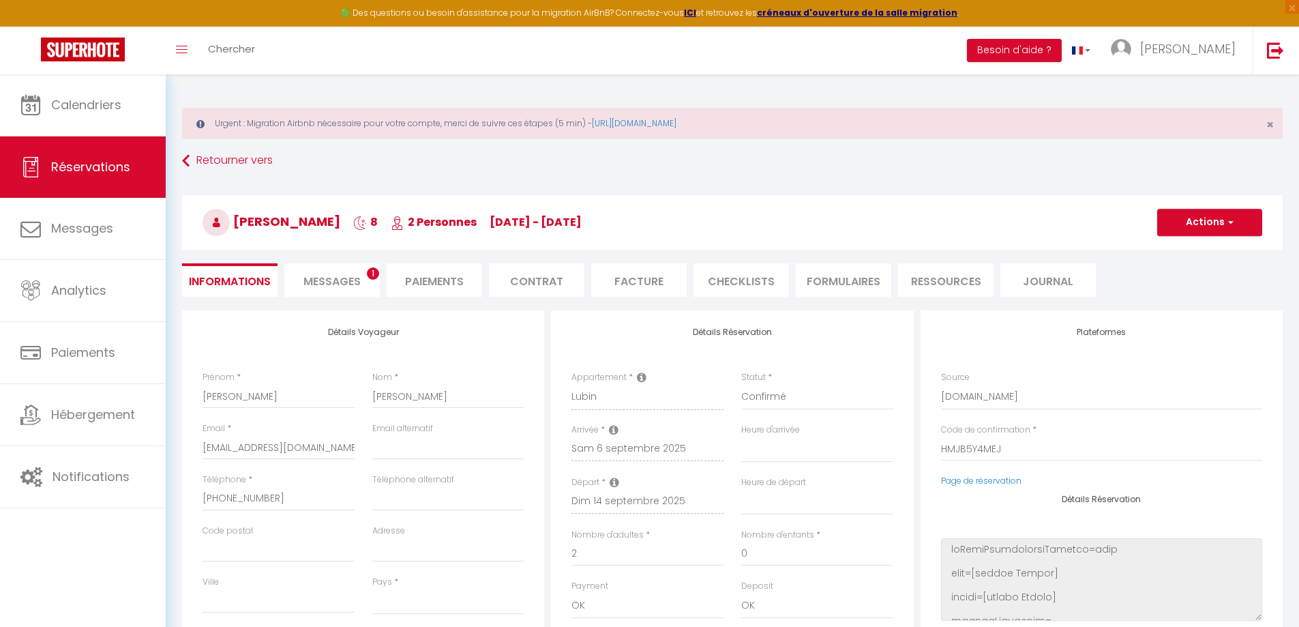
click at [324, 282] on span "Messages" at bounding box center [331, 281] width 57 height 16
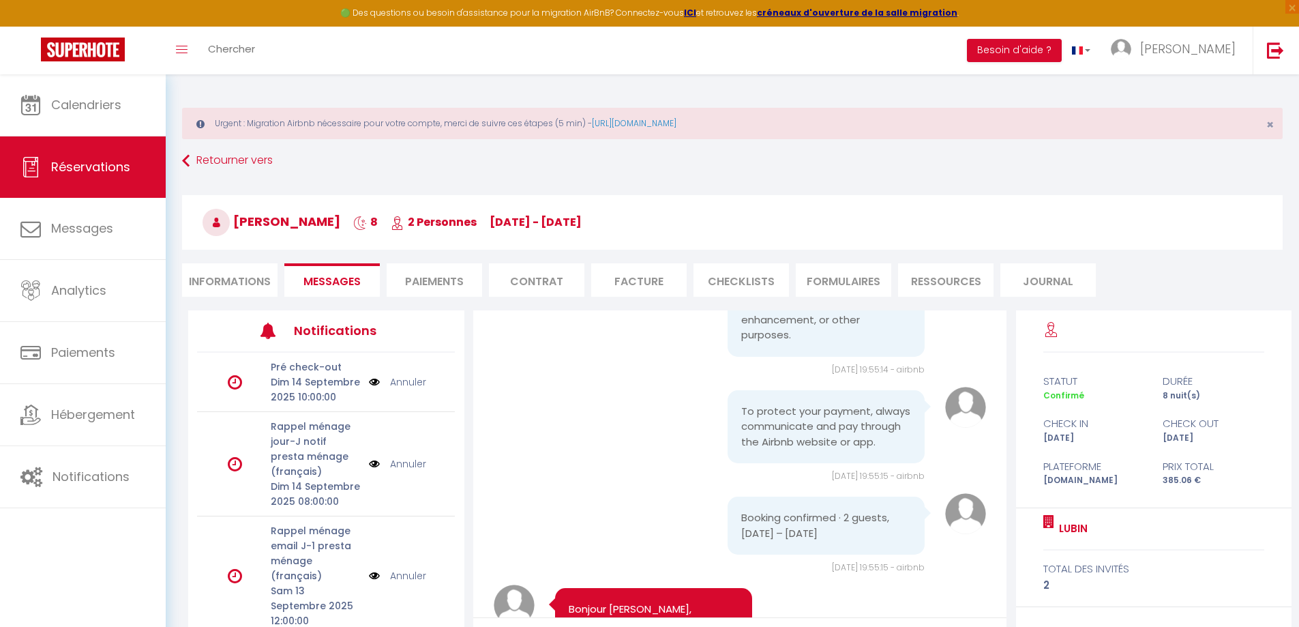
scroll to position [545, 0]
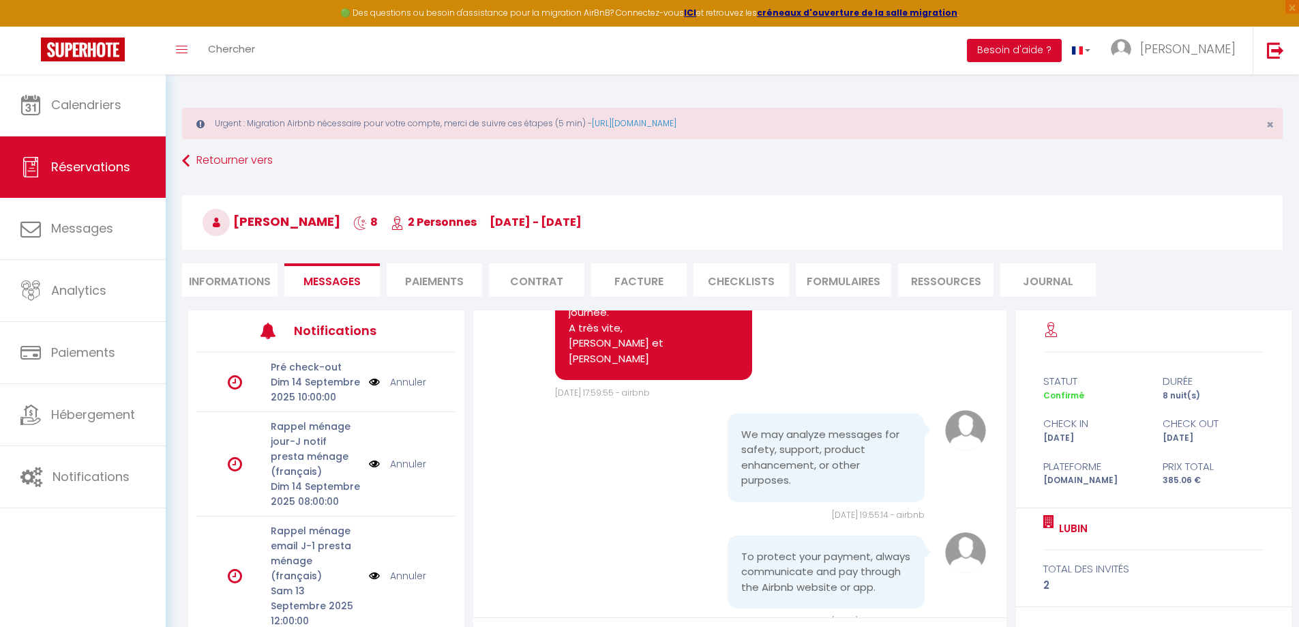
select select
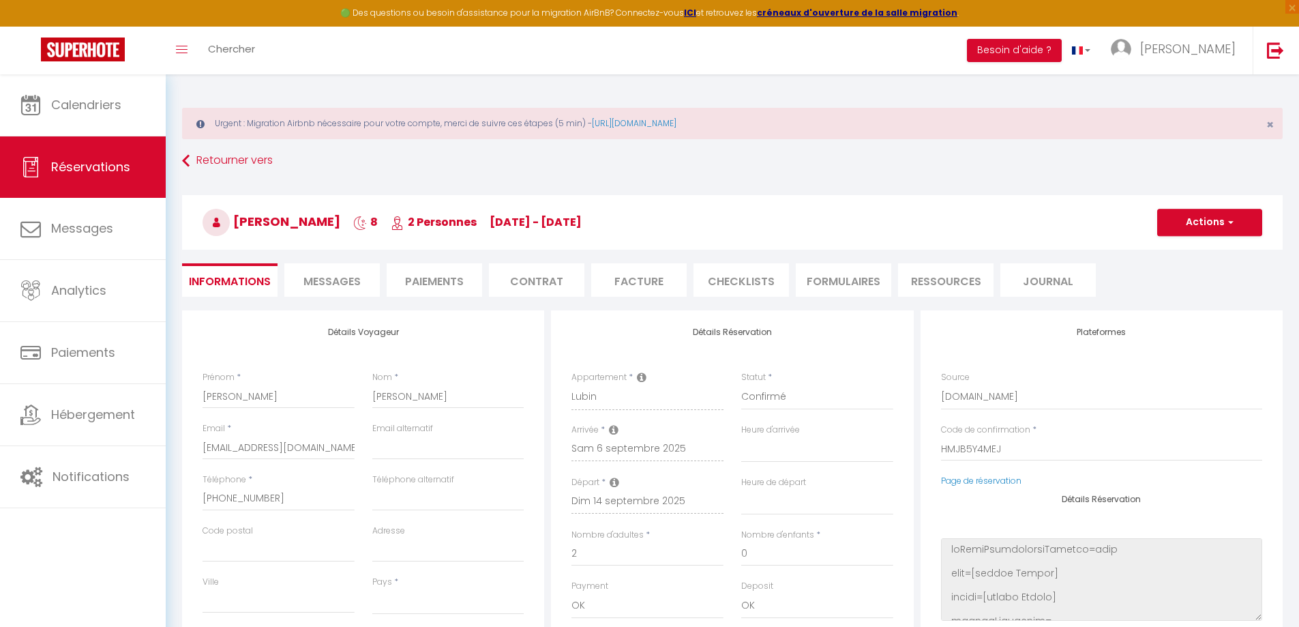
select select
checkbox input "false"
select select
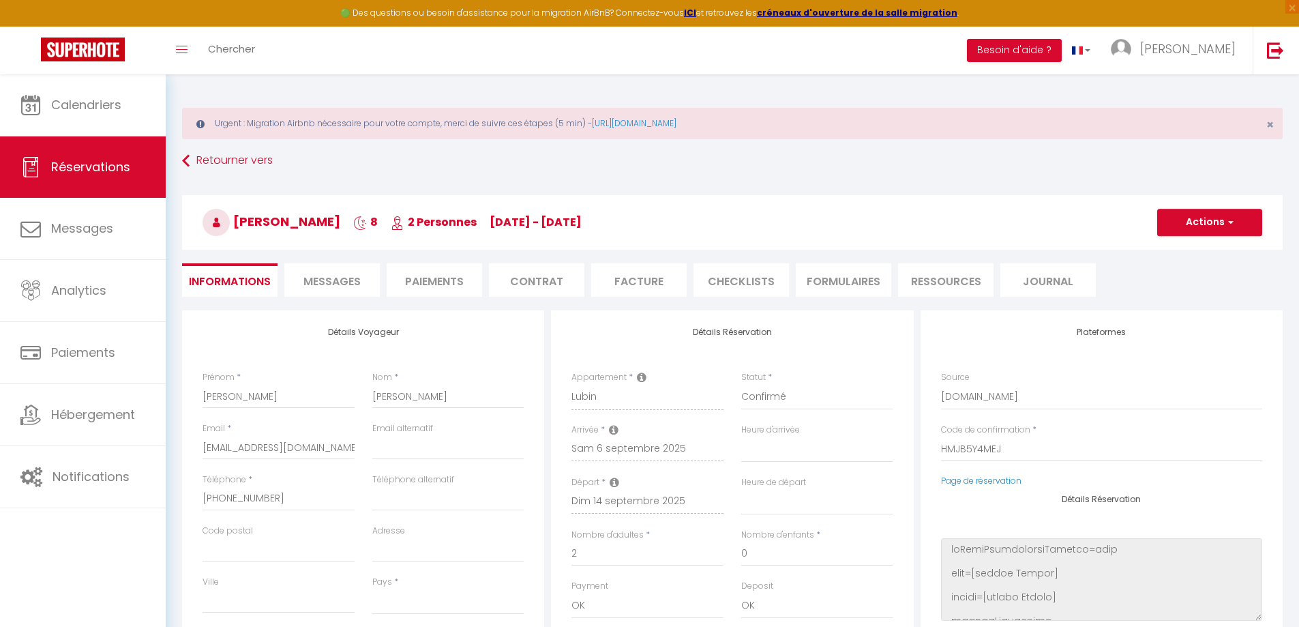
select select
checkbox input "false"
select select
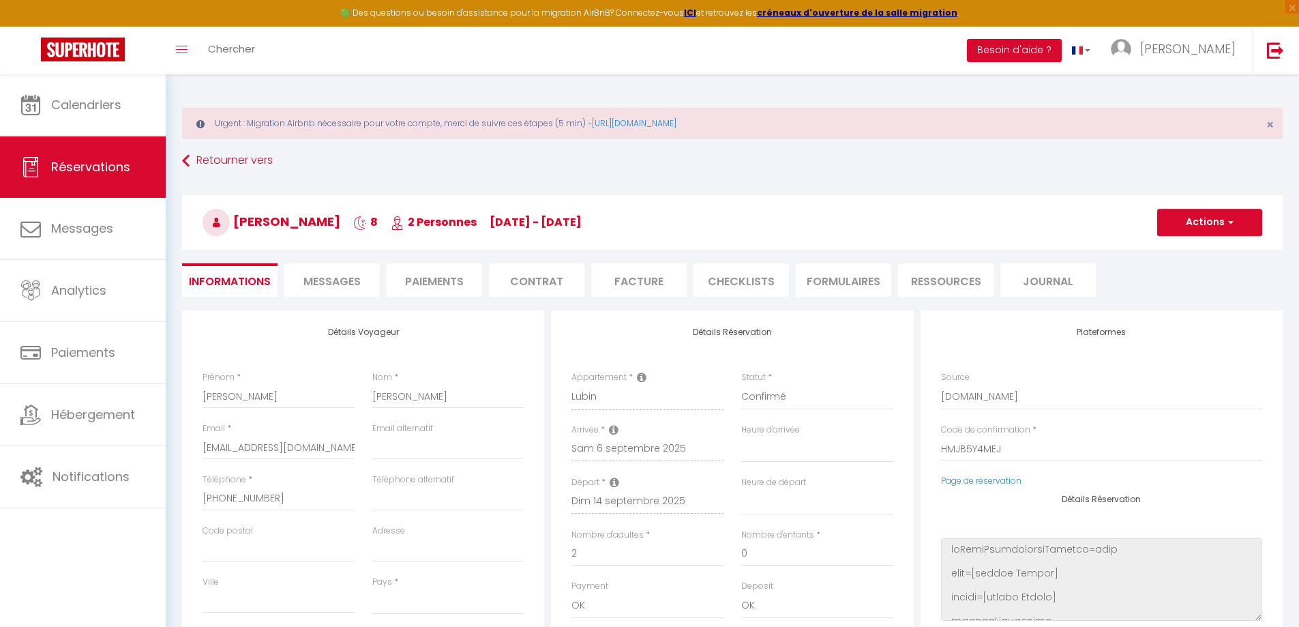
select select
checkbox input "false"
select select
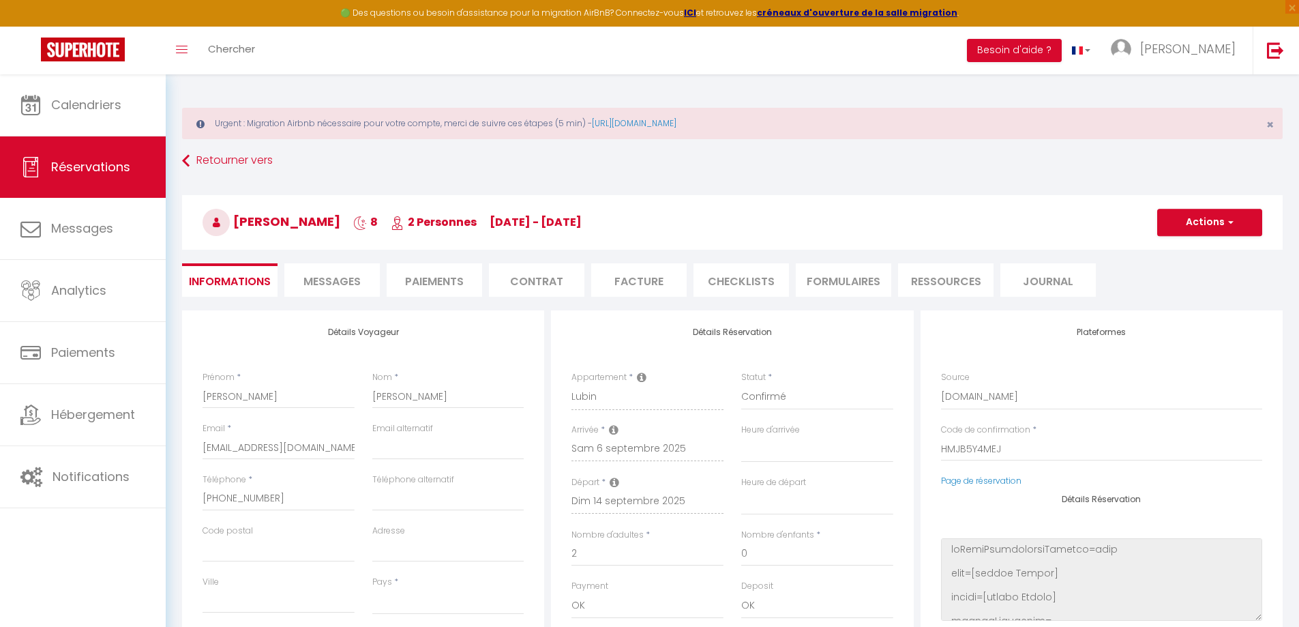
checkbox input "false"
select select
checkbox input "false"
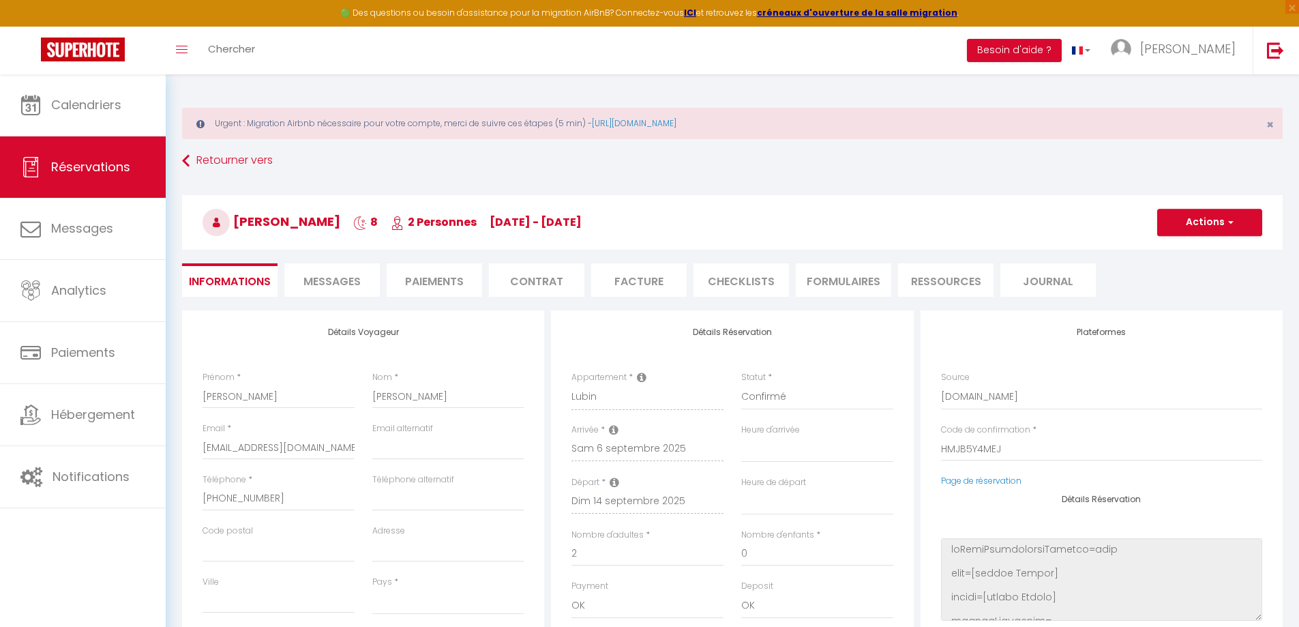
select select
checkbox input "false"
select select
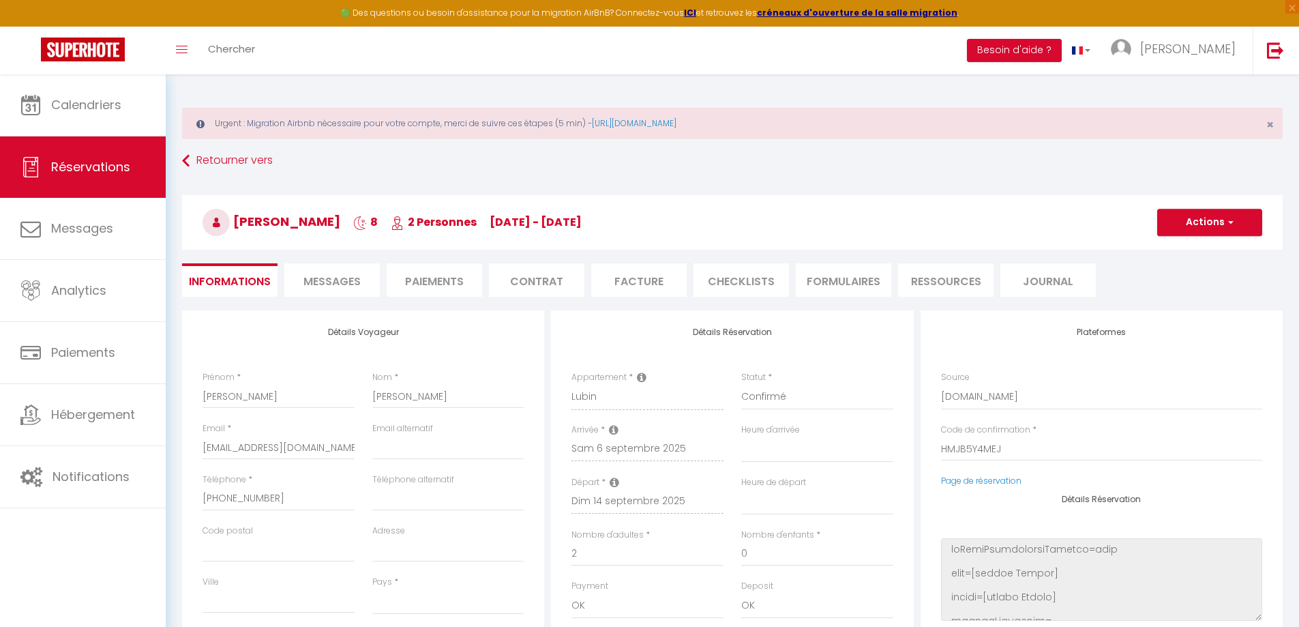
select select
checkbox input "false"
select select
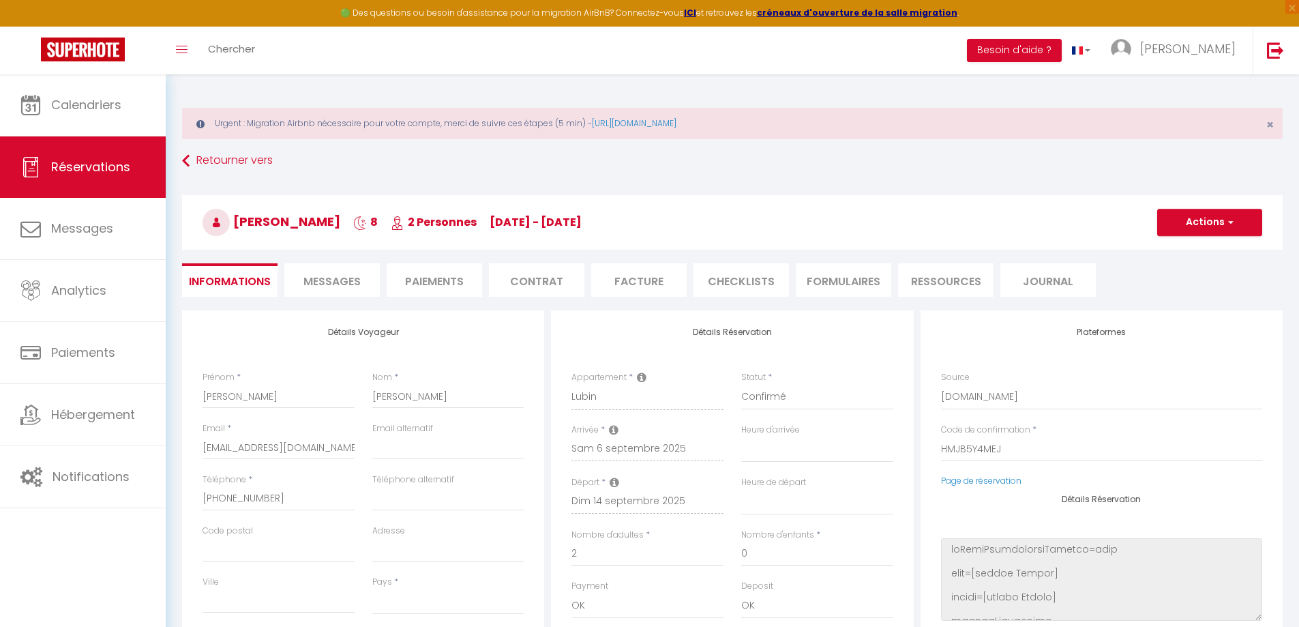
select select
checkbox input "false"
